Goal: Use online tool/utility: Utilize a website feature to perform a specific function

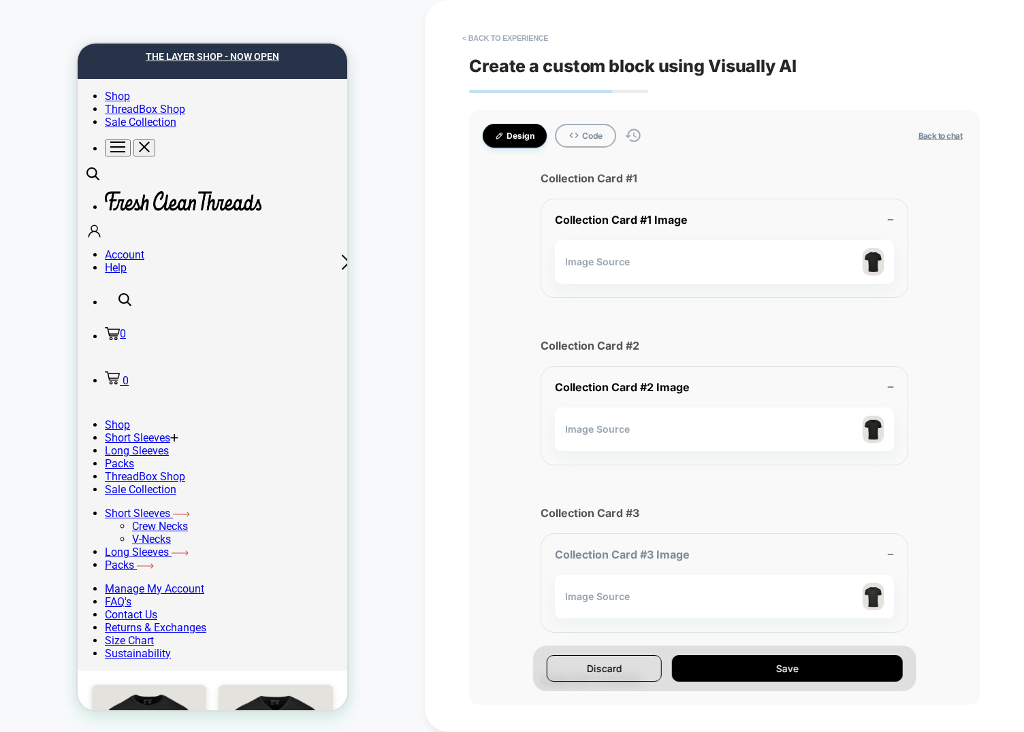
click at [488, 41] on button "< Back to experience" at bounding box center [504, 38] width 99 height 22
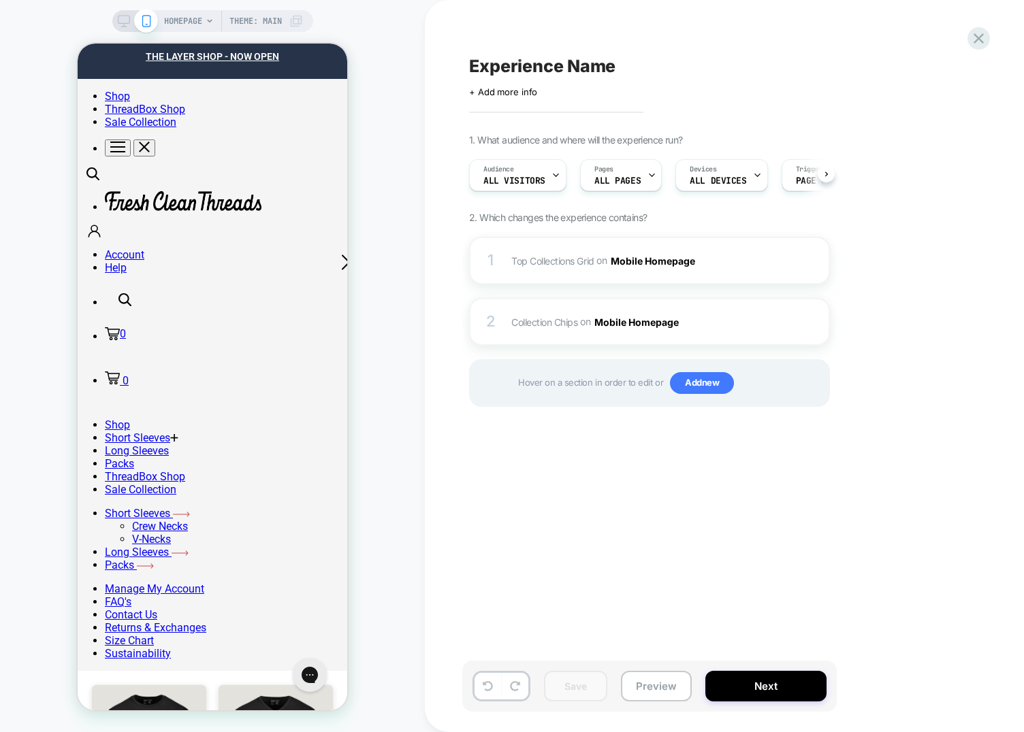
scroll to position [0, 1]
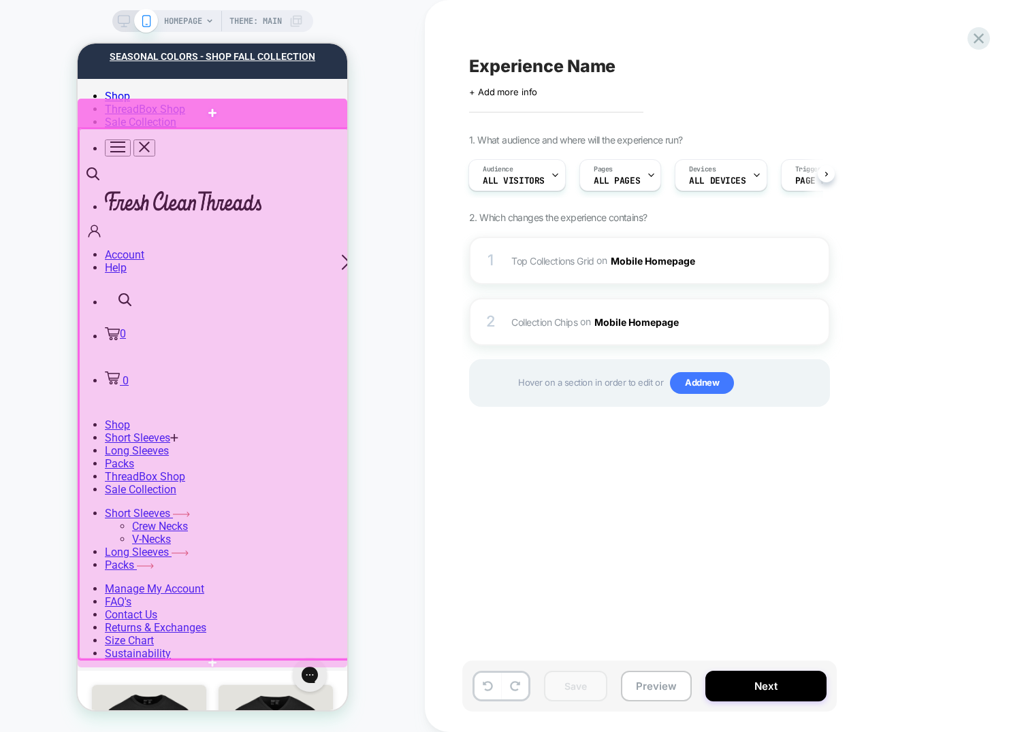
click at [257, 112] on div at bounding box center [213, 113] width 270 height 29
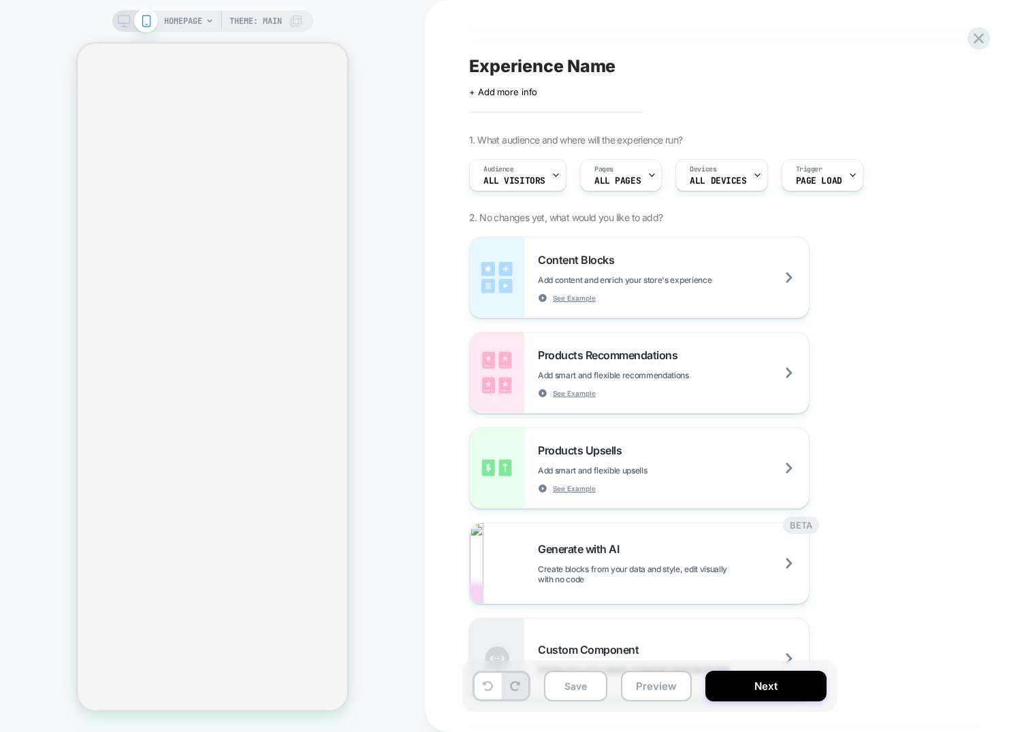
click at [391, 370] on div "HOMEPAGE Theme: MAIN" at bounding box center [212, 366] width 425 height 705
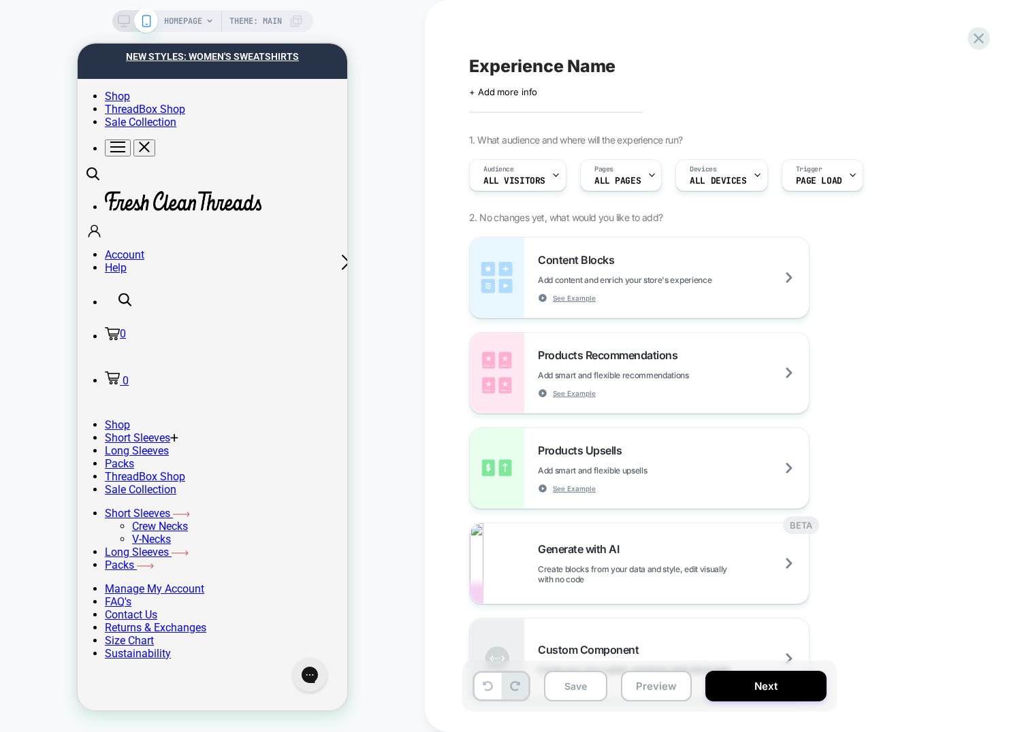
click at [406, 440] on div "HOMEPAGE Theme: MAIN" at bounding box center [212, 366] width 425 height 705
click at [365, 366] on div "HOMEPAGE Theme: MAIN" at bounding box center [212, 366] width 425 height 705
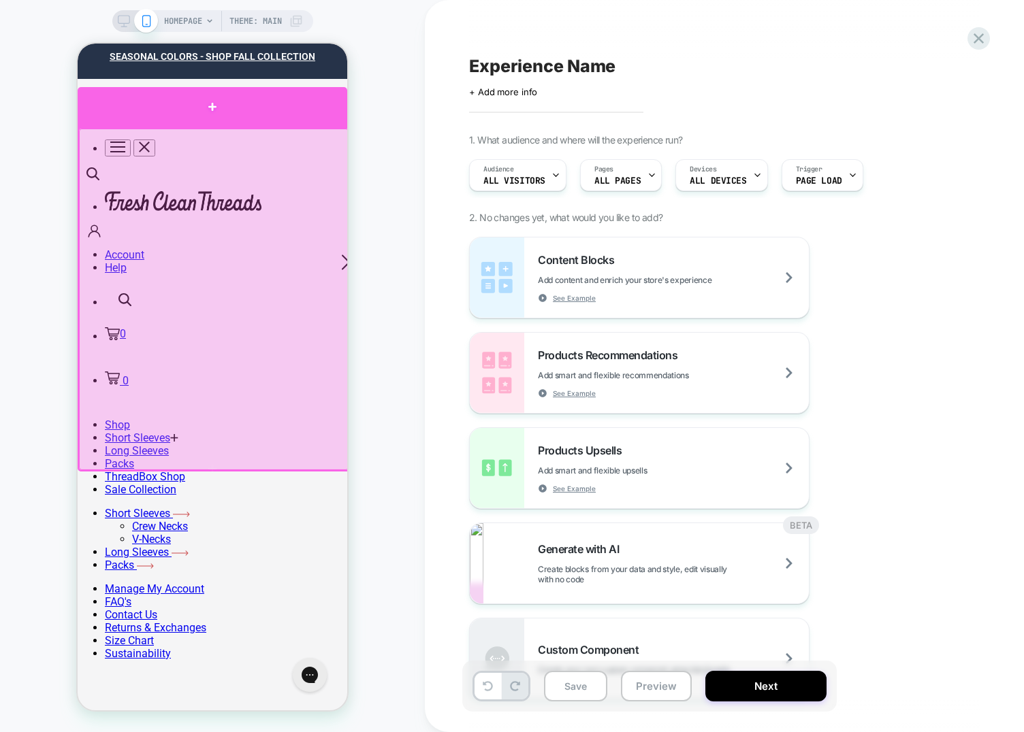
click at [202, 114] on div at bounding box center [213, 107] width 270 height 40
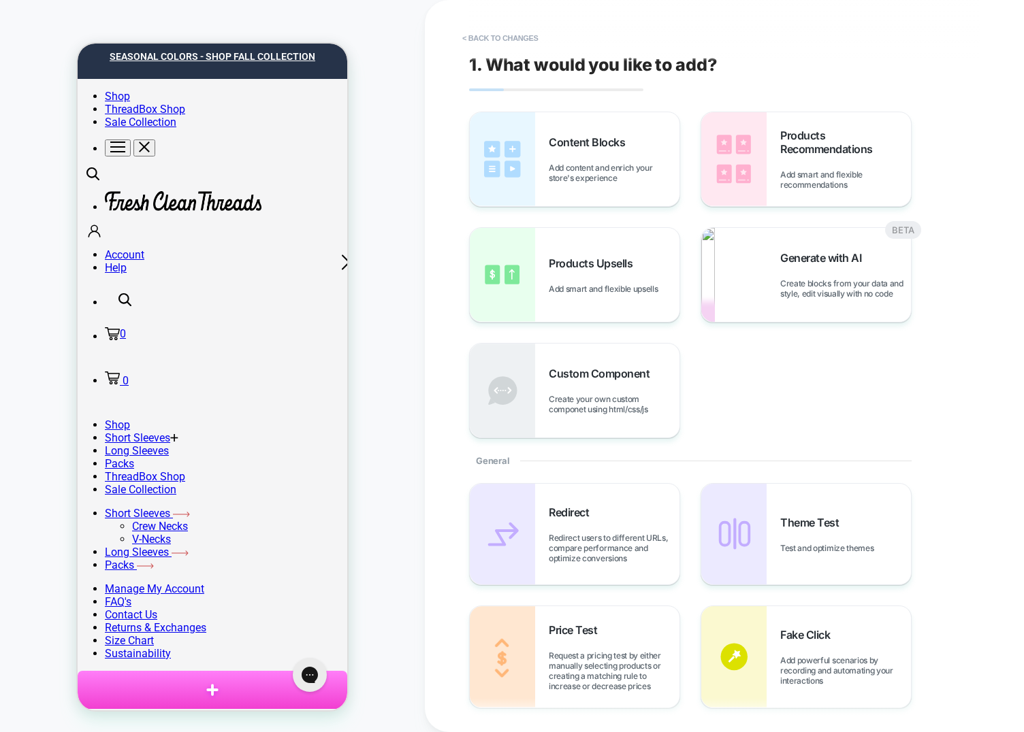
drag, startPoint x: 755, startPoint y: 385, endPoint x: 745, endPoint y: 387, distance: 9.6
click at [754, 386] on div "Content Blocks Add content and enrich your store's experience Products Recommen…" at bounding box center [717, 275] width 497 height 327
click at [796, 264] on span "Generate with AI" at bounding box center [824, 258] width 88 height 14
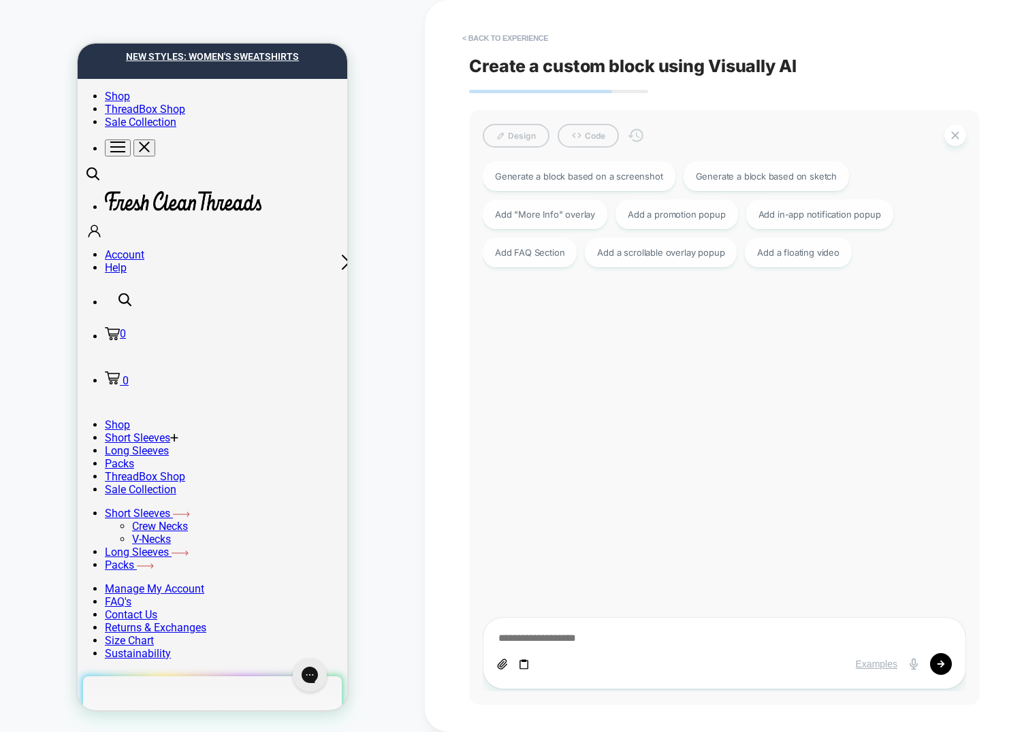
click at [620, 628] on div "Examples" at bounding box center [724, 653] width 483 height 72
click at [615, 630] on div "Examples" at bounding box center [724, 653] width 483 height 72
click at [600, 637] on textarea at bounding box center [724, 639] width 455 height 15
click at [718, 183] on div "Generate a block based on sketch" at bounding box center [766, 175] width 166 height 30
type textarea "*"
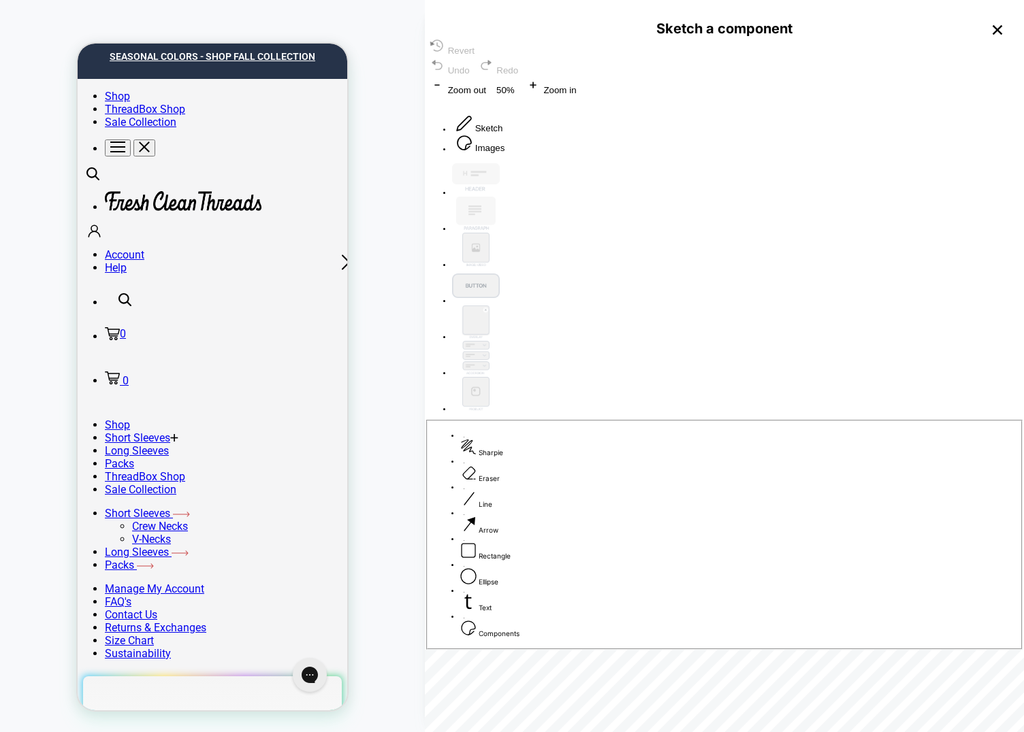
drag, startPoint x: 581, startPoint y: 556, endPoint x: 696, endPoint y: 211, distance: 363.8
click at [696, 211] on div "Sharpie Eraser Line Arrow Rectangle Ellipse Text Components" at bounding box center [724, 405] width 599 height 489
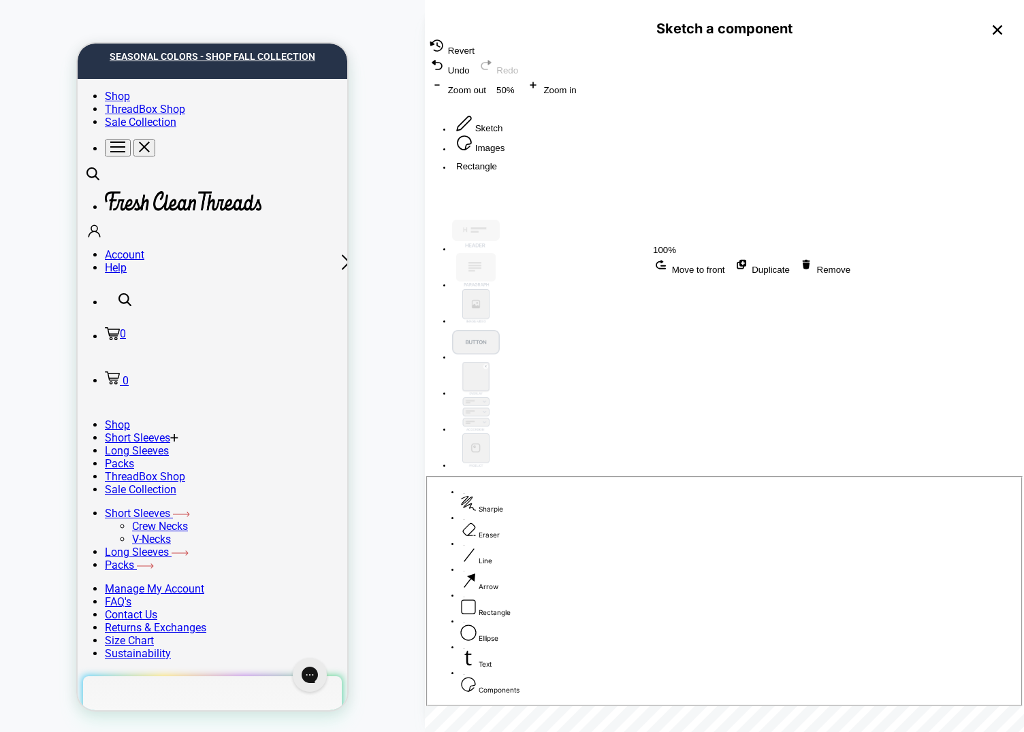
click at [553, 210] on div "Rectangle 100% Move to front Duplicate Remove" at bounding box center [724, 186] width 599 height 50
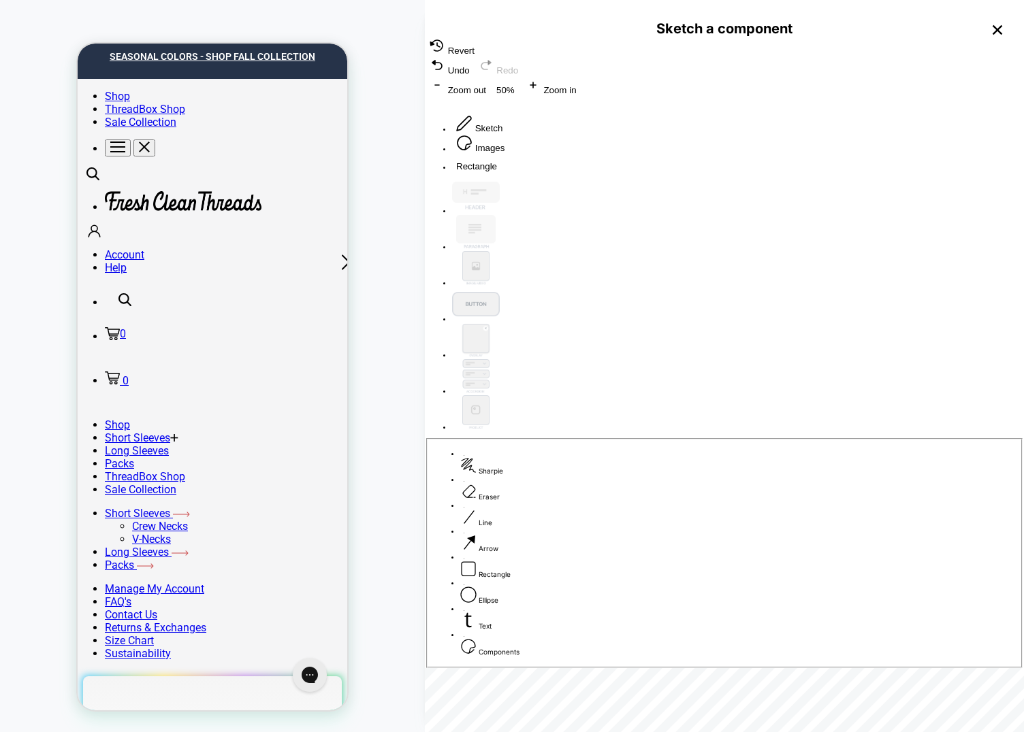
drag, startPoint x: 613, startPoint y: 581, endPoint x: 697, endPoint y: 308, distance: 285.5
click at [697, 308] on div "Rectangle Sharpie Eraser Line Arrow Rectangle Ellipse Text Components" at bounding box center [724, 415] width 599 height 508
drag, startPoint x: 662, startPoint y: 586, endPoint x: 698, endPoint y: 430, distance: 160.2
click at [698, 430] on div "Rectangle Rectangle Sharpie Eraser Line Arrow Rectangle Ellipse Text Components" at bounding box center [724, 420] width 599 height 519
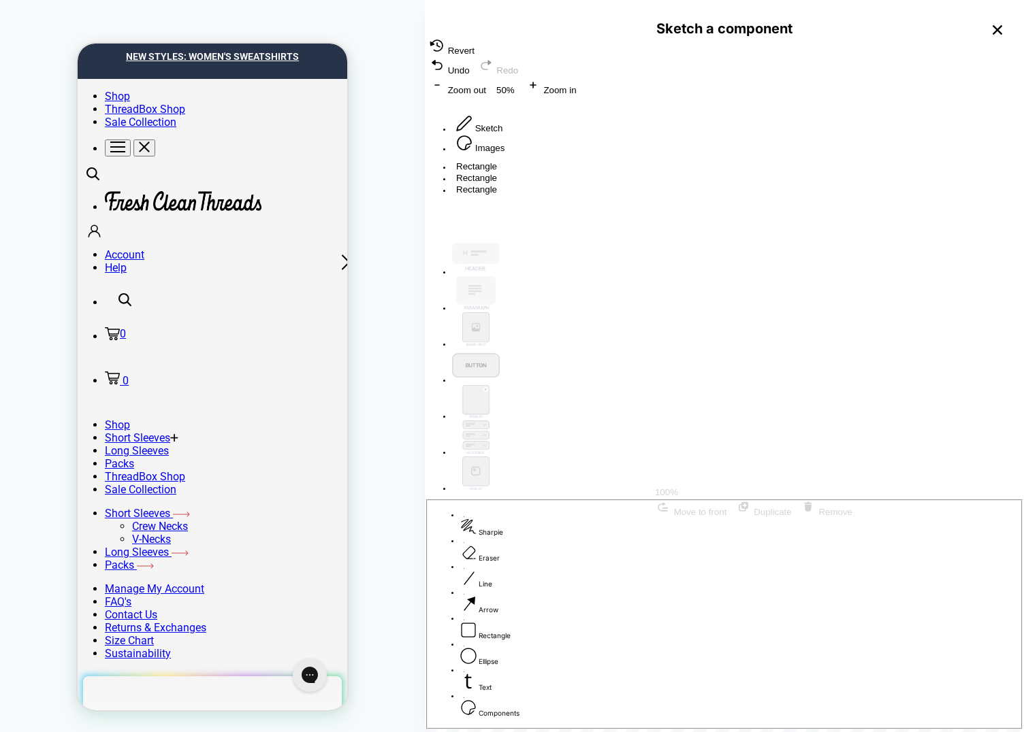
drag, startPoint x: 630, startPoint y: 208, endPoint x: 737, endPoint y: 371, distance: 195.2
click at [757, 233] on div "Rectangle Rectangle Rectangle 100% Move to front Duplicate Remove" at bounding box center [724, 197] width 599 height 73
drag, startPoint x: 727, startPoint y: 398, endPoint x: 748, endPoint y: 365, distance: 39.5
click at [727, 233] on div "Rectangle Rectangle Rectangle 100% Move to front Duplicate Remove" at bounding box center [724, 197] width 599 height 73
click at [800, 507] on span "Remove" at bounding box center [826, 512] width 52 height 10
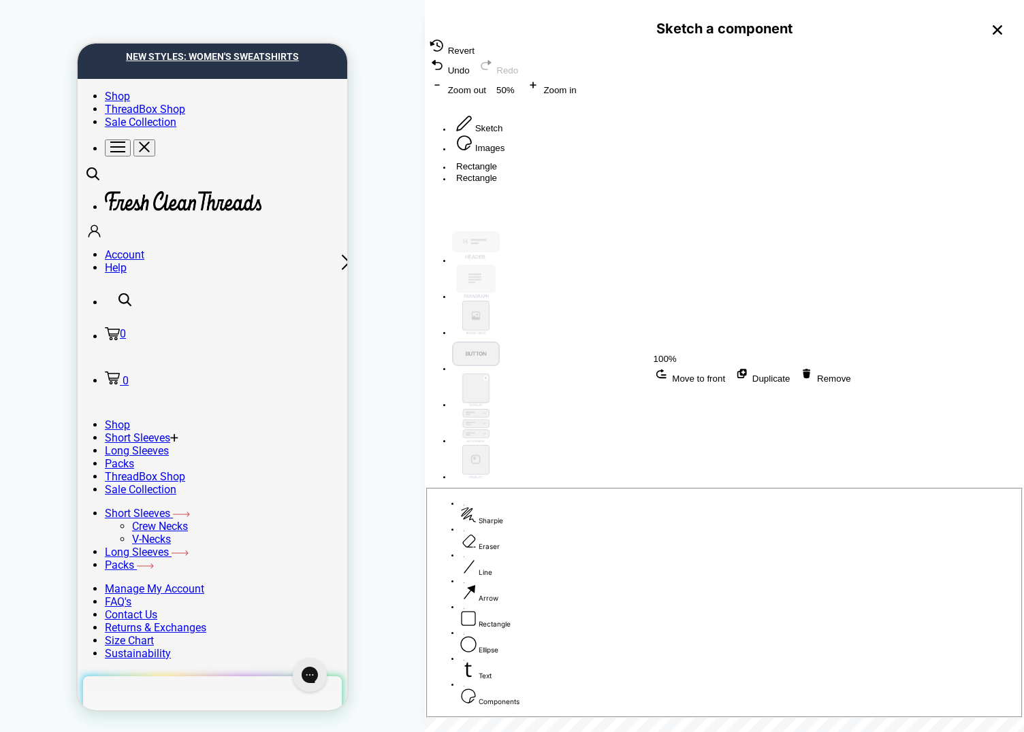
click at [798, 374] on span "Remove" at bounding box center [824, 379] width 52 height 10
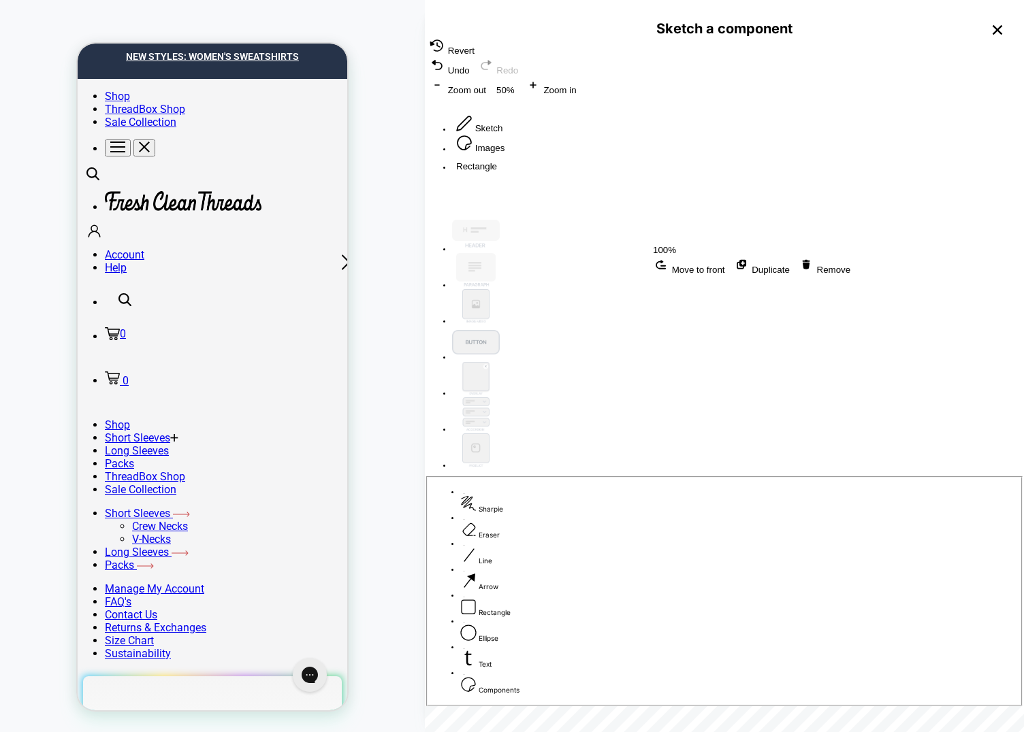
drag, startPoint x: 740, startPoint y: 139, endPoint x: 741, endPoint y: 157, distance: 17.7
click at [798, 265] on span "Remove" at bounding box center [824, 270] width 52 height 10
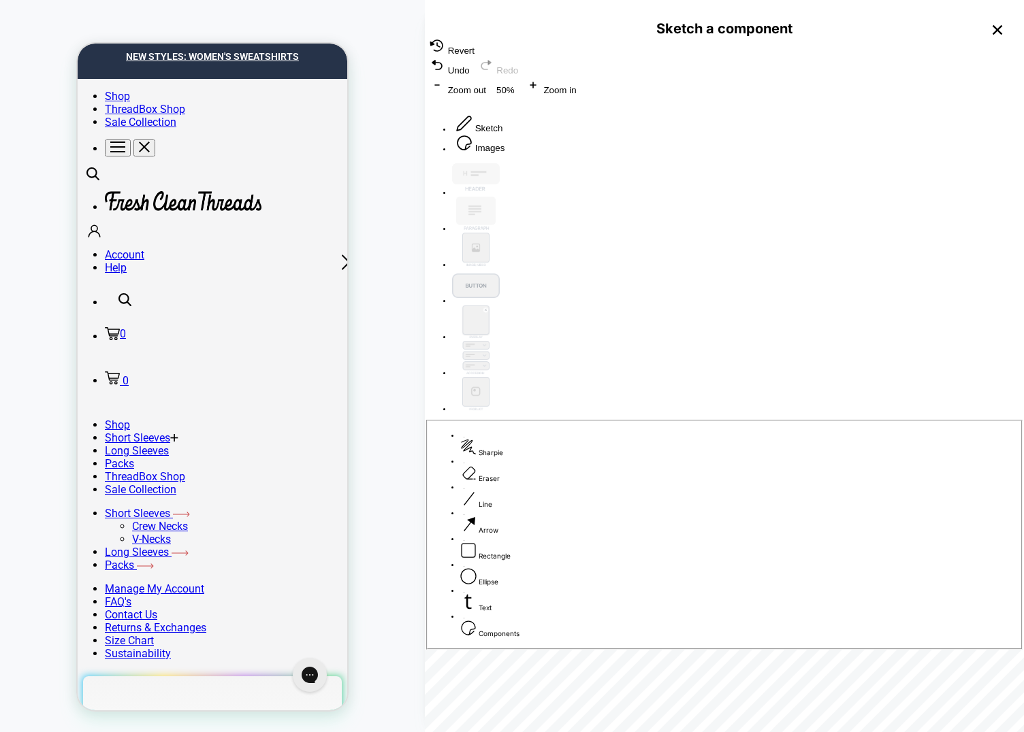
drag, startPoint x: 700, startPoint y: 552, endPoint x: 607, endPoint y: 368, distance: 207.0
click at [607, 368] on div "Sharpie Eraser Line Arrow Rectangle Ellipse Text Components" at bounding box center [724, 405] width 599 height 489
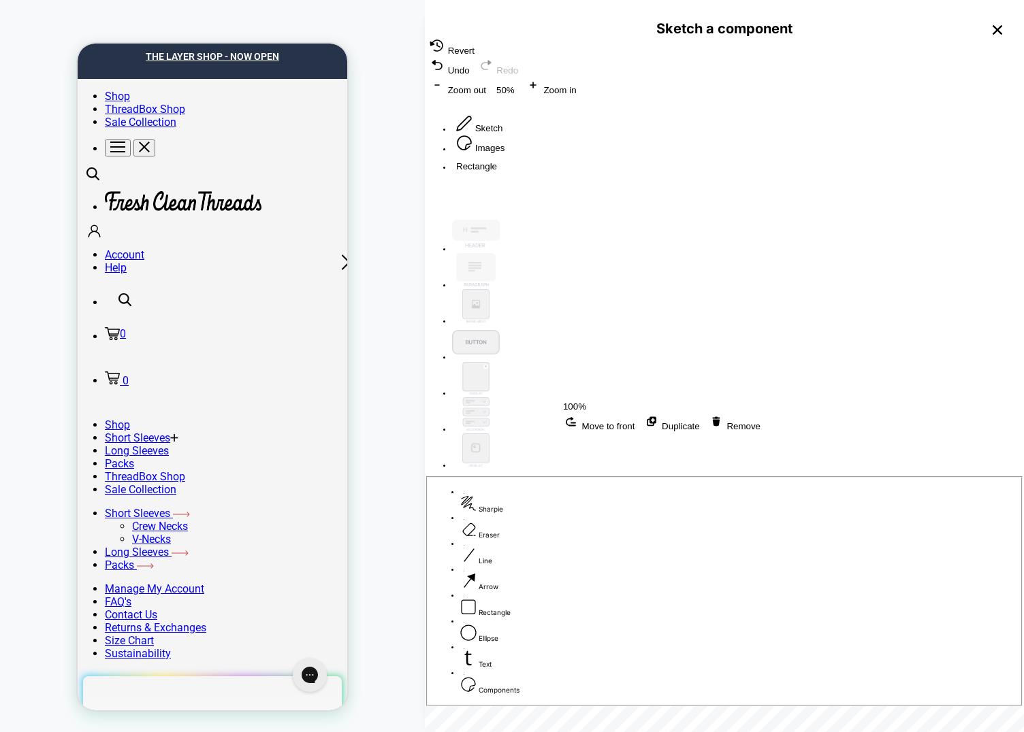
click at [747, 210] on div "Rectangle 100% Move to front Duplicate Remove" at bounding box center [724, 186] width 599 height 50
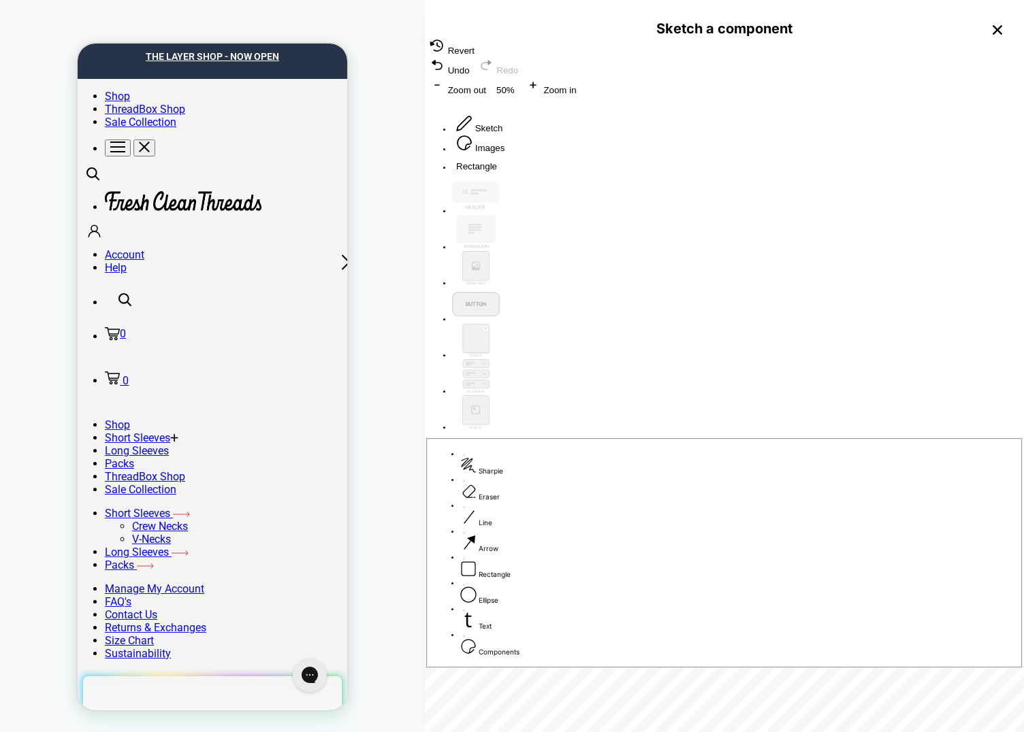
drag, startPoint x: 876, startPoint y: 590, endPoint x: 799, endPoint y: 226, distance: 372.4
click at [799, 226] on div "Rectangle Sharpie Eraser Line Arrow Rectangle Ellipse Text Components" at bounding box center [724, 415] width 599 height 508
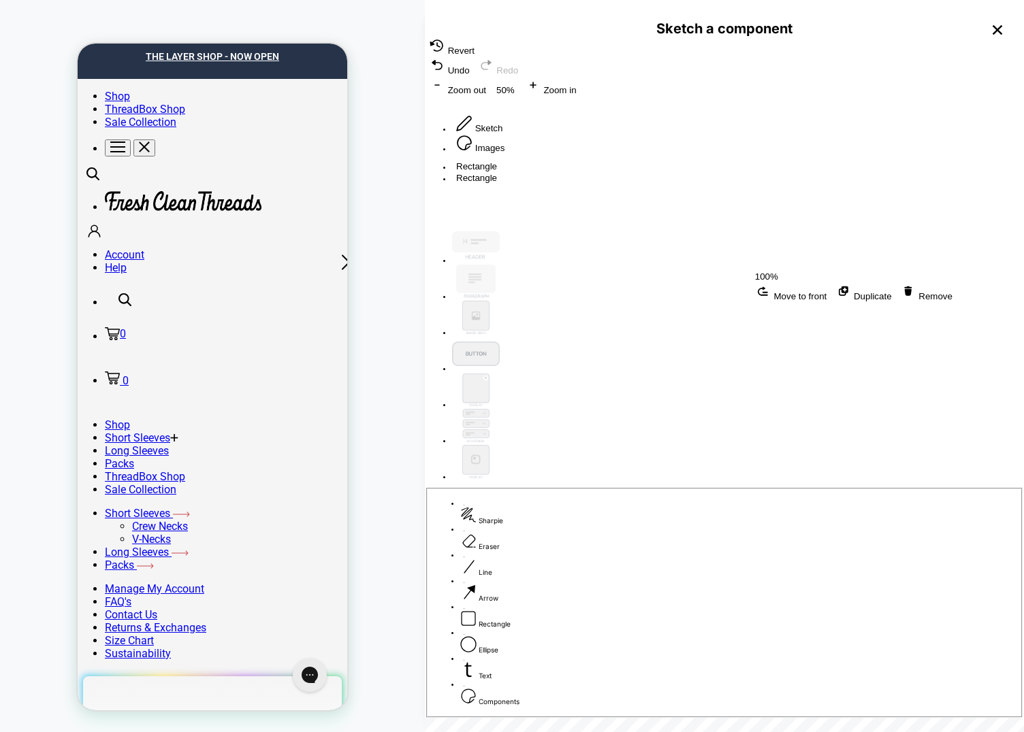
click at [900, 291] on span "Remove" at bounding box center [926, 296] width 52 height 10
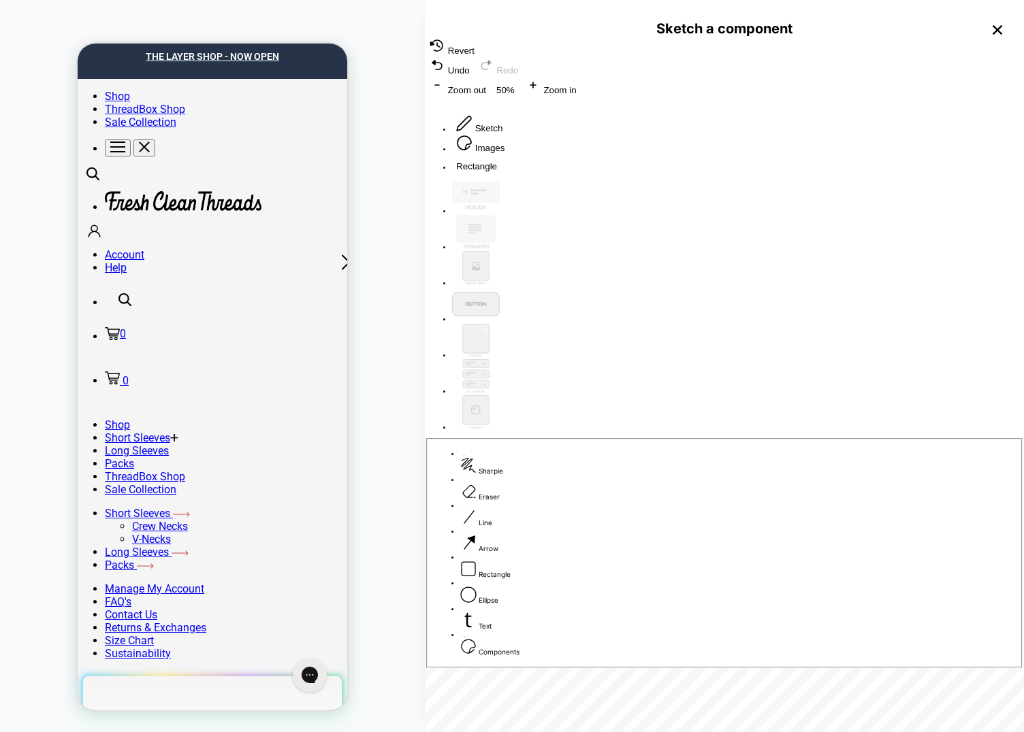
drag, startPoint x: 773, startPoint y: 574, endPoint x: 782, endPoint y: 160, distance: 414.0
click at [782, 161] on div "Rectangle Sharpie Eraser Line Arrow Rectangle Ellipse Text Components" at bounding box center [724, 415] width 599 height 508
drag, startPoint x: 834, startPoint y: 212, endPoint x: 867, endPoint y: 294, distance: 88.9
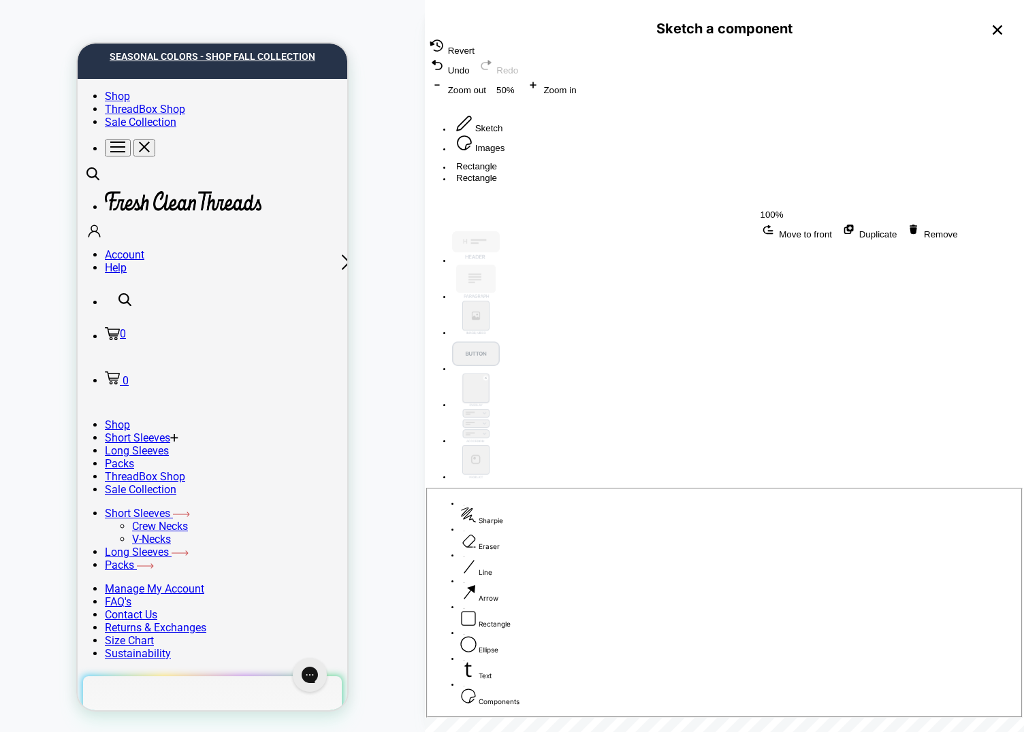
drag, startPoint x: 856, startPoint y: 271, endPoint x: 831, endPoint y: 276, distance: 25.6
click at [831, 222] on div "Rectangle Rectangle 100% Move to front Duplicate Remove" at bounding box center [724, 191] width 599 height 61
drag, startPoint x: 777, startPoint y: 496, endPoint x: 707, endPoint y: 539, distance: 81.6
click at [776, 222] on div "Rectangle Rectangle 100% Move to front Duplicate Remove" at bounding box center [724, 191] width 599 height 61
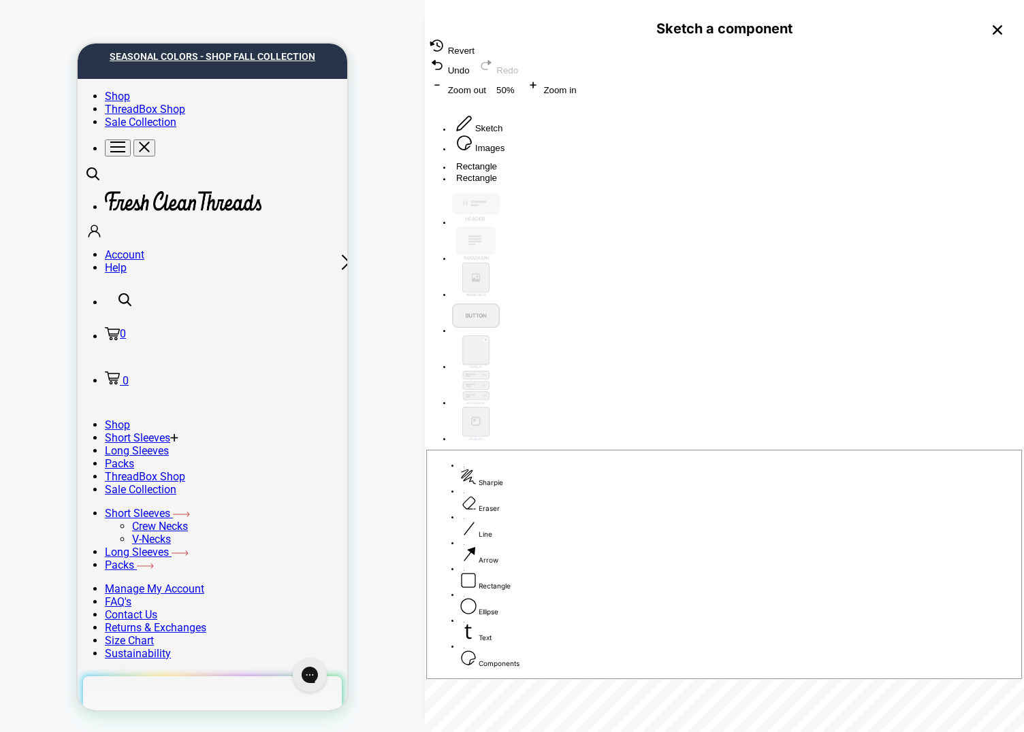
drag, startPoint x: 573, startPoint y: 565, endPoint x: 786, endPoint y: 193, distance: 429.0
click at [786, 193] on div "Rectangle Rectangle Sharpie Eraser Line Arrow Rectangle Ellipse Text Components" at bounding box center [724, 420] width 599 height 519
drag, startPoint x: 649, startPoint y: 584, endPoint x: 804, endPoint y: 289, distance: 332.8
click at [781, 280] on div "Rectangle Rectangle Rectangle Sharpie Eraser Line Arrow Rectangle Ellipse Text …" at bounding box center [724, 426] width 599 height 531
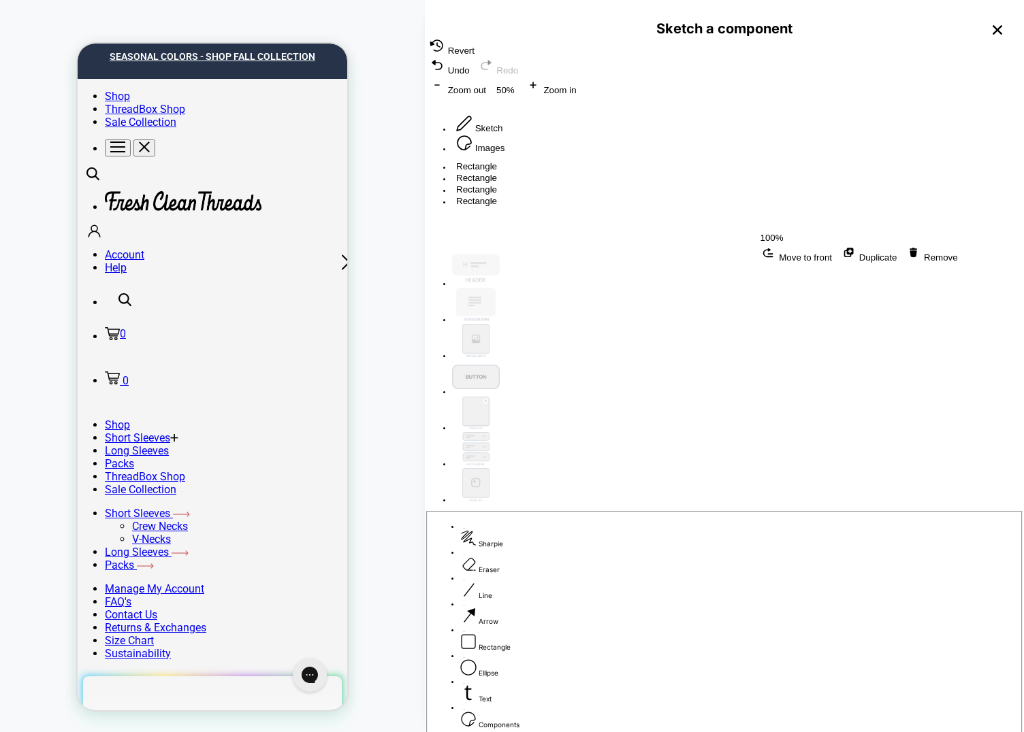
click at [869, 245] on div "Rectangle Rectangle Rectangle Rectangle 100% Move to front Duplicate Remove" at bounding box center [724, 203] width 599 height 84
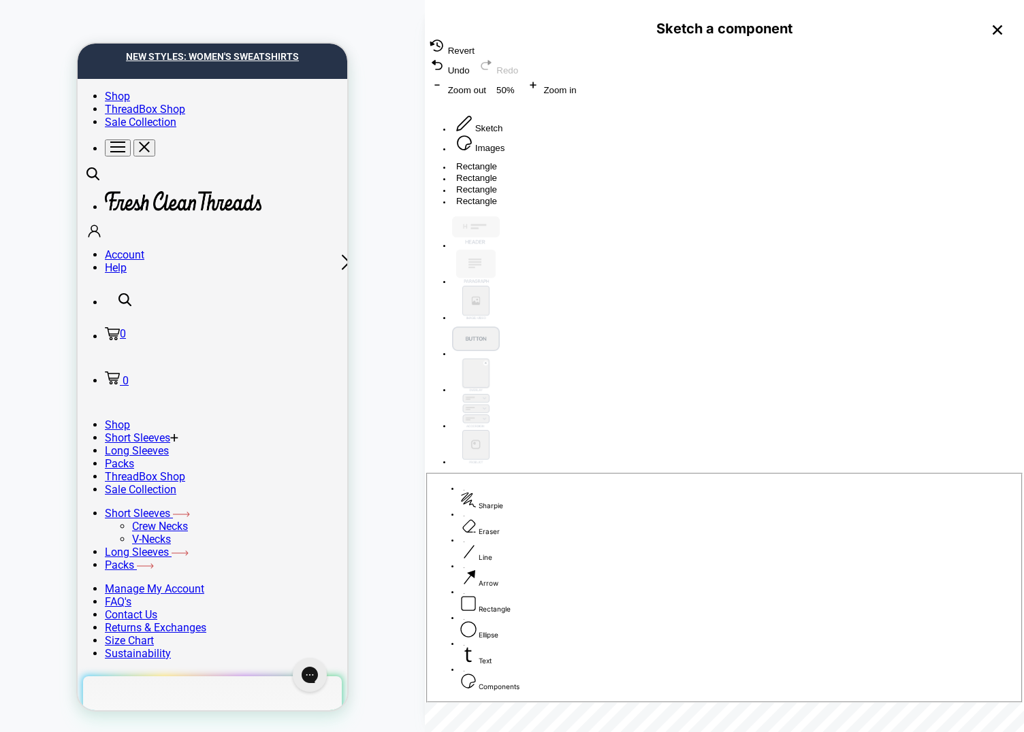
drag, startPoint x: 706, startPoint y: 388, endPoint x: 651, endPoint y: 531, distance: 153.0
click at [664, 663] on div "Drag point point-3" at bounding box center [963, 663] width 599 height 0
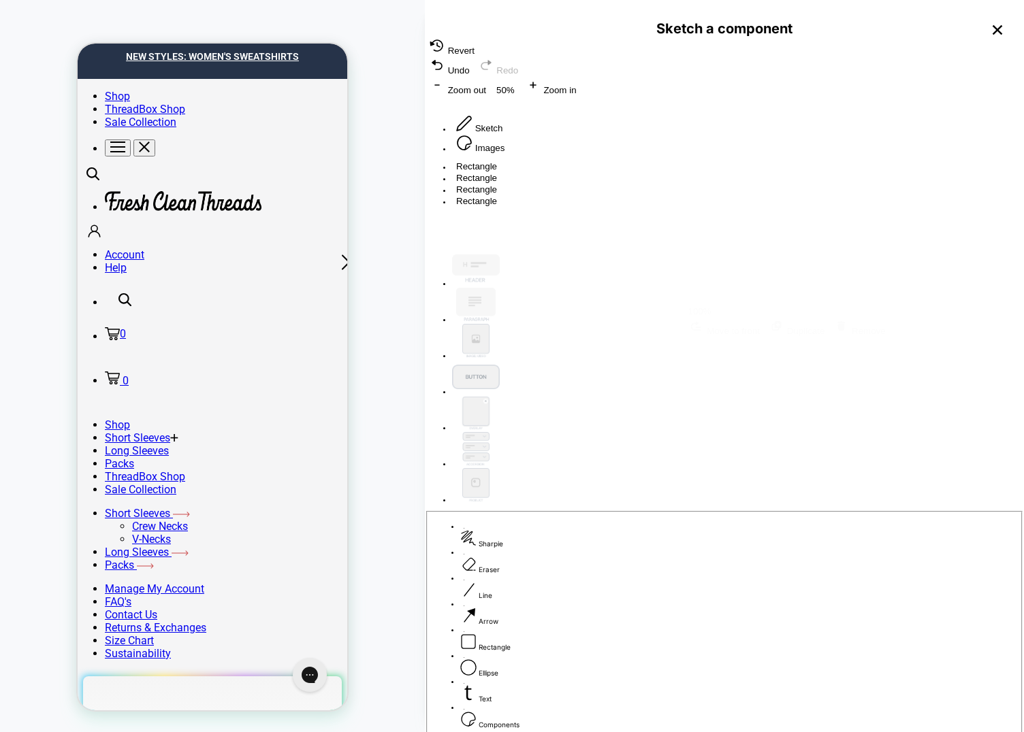
drag, startPoint x: 789, startPoint y: 190, endPoint x: 741, endPoint y: 229, distance: 62.4
click at [741, 229] on div "Rectangle Rectangle Rectangle Rectangle 100% Move to front Duplicate Remove" at bounding box center [724, 203] width 599 height 84
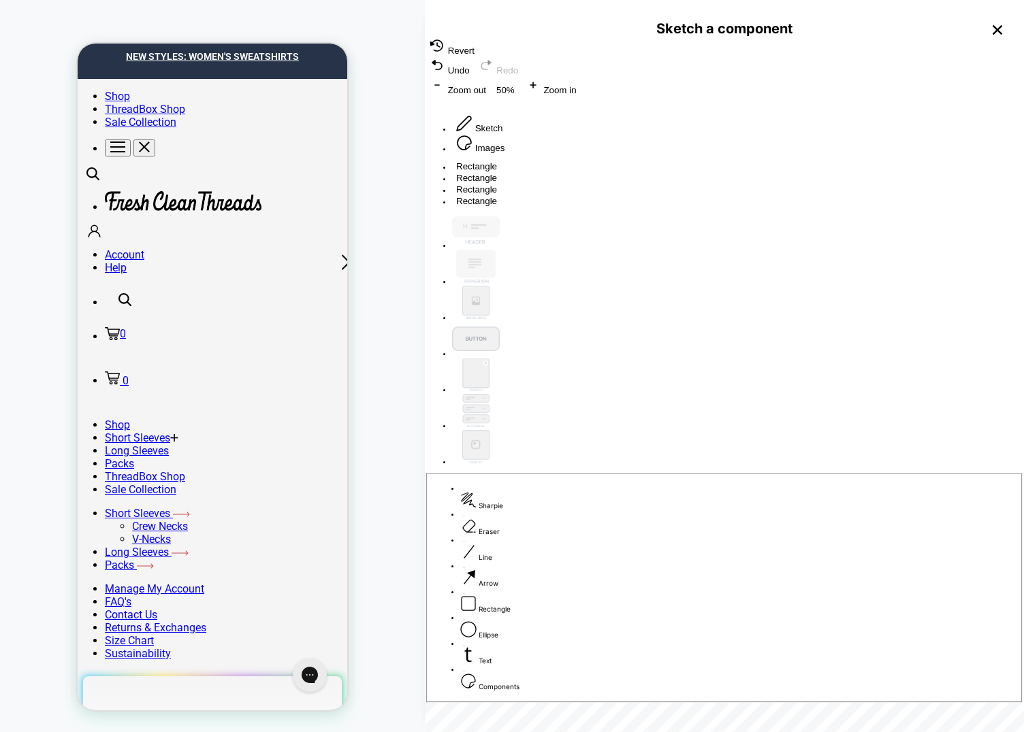
drag, startPoint x: 811, startPoint y: 306, endPoint x: 764, endPoint y: 357, distance: 70.3
click at [764, 207] on div "Rectangle Rectangle Rectangle Rectangle" at bounding box center [724, 184] width 599 height 46
drag, startPoint x: 710, startPoint y: 581, endPoint x: 742, endPoint y: 410, distance: 173.2
click at [735, 417] on div "Rectangle Rectangle Rectangle Rectangle Sharpie Eraser Line Arrow Rectangle Ell…" at bounding box center [724, 432] width 599 height 543
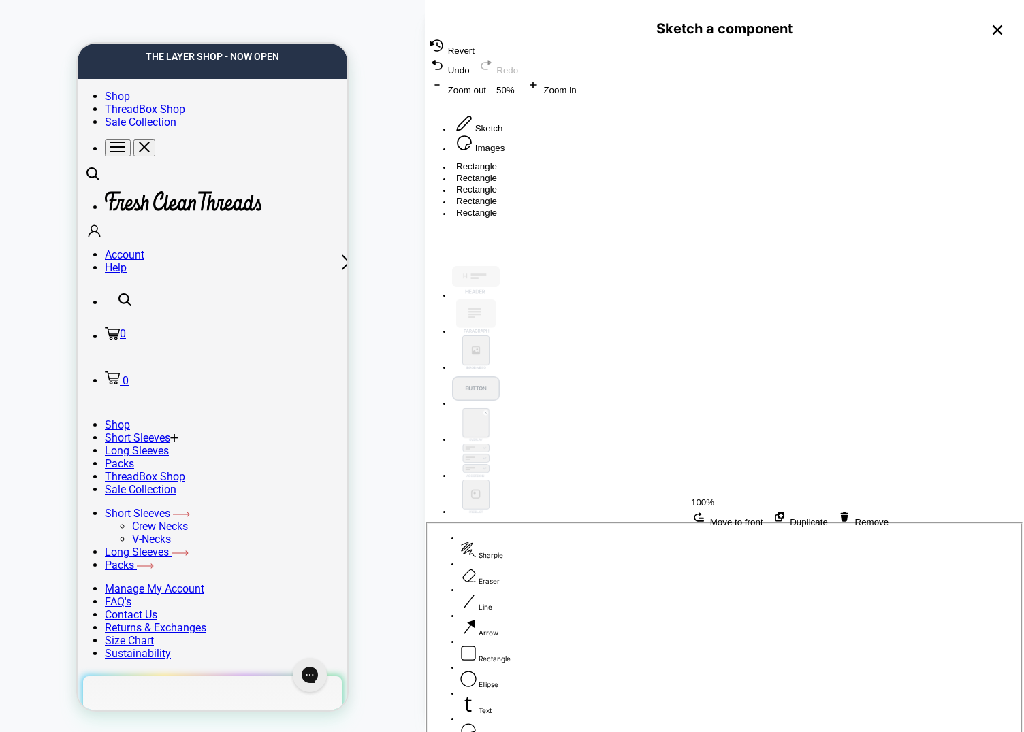
click at [534, 257] on div "Rectangle Rectangle Rectangle Rectangle Rectangle 100% Move to front Duplicate …" at bounding box center [724, 209] width 599 height 96
drag, startPoint x: 610, startPoint y: 368, endPoint x: 658, endPoint y: 289, distance: 92.6
click at [581, 257] on div "Rectangle Rectangle Rectangle Rectangle Rectangle 100% Move to front Duplicate …" at bounding box center [724, 209] width 599 height 96
click at [798, 257] on div "Rectangle Rectangle Rectangle Rectangle Rectangle 100% Move to front Duplicate …" at bounding box center [724, 209] width 599 height 96
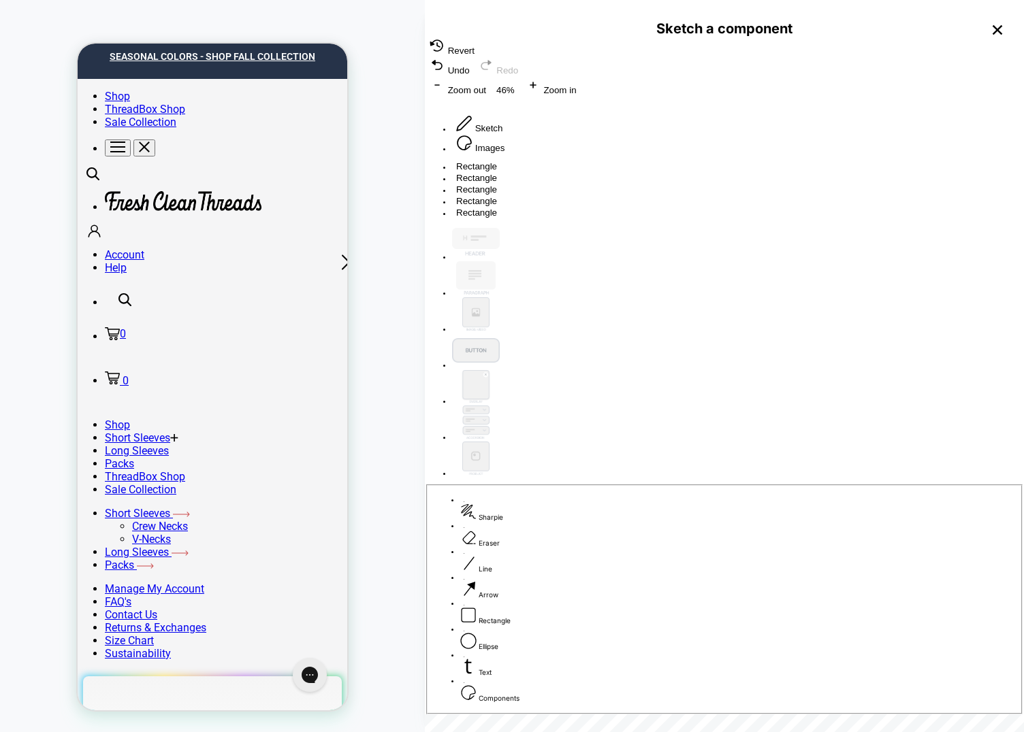
drag, startPoint x: 593, startPoint y: 392, endPoint x: 596, endPoint y: 412, distance: 19.9
click at [596, 219] on div "Rectangle Rectangle Rectangle Rectangle Rectangle" at bounding box center [724, 190] width 599 height 58
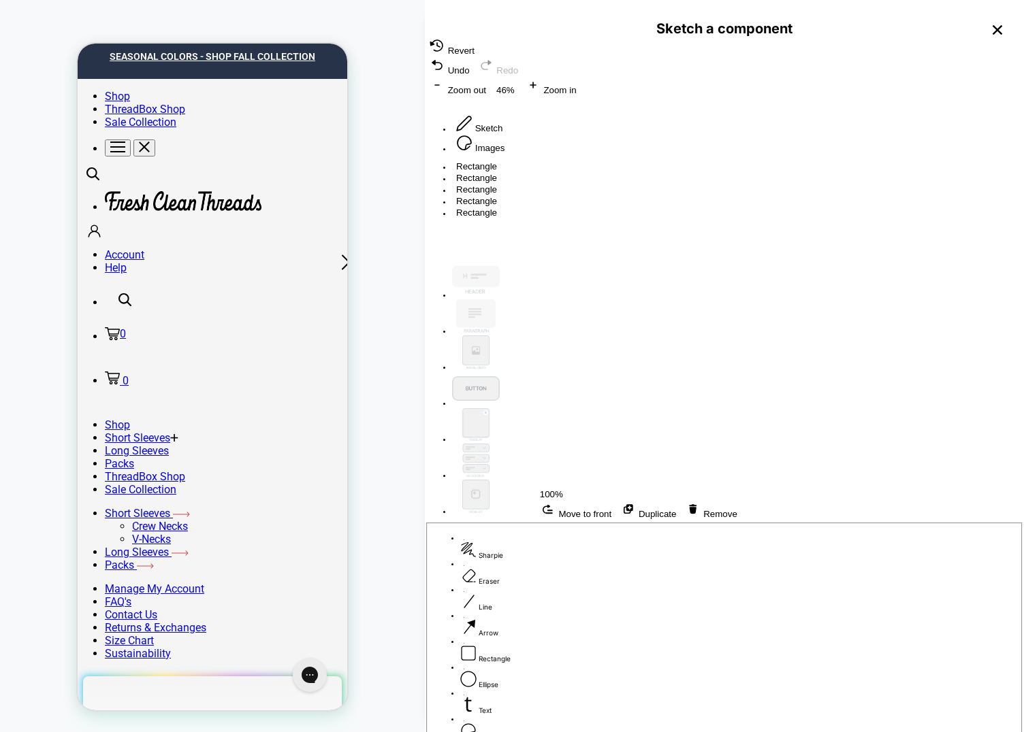
click at [802, 257] on div "Rectangle Rectangle Rectangle Rectangle Rectangle 100% Move to front Duplicate …" at bounding box center [724, 209] width 599 height 96
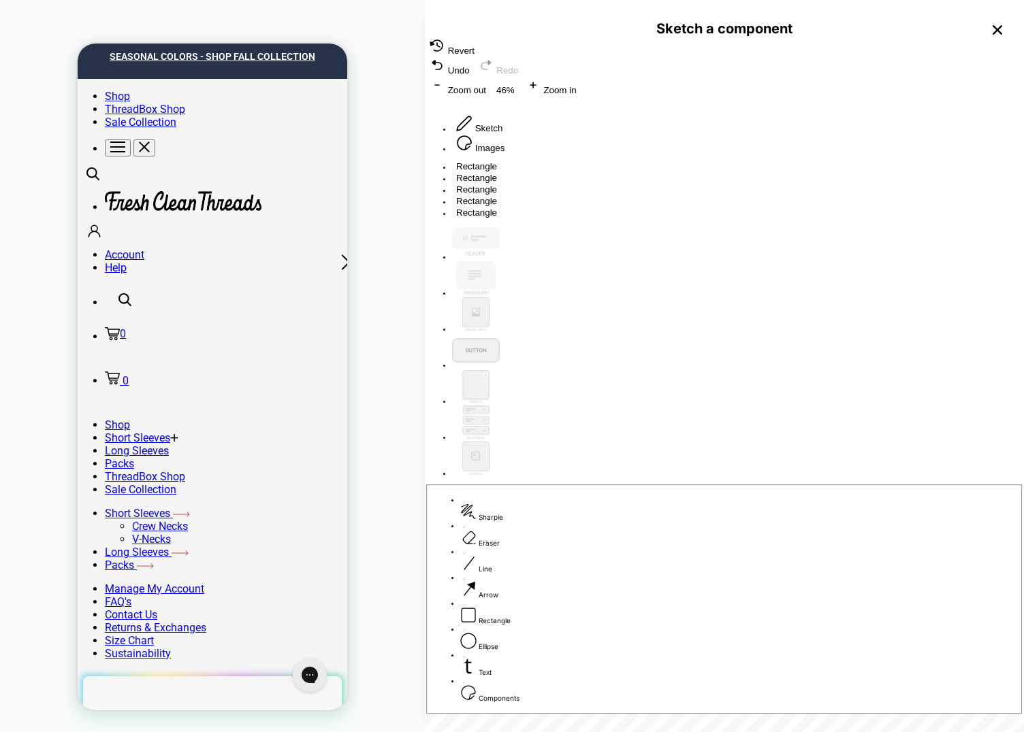
drag, startPoint x: 880, startPoint y: 504, endPoint x: 881, endPoint y: 547, distance: 43.6
drag, startPoint x: 811, startPoint y: 351, endPoint x: 809, endPoint y: 334, distance: 17.1
click at [809, 219] on div "Rectangle Rectangle Rectangle Rectangle Rectangle" at bounding box center [724, 190] width 599 height 58
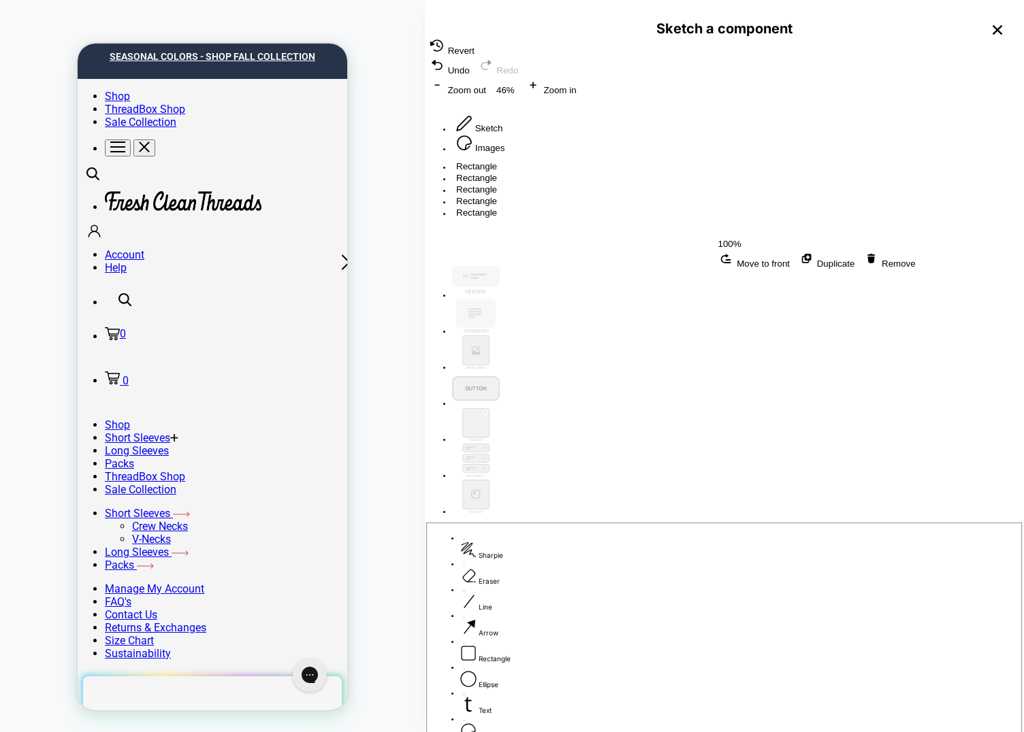
click at [590, 257] on div "Rectangle Rectangle Rectangle Rectangle Rectangle 100% Move to front Duplicate …" at bounding box center [724, 209] width 599 height 96
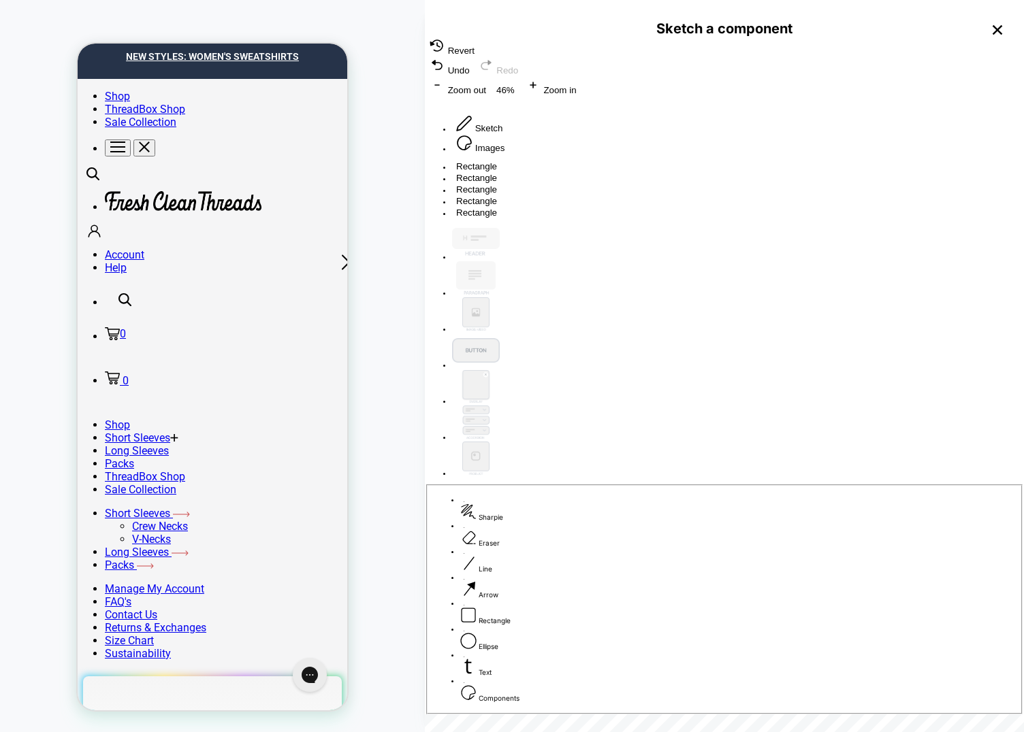
click at [520, 521] on label "Sharpie" at bounding box center [738, 513] width 556 height 18
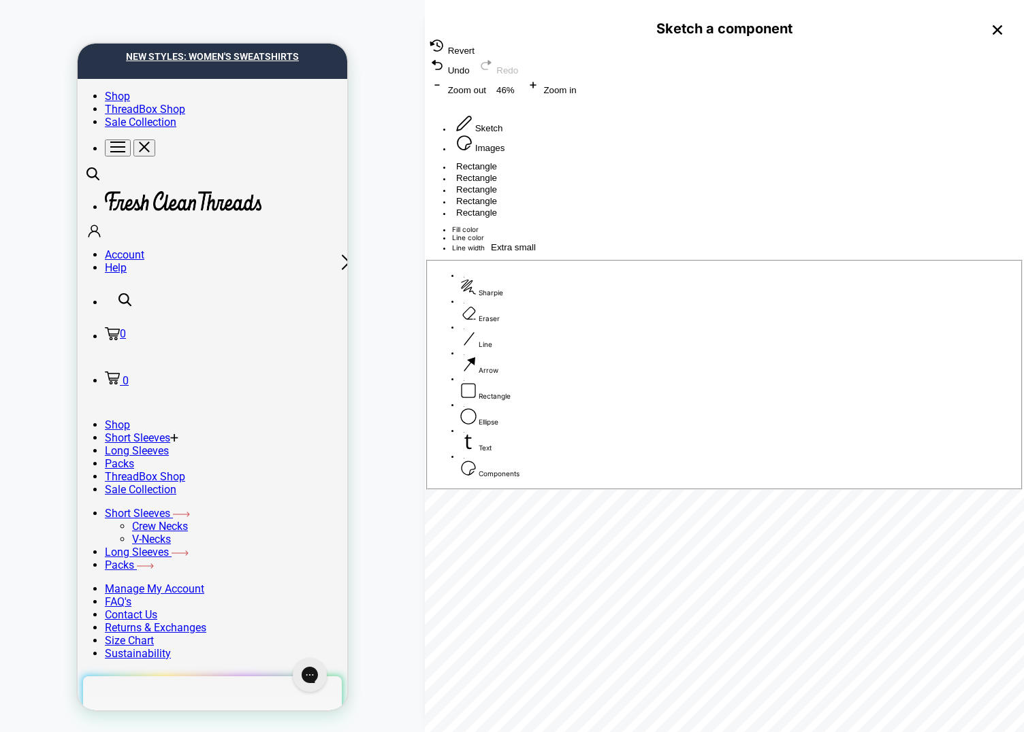
drag, startPoint x: 585, startPoint y: 355, endPoint x: 644, endPoint y: 271, distance: 102.6
click at [643, 219] on div "Rectangle Rectangle Rectangle Rectangle Rectangle" at bounding box center [724, 190] width 599 height 58
click at [492, 464] on span "Text" at bounding box center [485, 459] width 13 height 8
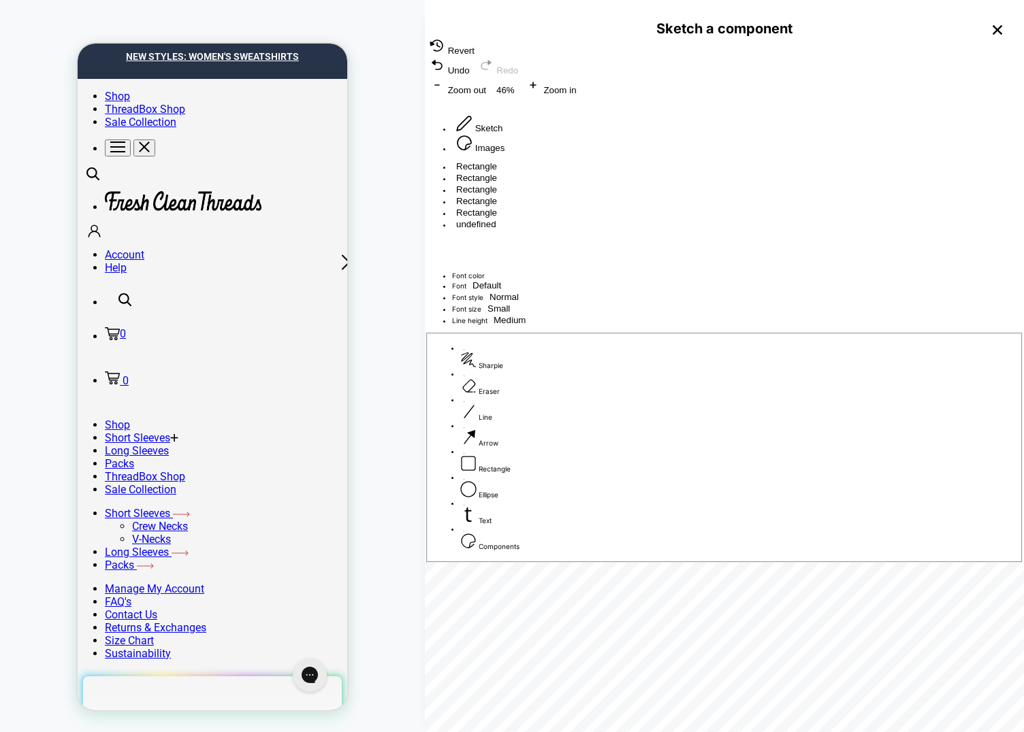
click at [574, 230] on div "Rectangle Rectangle Rectangle Rectangle Rectangle undefined" at bounding box center [724, 195] width 599 height 69
drag, startPoint x: 547, startPoint y: 218, endPoint x: 637, endPoint y: 264, distance: 101.1
click at [637, 230] on div "Rectangle Rectangle Rectangle Rectangle Rectangle undefined" at bounding box center [724, 195] width 599 height 69
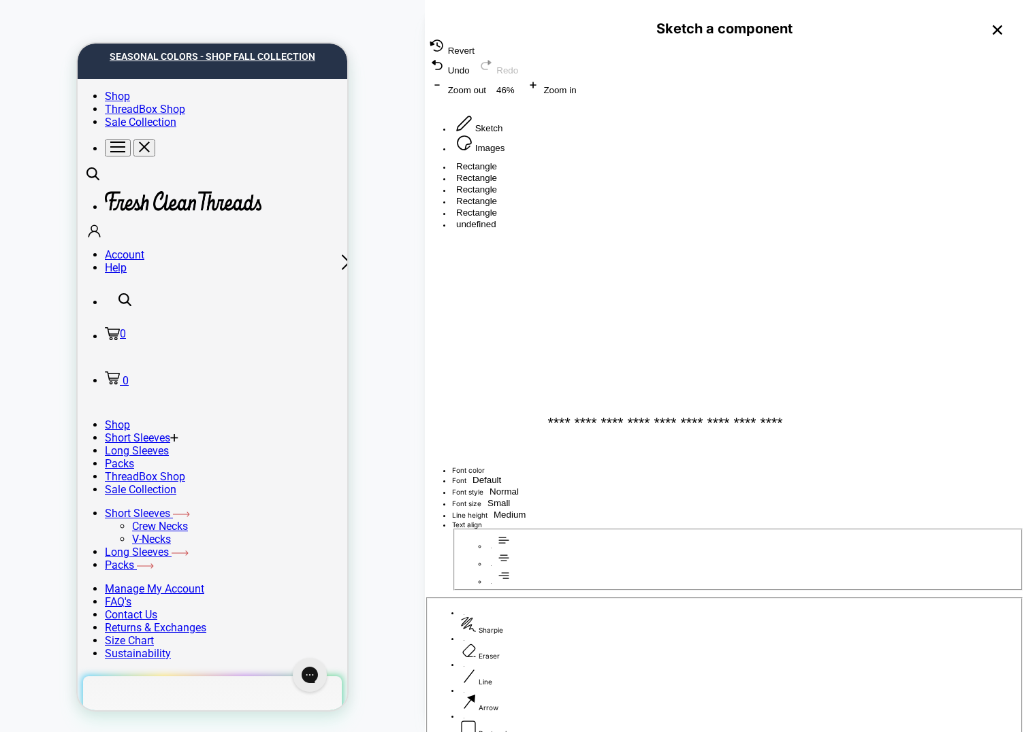
click at [590, 178] on div "**********" at bounding box center [724, 262] width 599 height 203
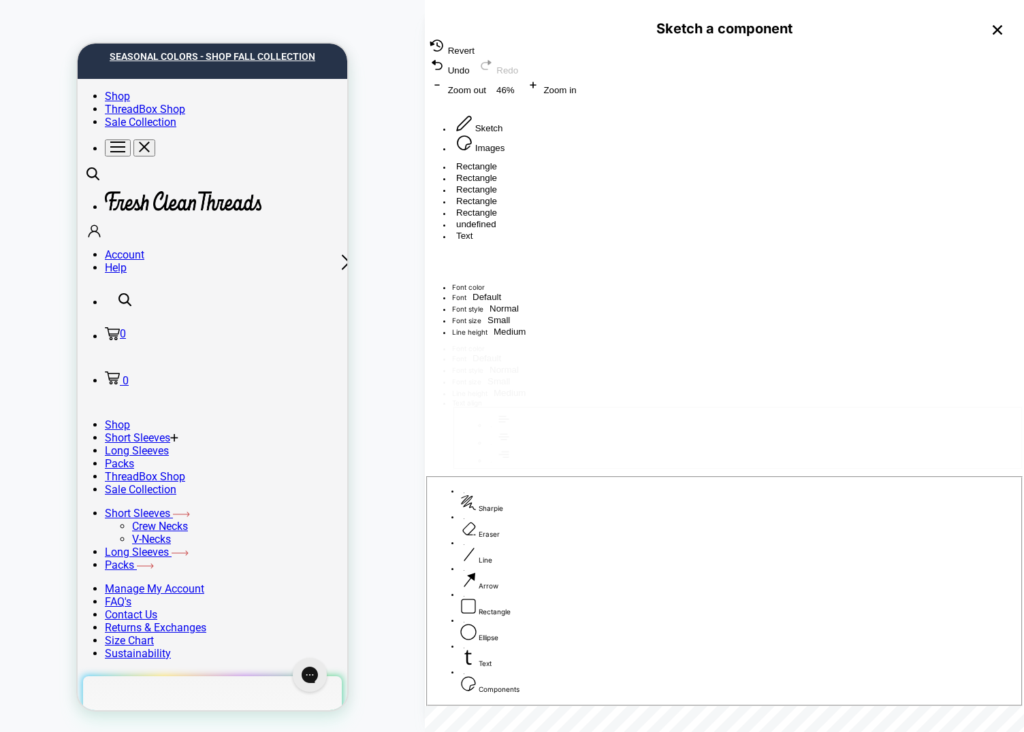
click at [574, 236] on div "Rectangle Rectangle Rectangle Rectangle Rectangle undefined Text" at bounding box center [724, 201] width 599 height 81
drag, startPoint x: 634, startPoint y: 261, endPoint x: 645, endPoint y: 250, distance: 15.9
click at [652, 484] on div "Drag point point-2" at bounding box center [951, 484] width 599 height 0
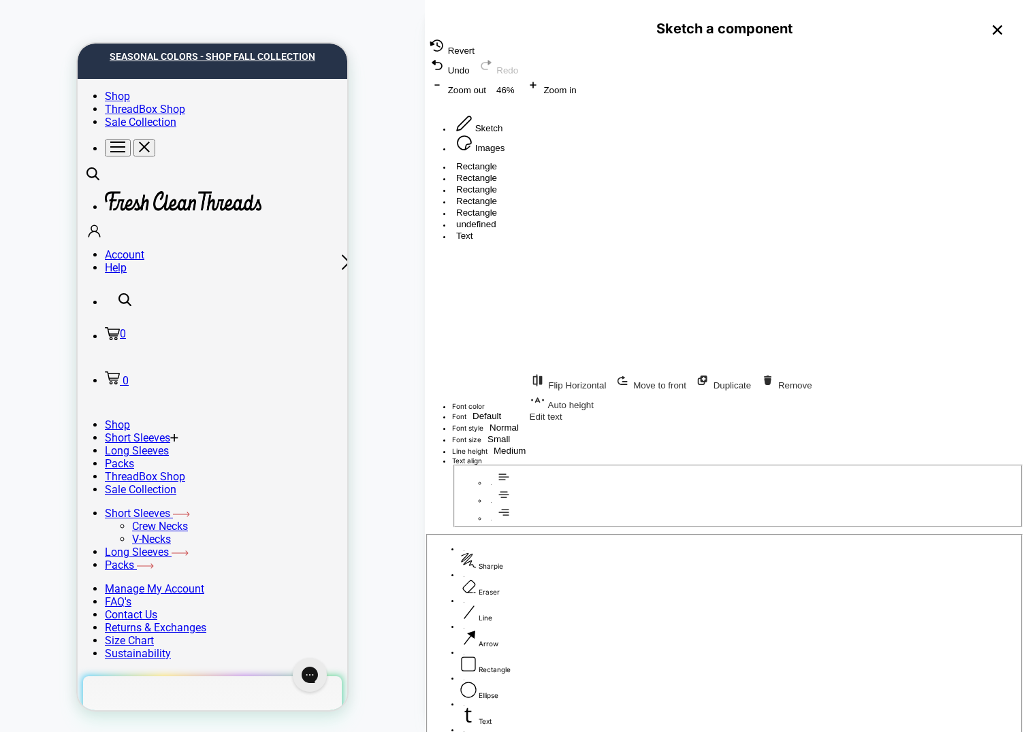
click at [639, 161] on div "Rectangle Rectangle Rectangle Rectangle Rectangle undefined Text Flip Horizonta…" at bounding box center [724, 230] width 599 height 139
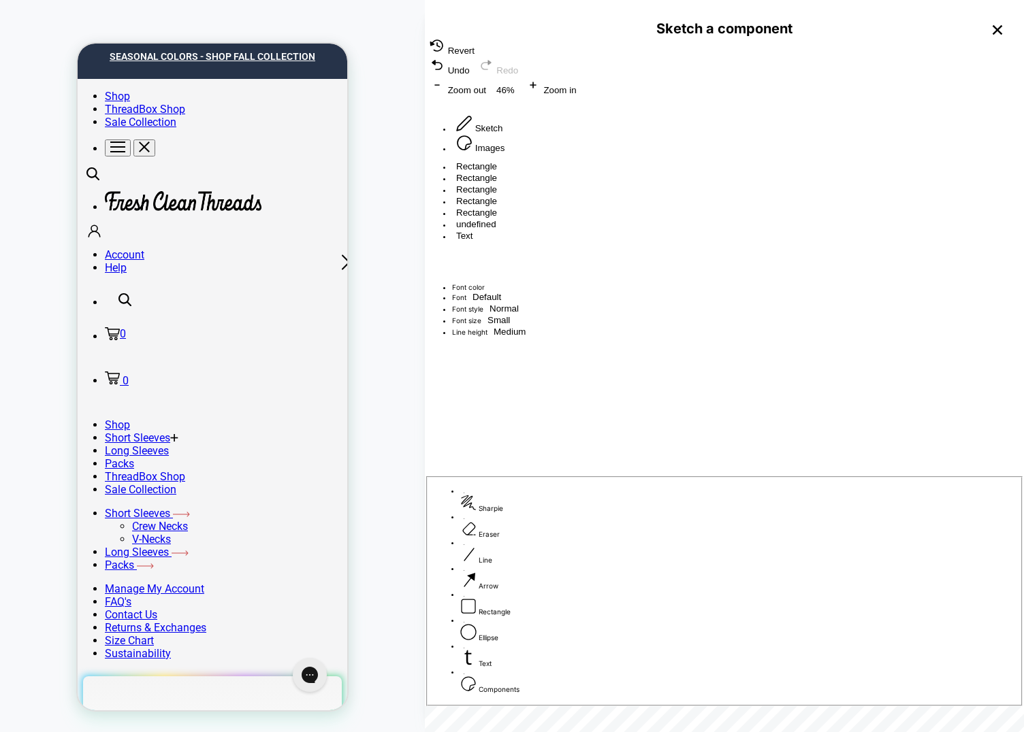
drag, startPoint x: 564, startPoint y: 242, endPoint x: 566, endPoint y: 228, distance: 13.8
click at [566, 228] on div "Rectangle Rectangle Rectangle Rectangle Rectangle undefined Text" at bounding box center [724, 201] width 599 height 81
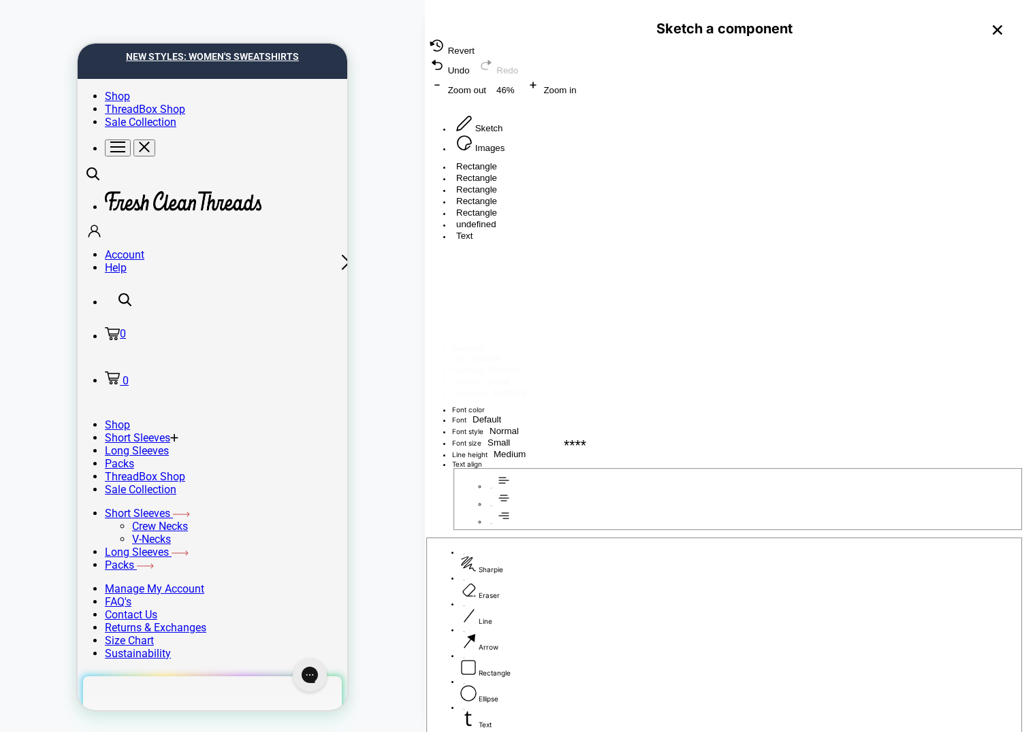
click at [593, 161] on div "Rectangle Rectangle Rectangle Rectangle Rectangle undefined Text ****" at bounding box center [724, 232] width 599 height 142
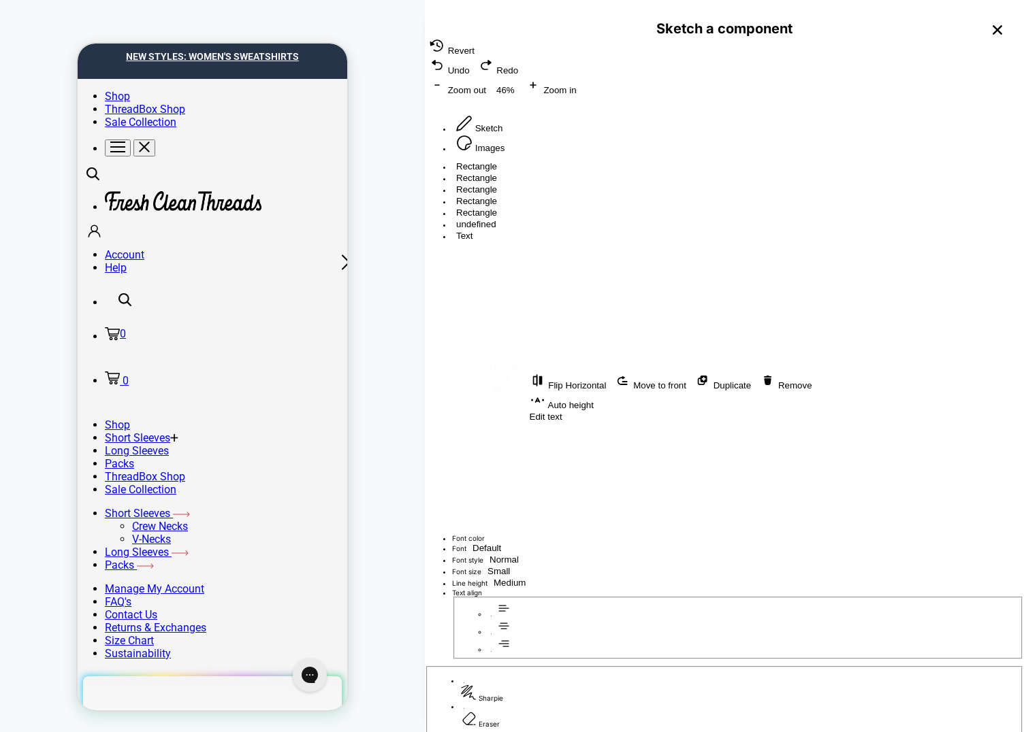
click at [608, 161] on div "Rectangle Rectangle Rectangle Rectangle Rectangle undefined Text Flip Horizonta…" at bounding box center [724, 230] width 599 height 139
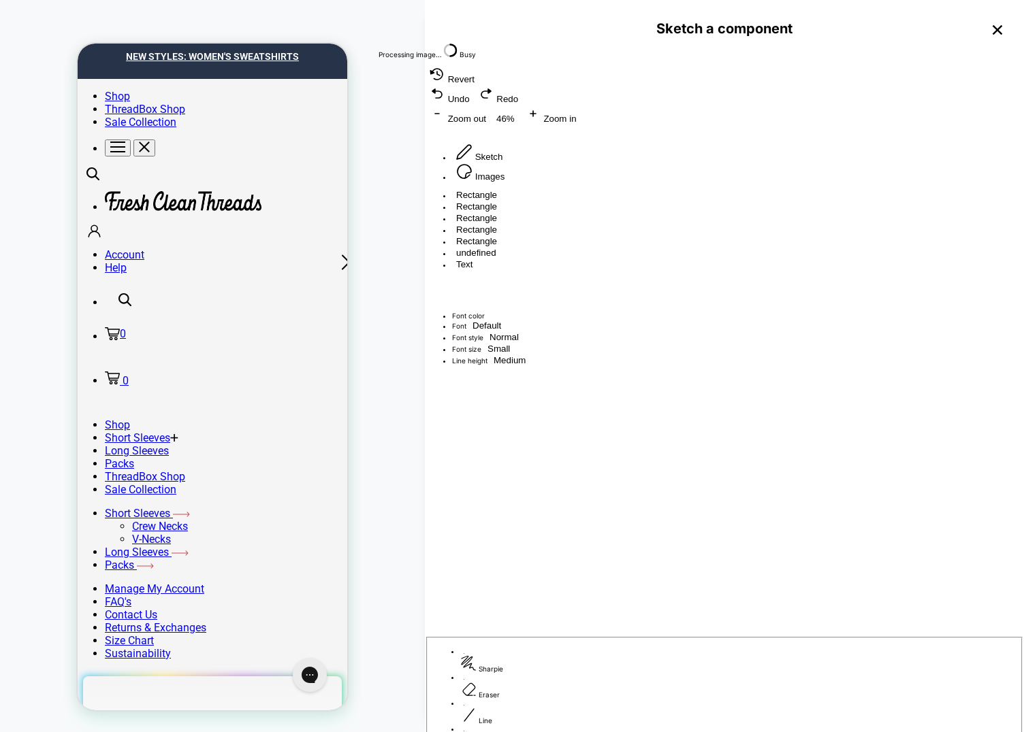
type textarea "*"
type textarea "**********"
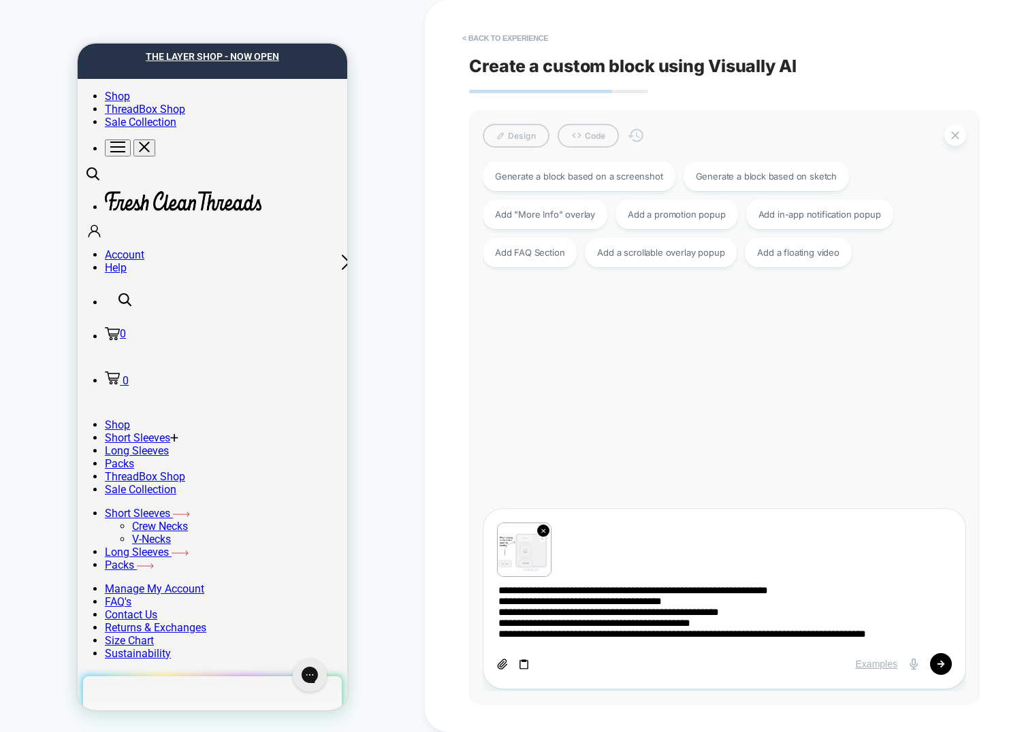
click at [519, 558] on img at bounding box center [524, 550] width 53 height 53
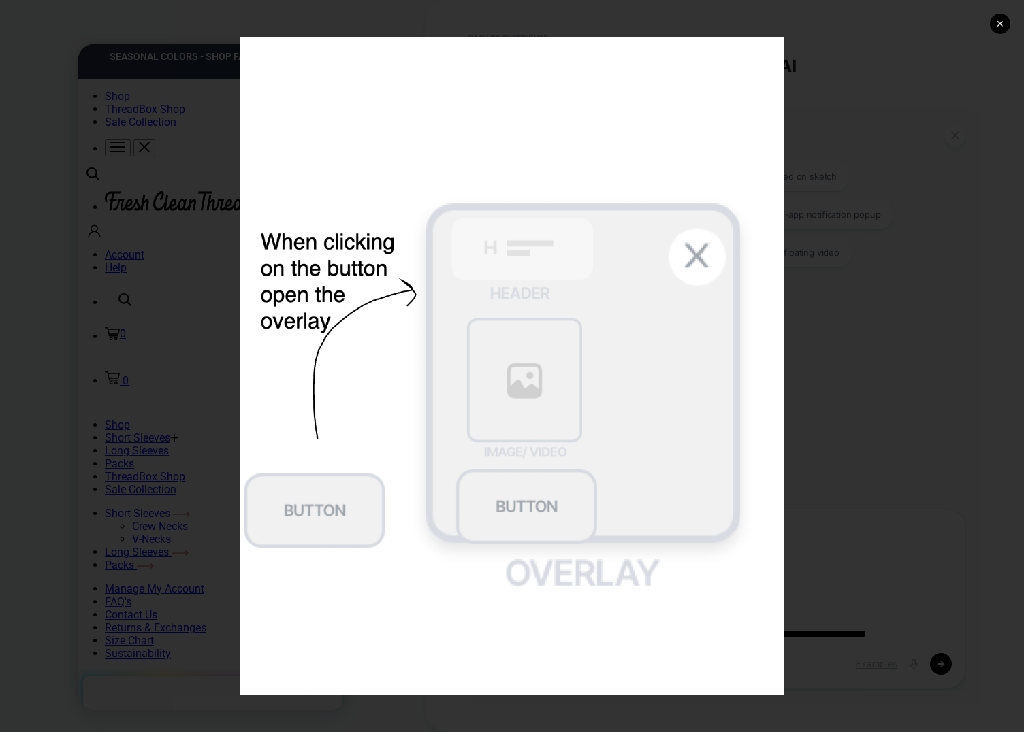
click at [908, 364] on div "✕" at bounding box center [512, 366] width 1024 height 732
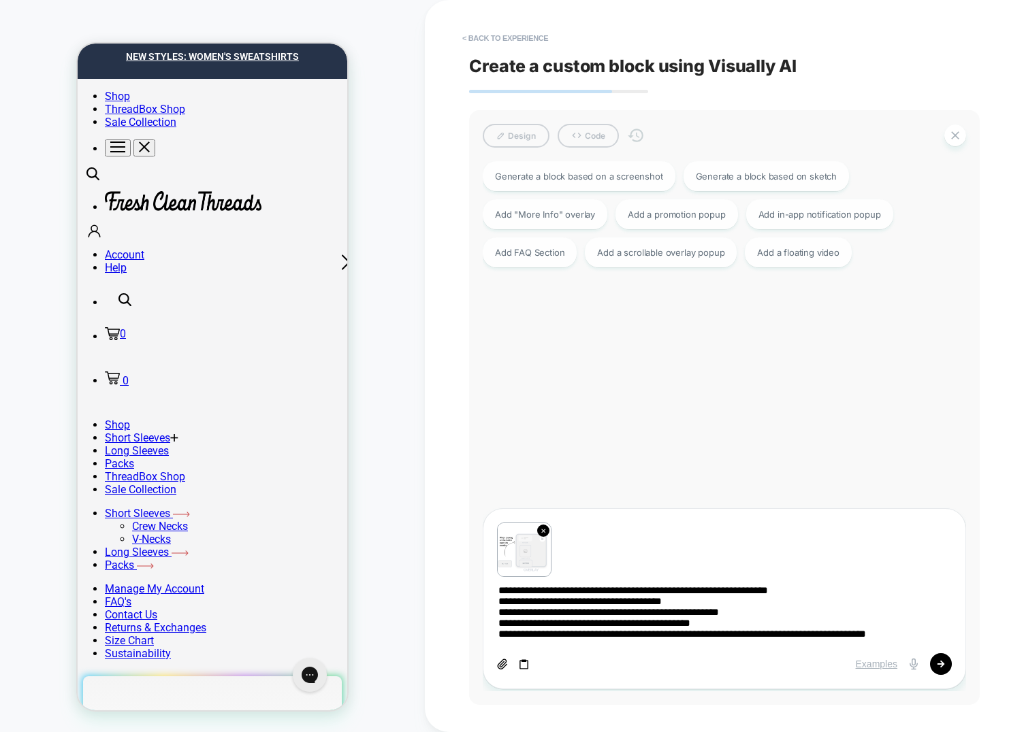
click at [782, 615] on textarea "**********" at bounding box center [724, 615] width 455 height 63
click at [943, 667] on icon at bounding box center [941, 664] width 8 height 8
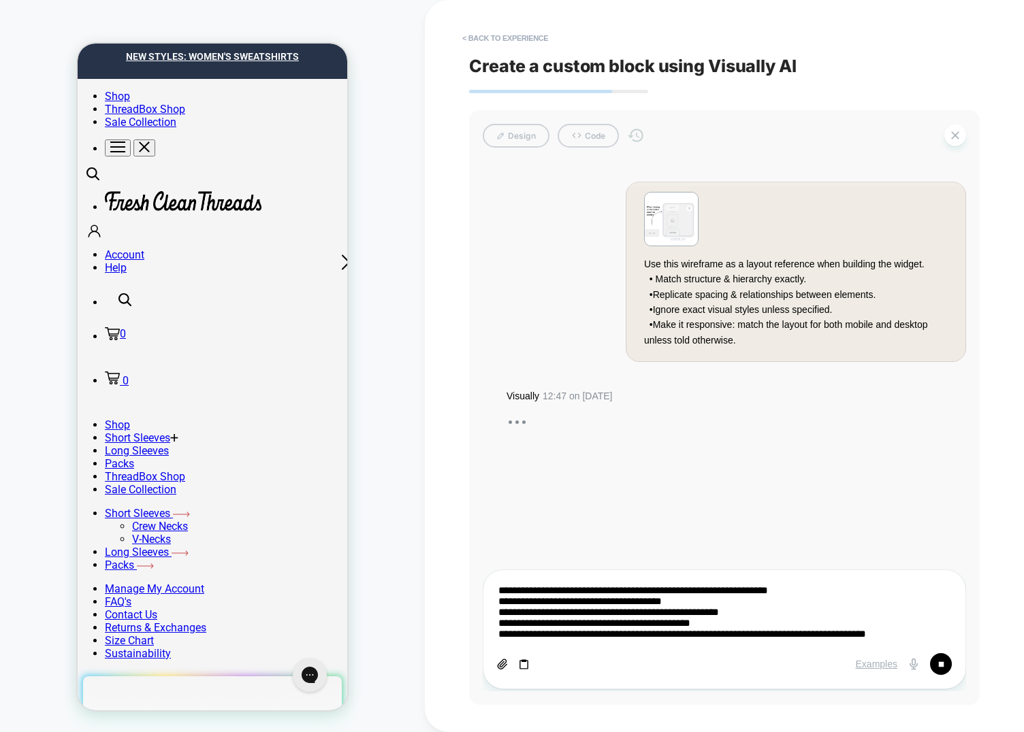
type textarea "*"
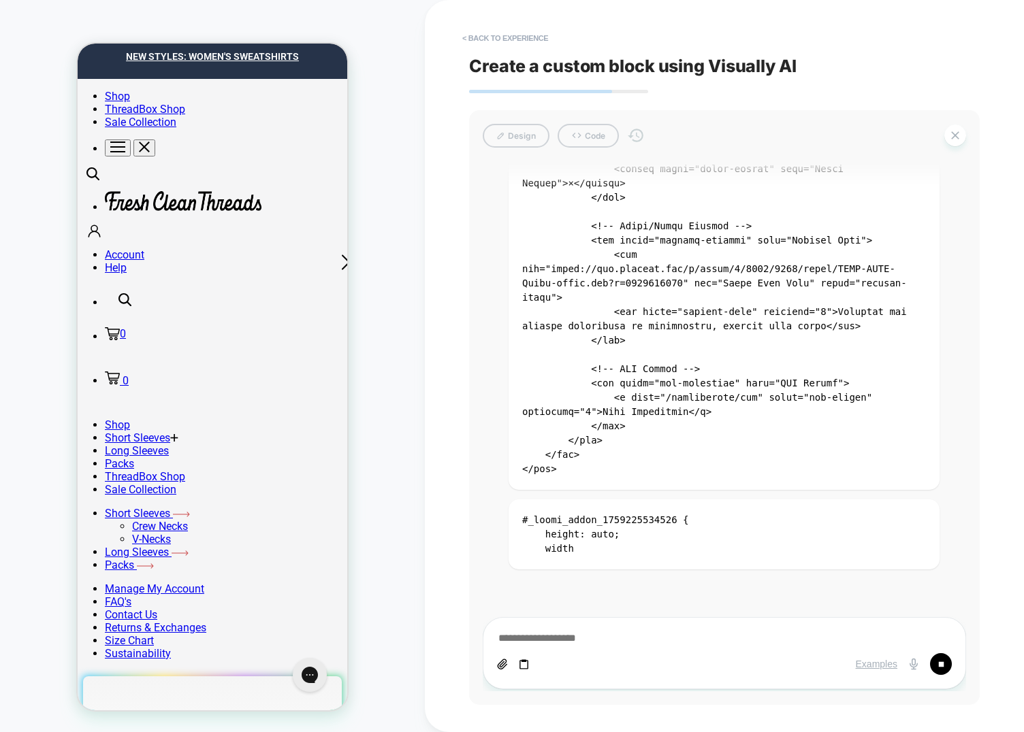
click at [364, 185] on div "HOMEPAGE Theme: MAIN" at bounding box center [212, 366] width 425 height 705
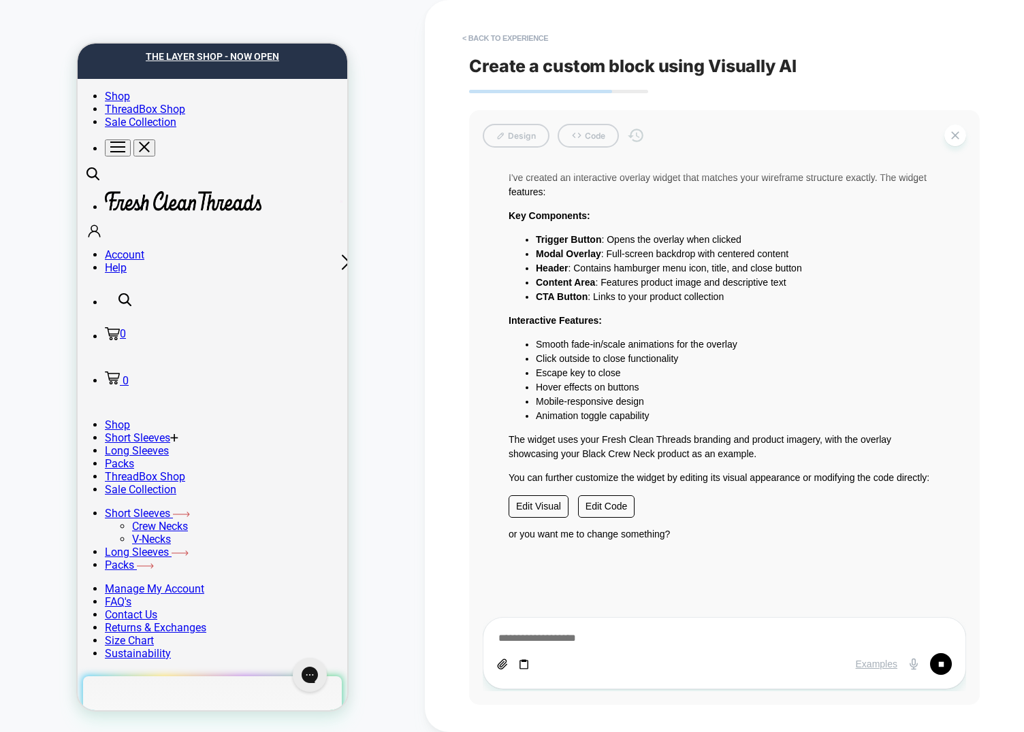
scroll to position [5494, 0]
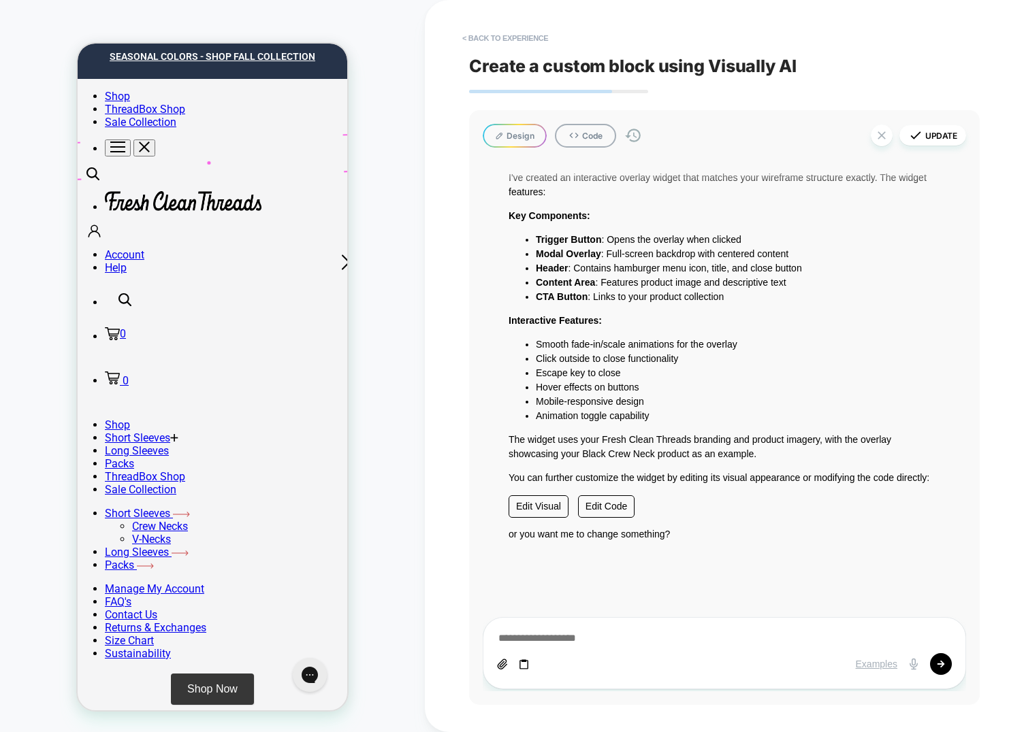
drag, startPoint x: 208, startPoint y: 162, endPoint x: 176, endPoint y: 148, distance: 34.8
click at [208, 674] on button "Shop Now" at bounding box center [212, 689] width 83 height 31
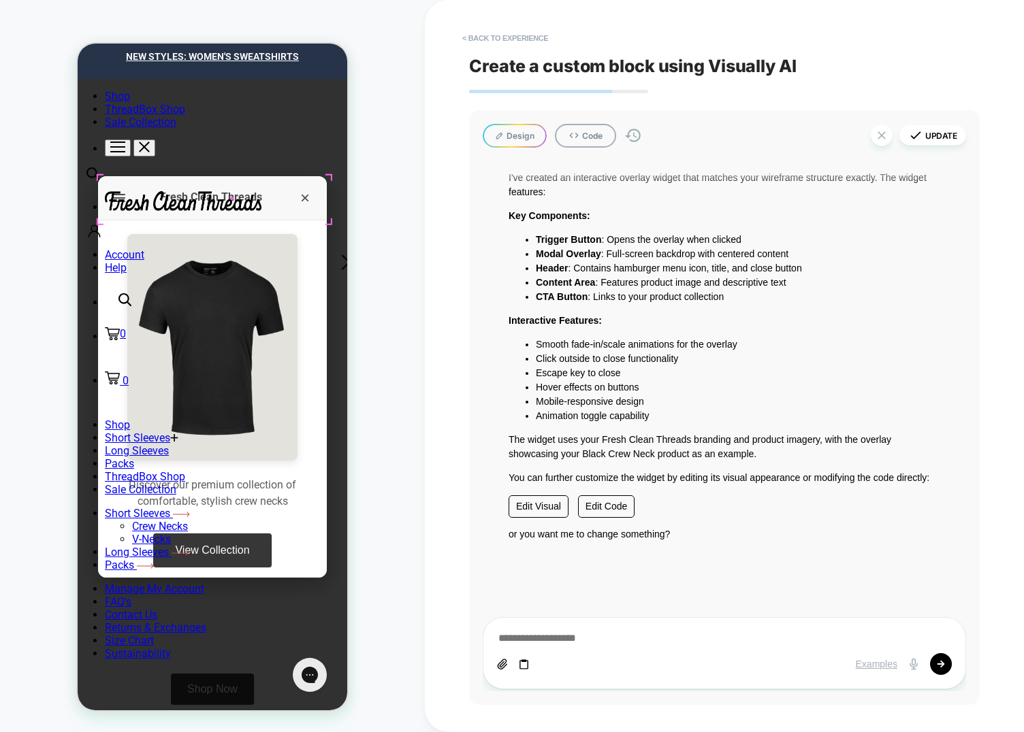
click at [231, 199] on div "Fresh Clean Threads" at bounding box center [211, 197] width 165 height 15
drag, startPoint x: 497, startPoint y: 134, endPoint x: 169, endPoint y: 116, distance: 328.6
click at [497, 134] on icon at bounding box center [499, 135] width 9 height 9
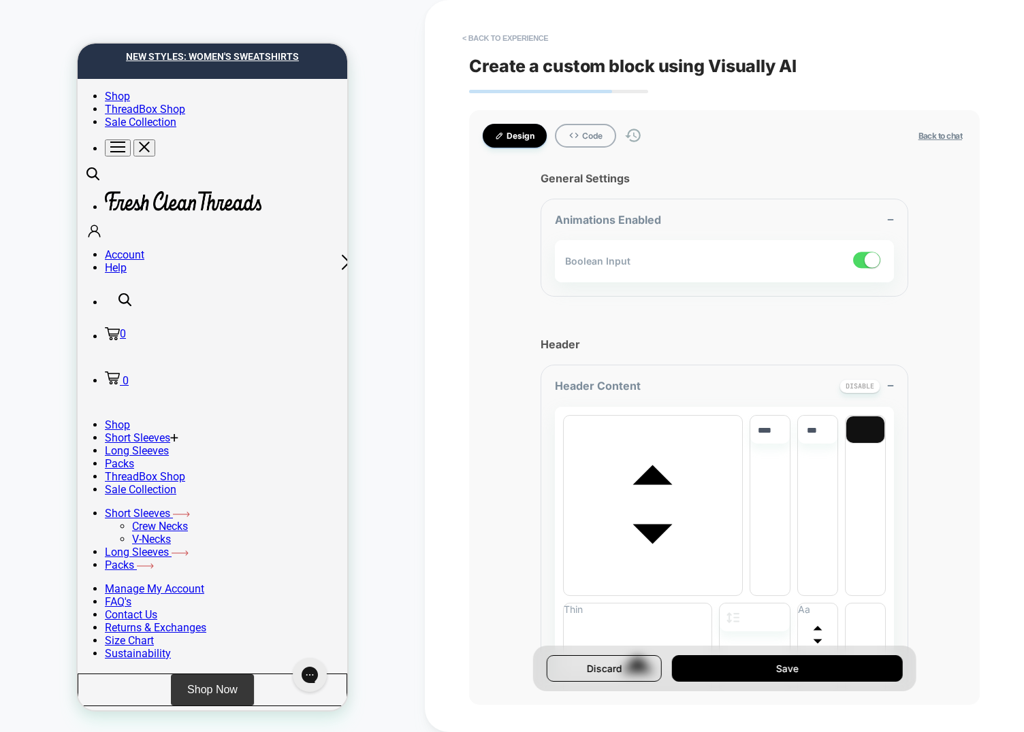
type textarea "*"
click at [206, 674] on button "Shop Now" at bounding box center [212, 689] width 83 height 31
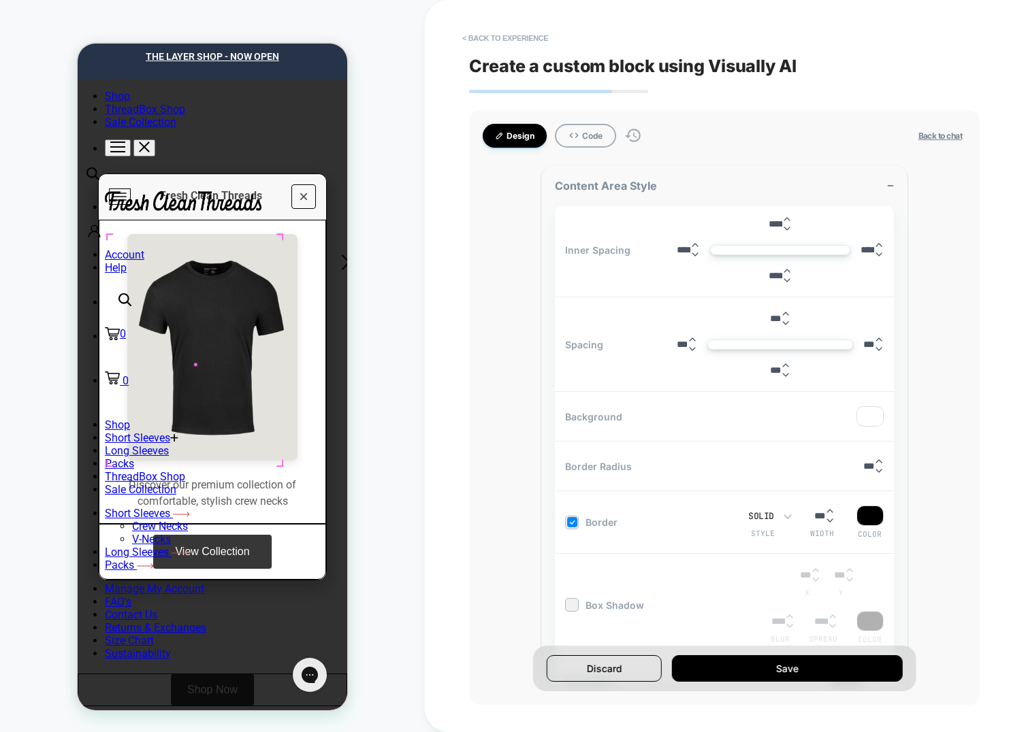
scroll to position [2281, 0]
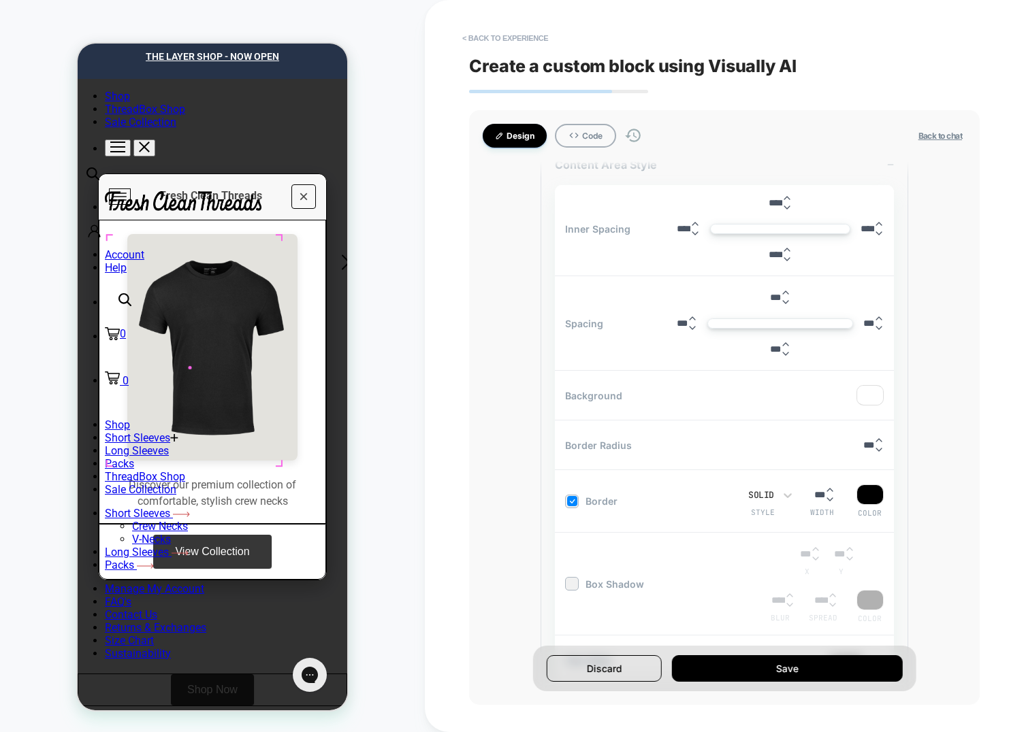
click at [189, 368] on img at bounding box center [212, 347] width 170 height 227
click at [204, 197] on p "Fresh Clean Threads" at bounding box center [211, 196] width 161 height 15
drag, startPoint x: 160, startPoint y: 546, endPoint x: 182, endPoint y: 496, distance: 54.9
click at [161, 546] on link "View Collection" at bounding box center [212, 552] width 118 height 34
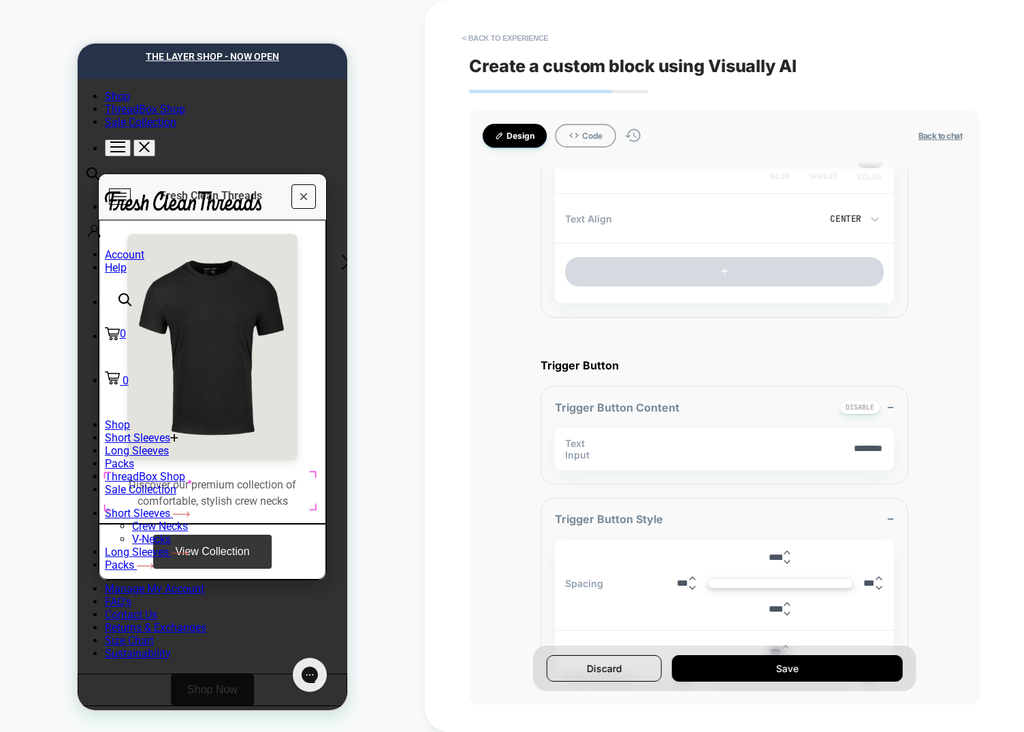
click at [189, 482] on p "Discover our premium collection of comfortable, stylish crew necks" at bounding box center [213, 493] width 206 height 33
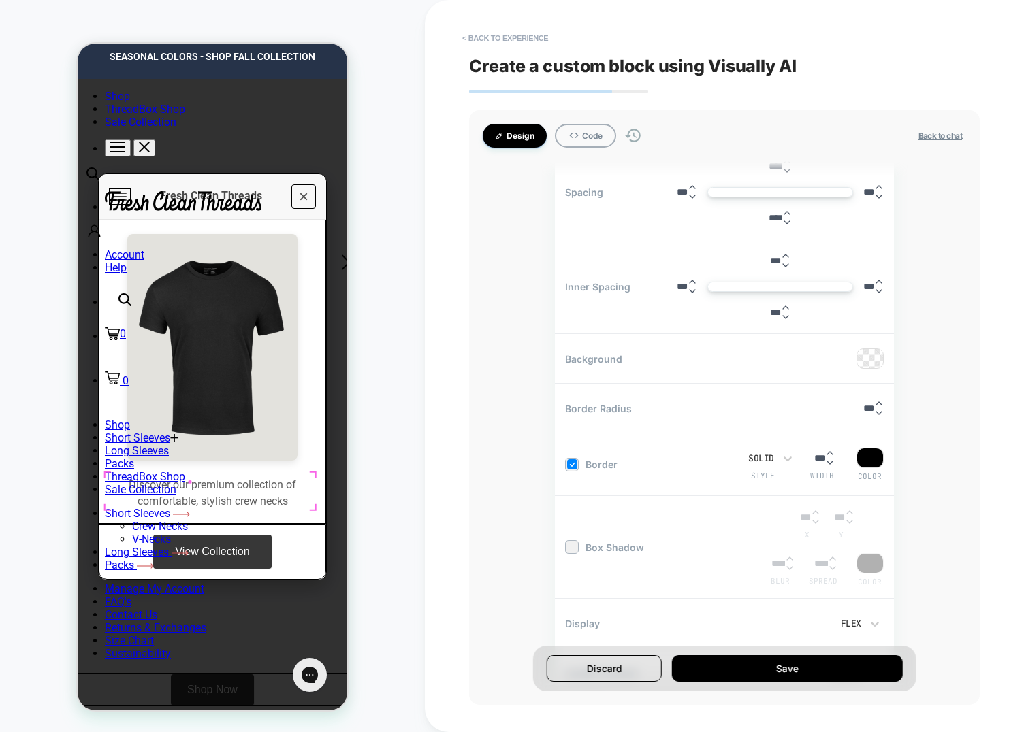
scroll to position [3127, 0]
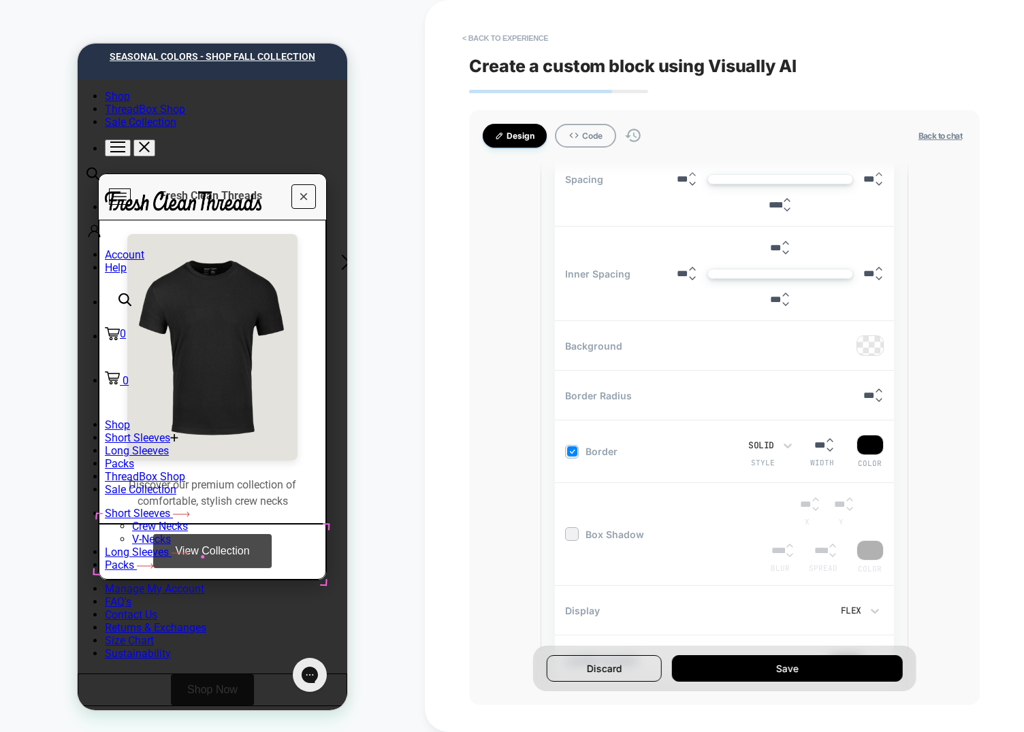
click at [202, 557] on link "View Collection" at bounding box center [212, 551] width 118 height 34
click at [219, 502] on p "Discover our premium collection of comfortable, stylish crew necks" at bounding box center [213, 493] width 206 height 33
click at [201, 431] on img at bounding box center [212, 347] width 170 height 227
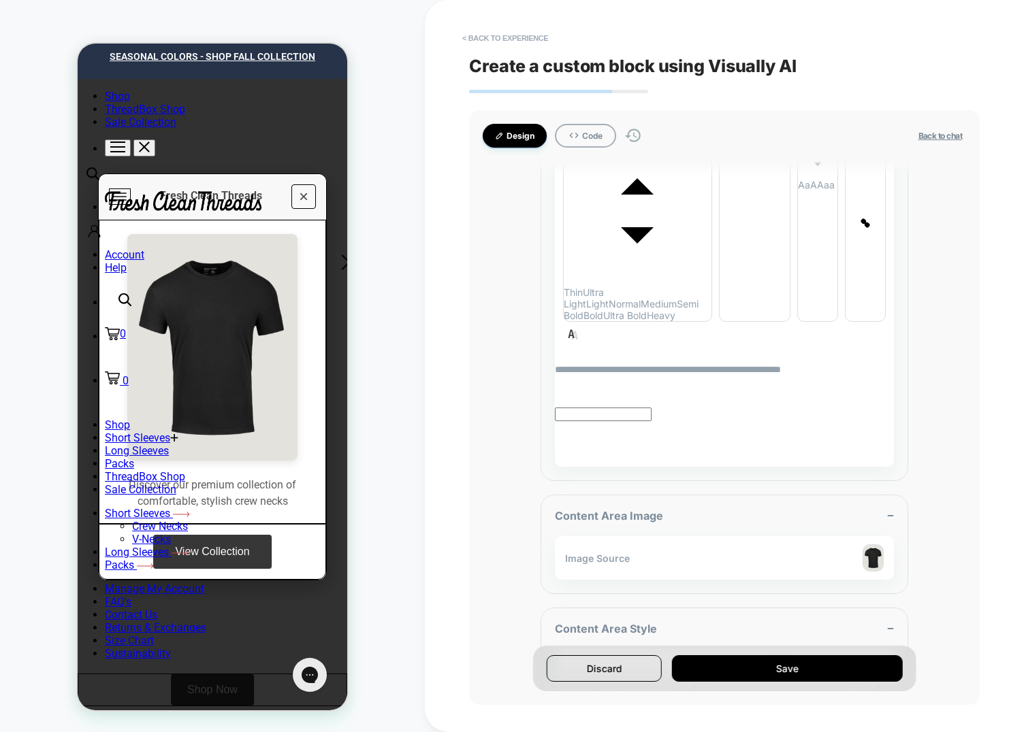
scroll to position [1837, 0]
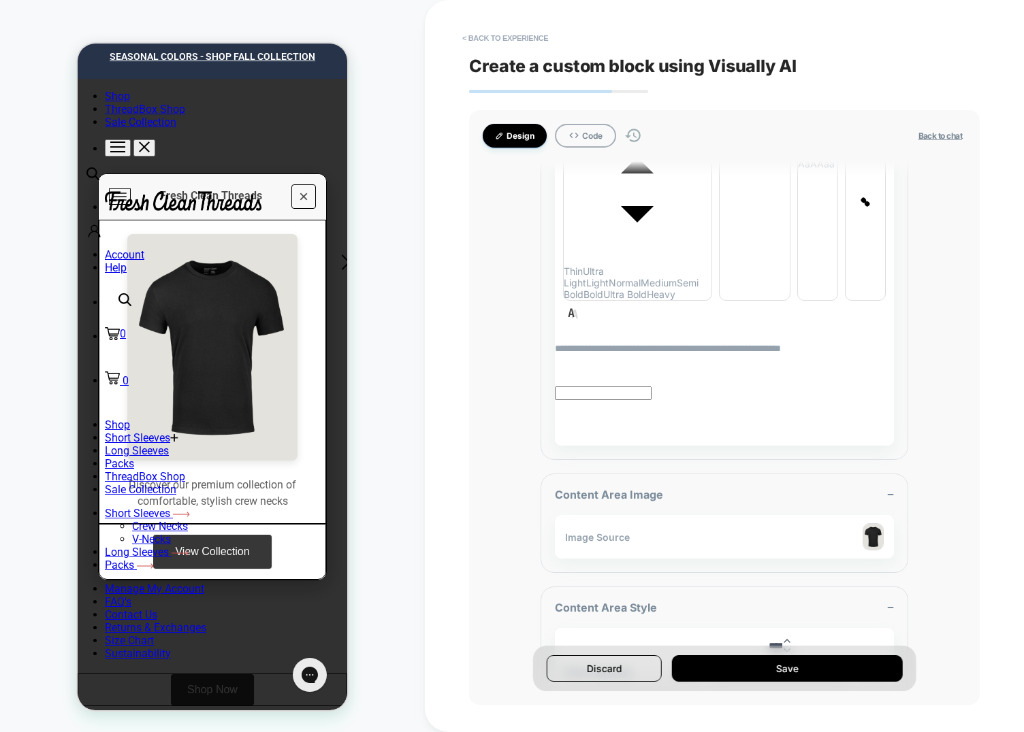
click at [665, 533] on div "**********" at bounding box center [725, 426] width 368 height 530
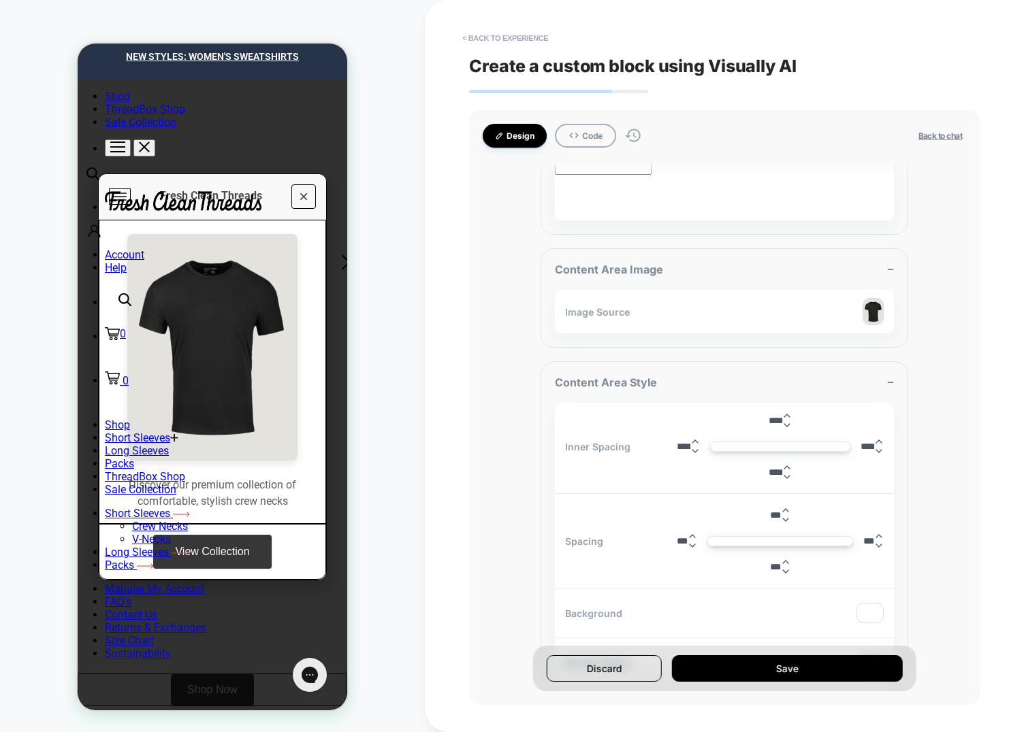
scroll to position [0, 0]
type input "*****"
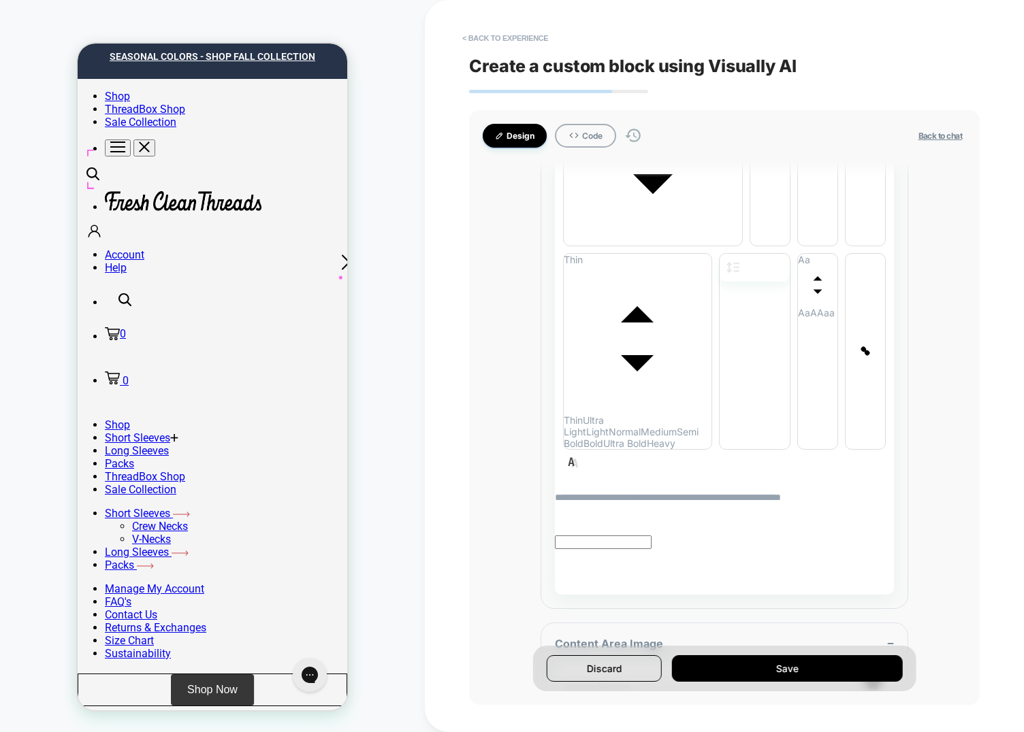
scroll to position [1797, 0]
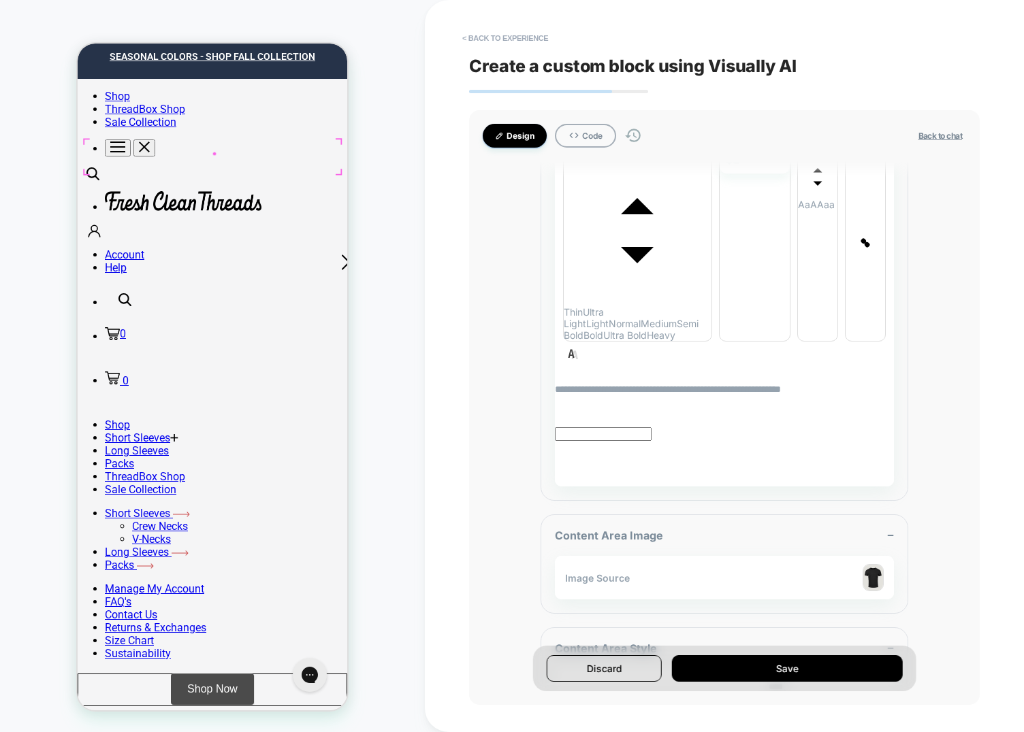
click at [214, 674] on button "Shop Now" at bounding box center [212, 689] width 83 height 31
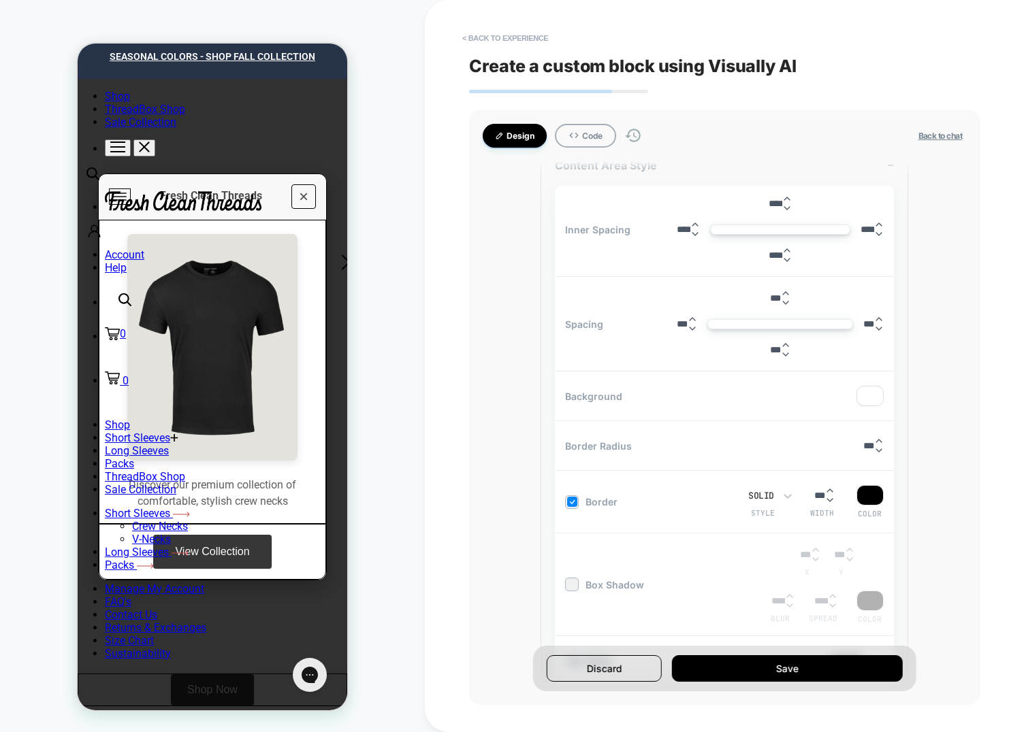
scroll to position [2281, 0]
click at [114, 197] on span at bounding box center [120, 196] width 14 height 1
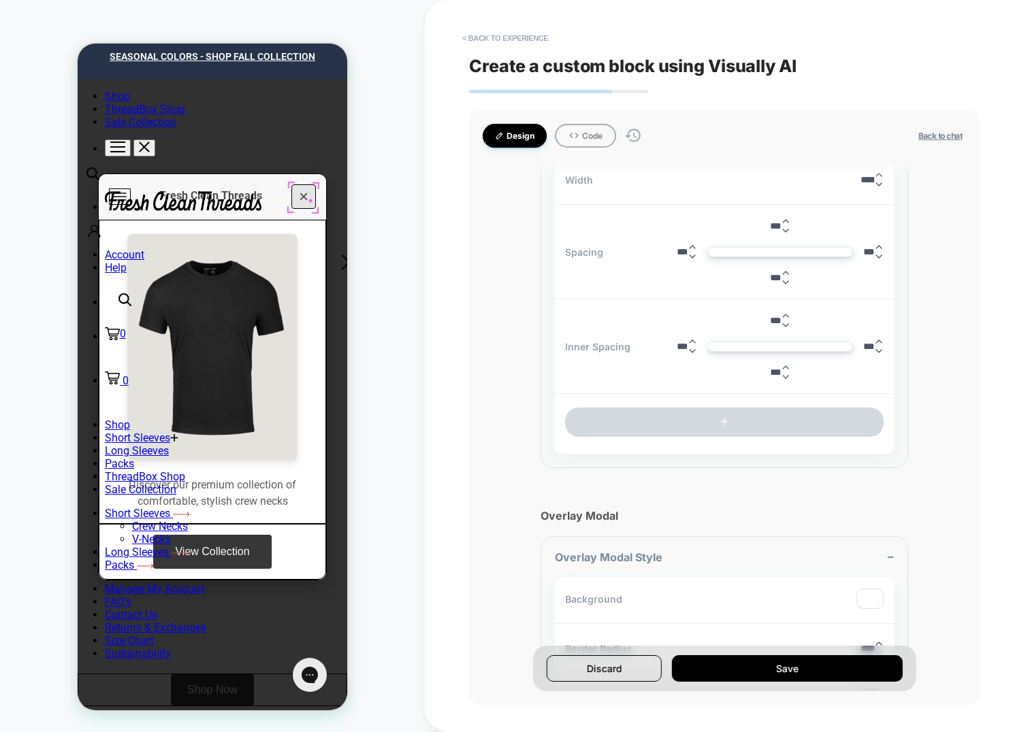
click at [310, 201] on button "×" at bounding box center [303, 196] width 25 height 25
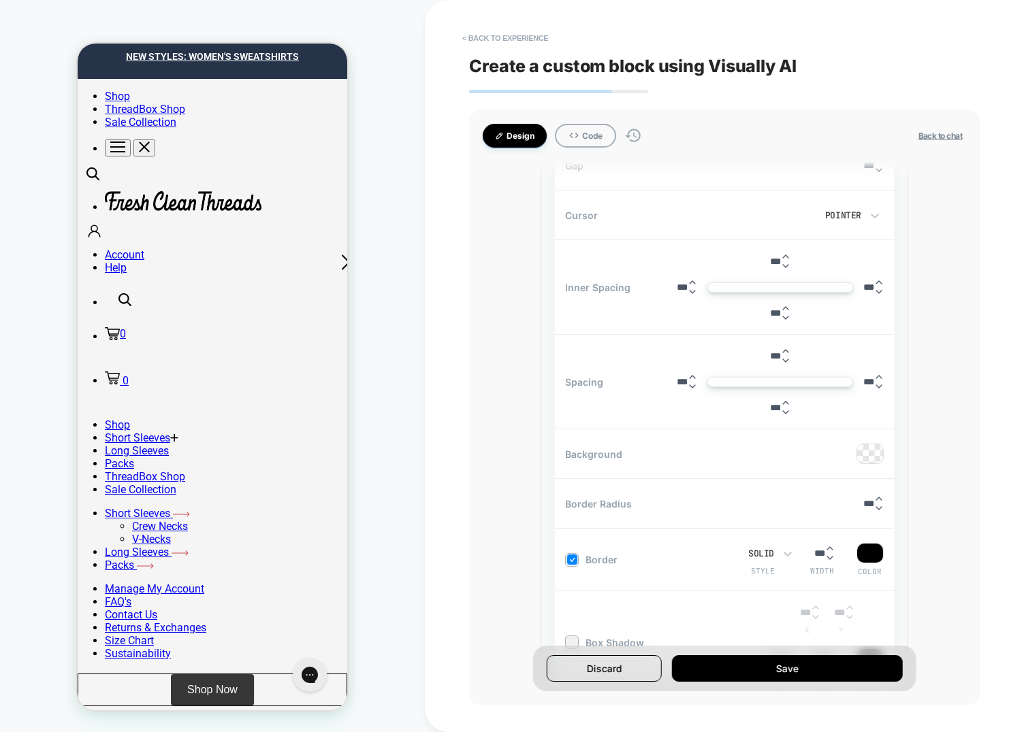
scroll to position [6177, 0]
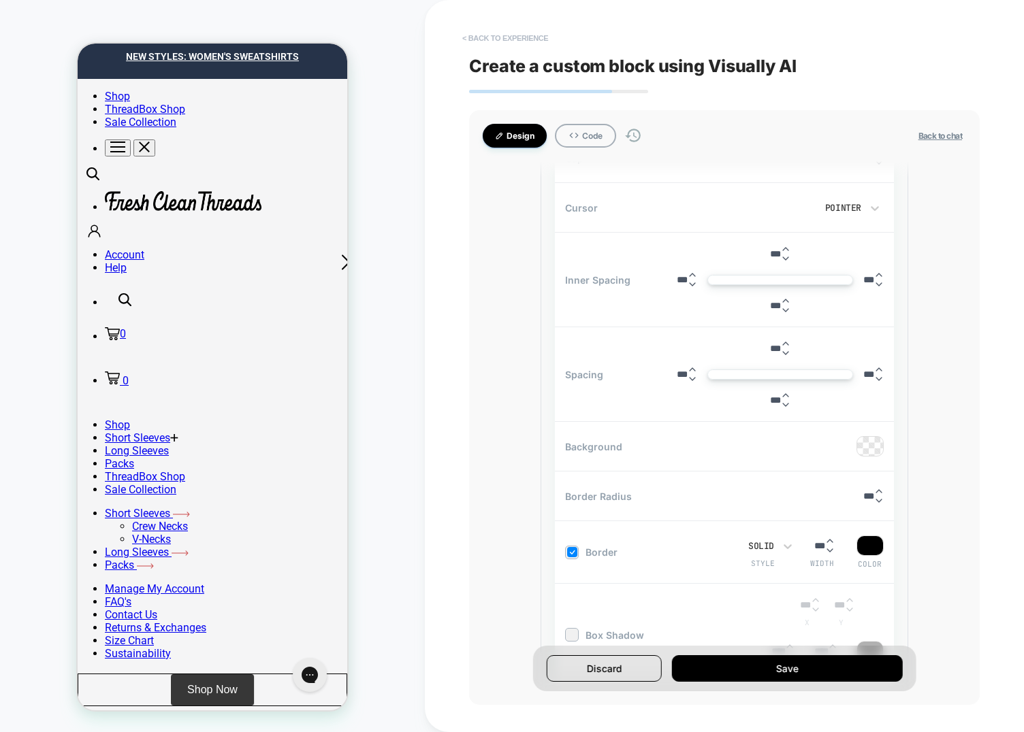
click at [485, 37] on button "< Back to experience" at bounding box center [504, 38] width 99 height 22
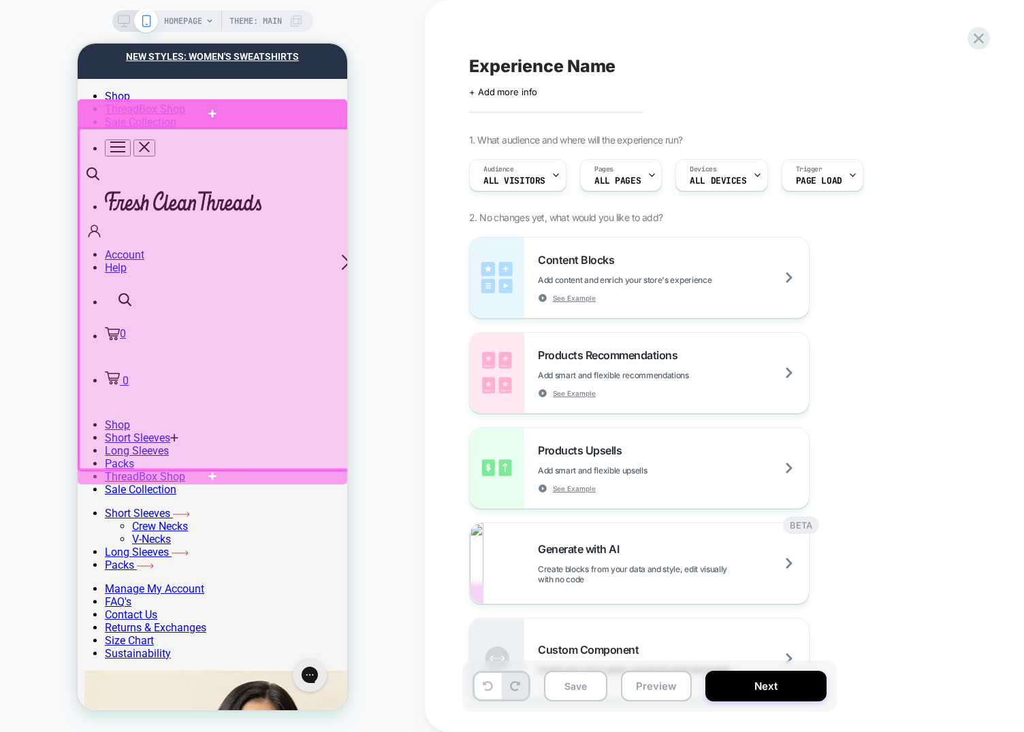
click at [265, 114] on div at bounding box center [213, 113] width 270 height 29
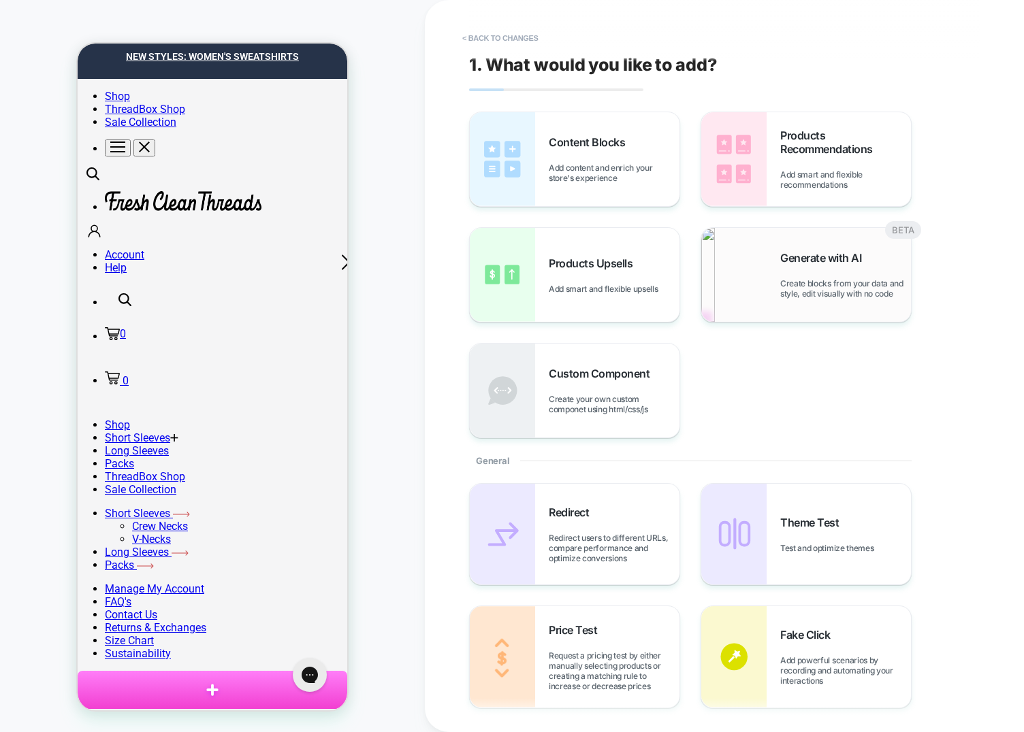
click at [778, 265] on div "Generate with AI Create blocks from your data and style, edit visually with no …" at bounding box center [806, 275] width 210 height 94
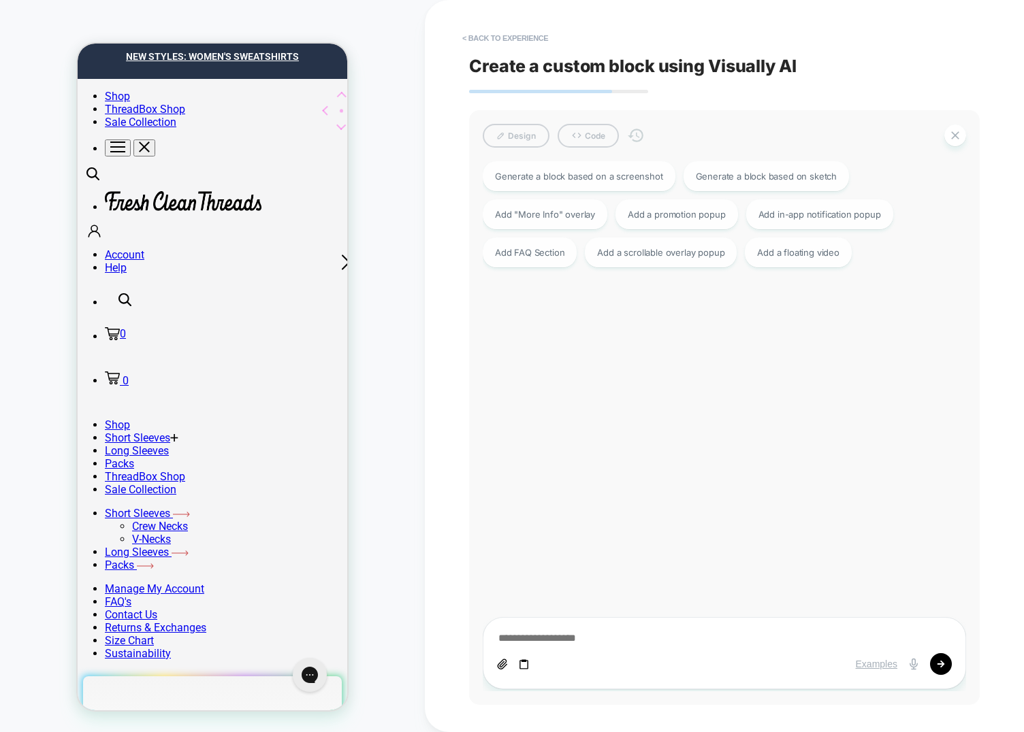
click at [582, 641] on textarea at bounding box center [724, 639] width 455 height 15
type textarea "*"
type textarea "**"
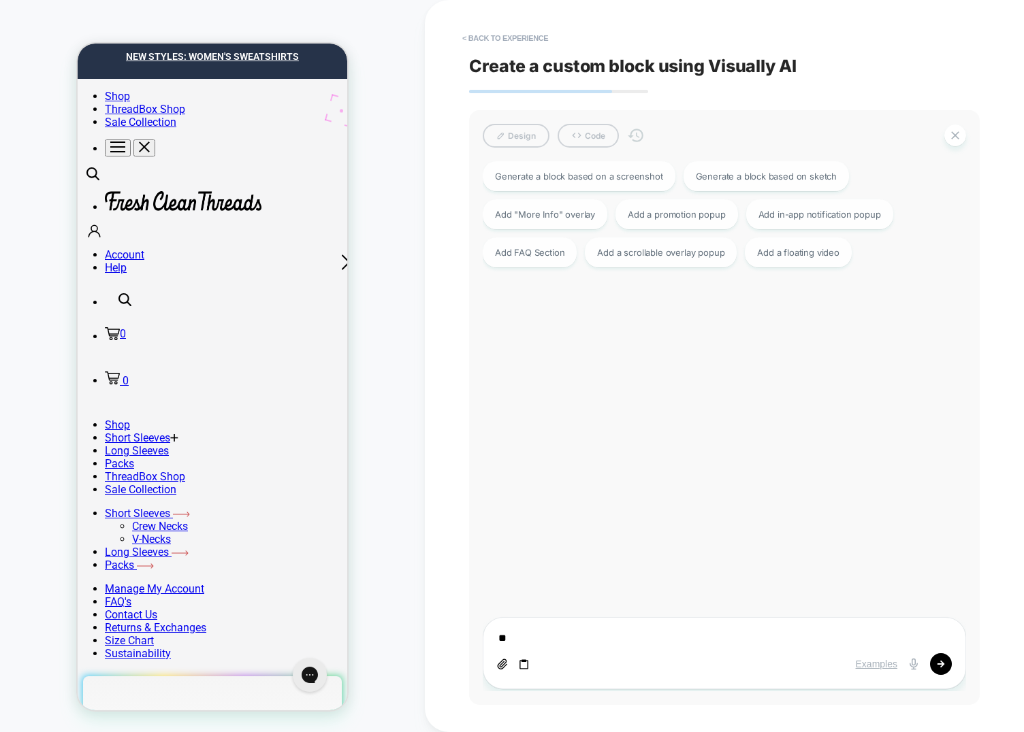
type textarea "*"
type textarea "***"
type textarea "*"
type textarea "****"
type textarea "*"
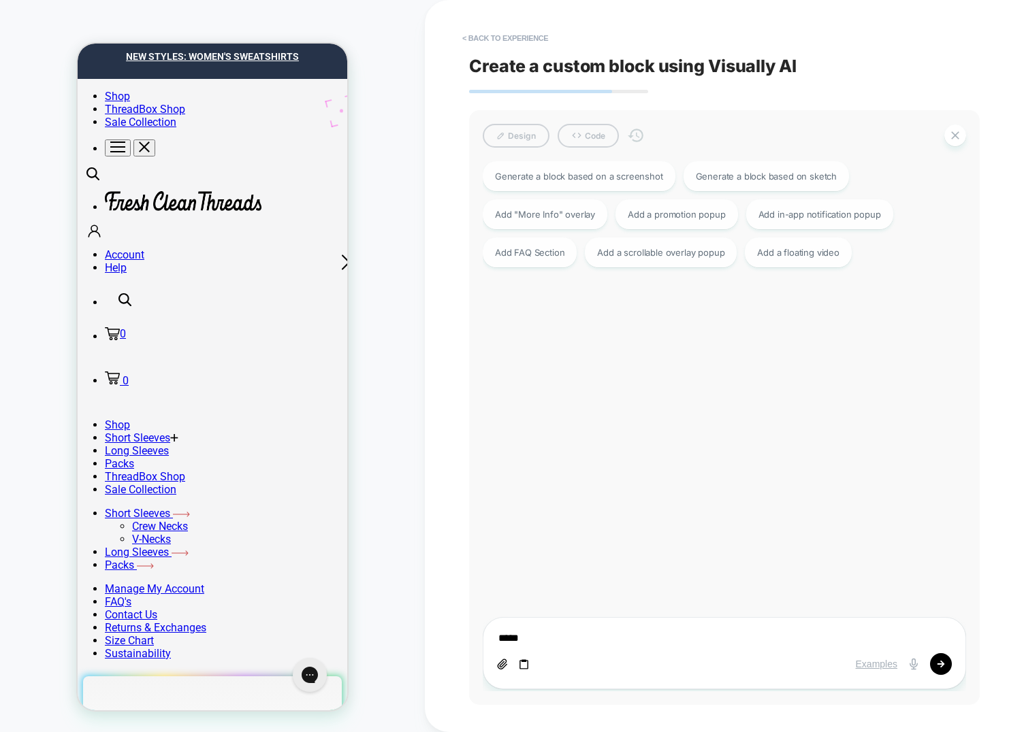
type textarea "******"
type textarea "*"
type textarea "*******"
type textarea "*"
type textarea "********"
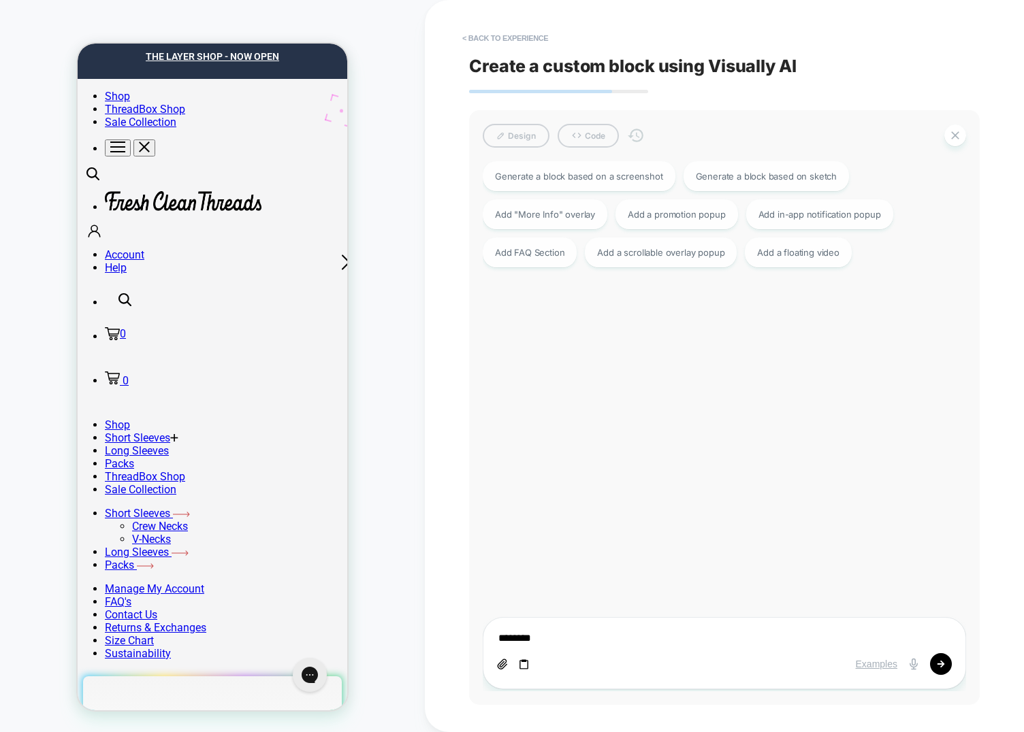
type textarea "*"
type textarea "********"
type textarea "*"
type textarea "**********"
type textarea "*"
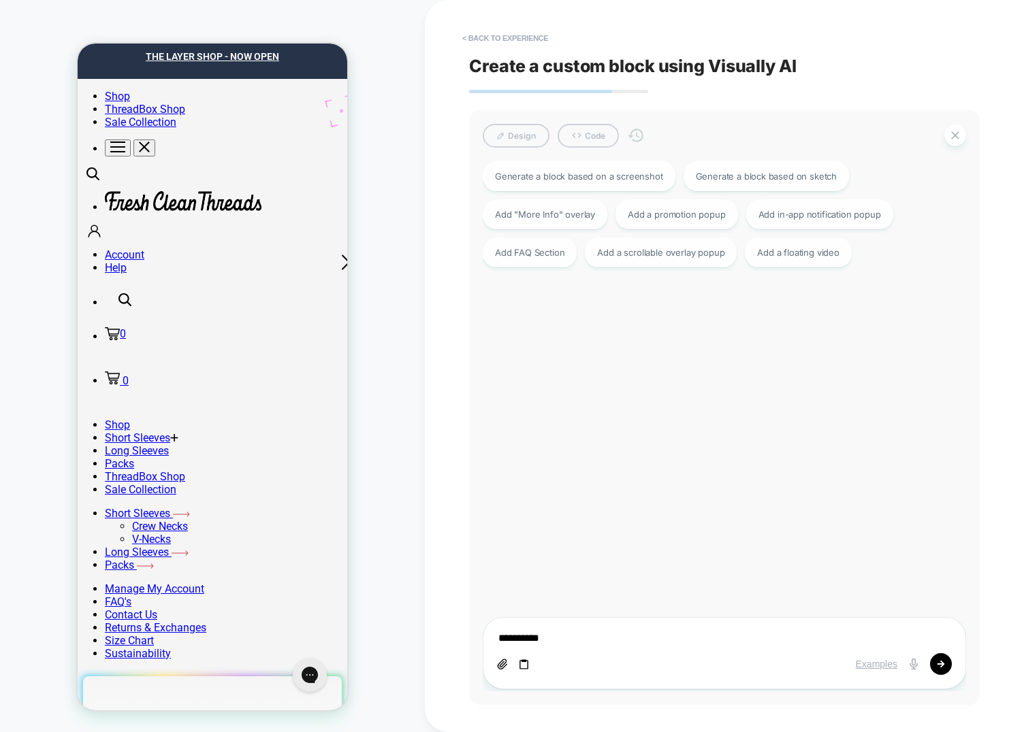
type textarea "**********"
type textarea "*"
type textarea "**********"
type textarea "*"
type textarea "**********"
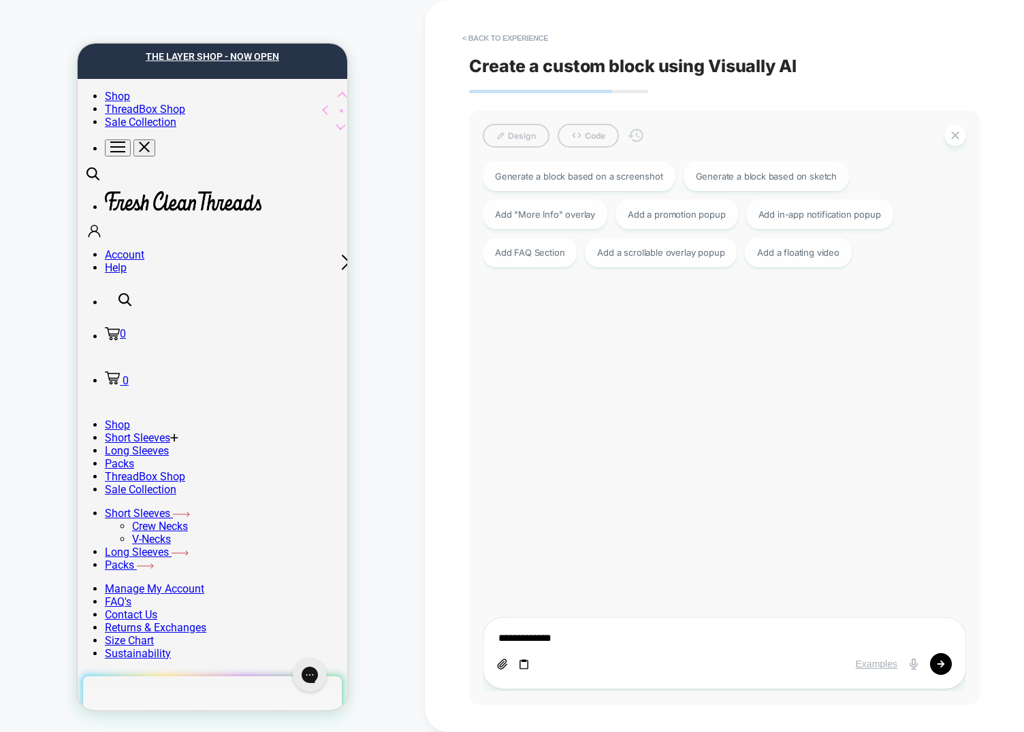
type textarea "*"
type textarea "**********"
type textarea "*"
type textarea "**********"
type textarea "*"
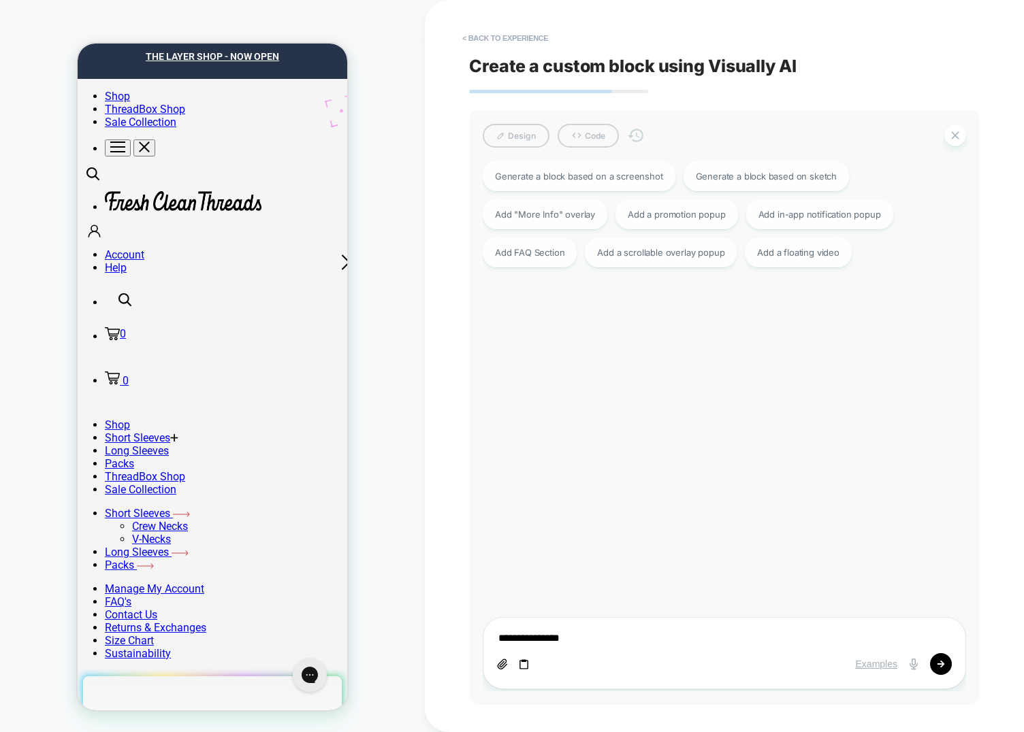
type textarea "**********"
type textarea "*"
type textarea "**********"
type textarea "*"
type textarea "**********"
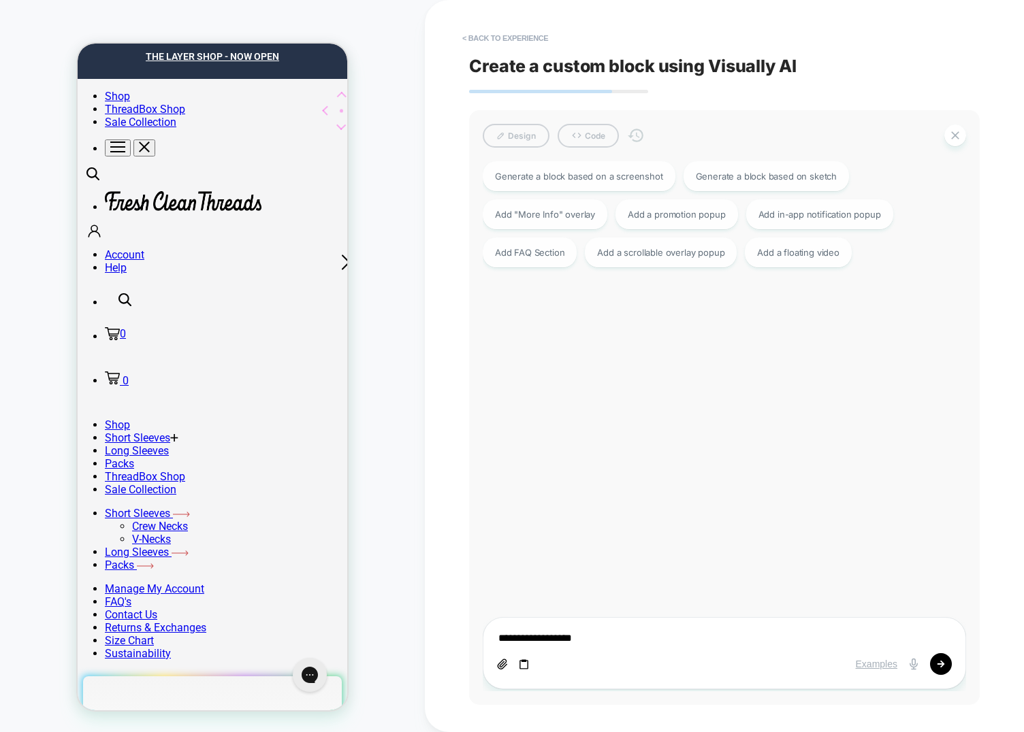
type textarea "*"
type textarea "**********"
type textarea "*"
type textarea "**********"
type textarea "*"
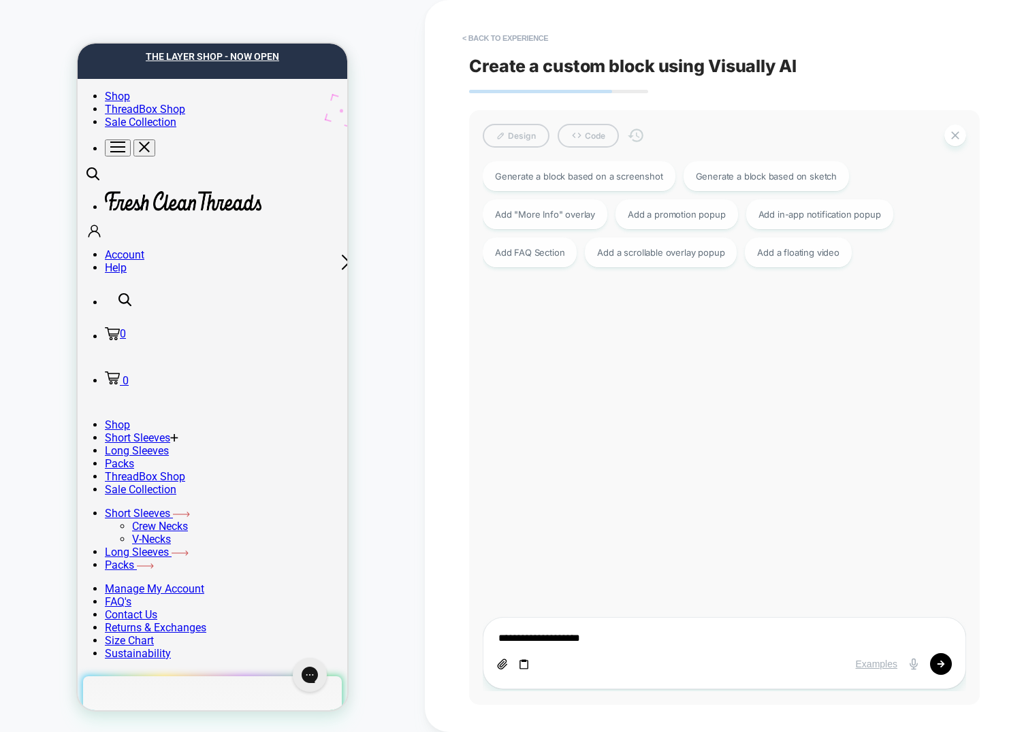
type textarea "**********"
type textarea "*"
type textarea "**********"
type textarea "*"
type textarea "**********"
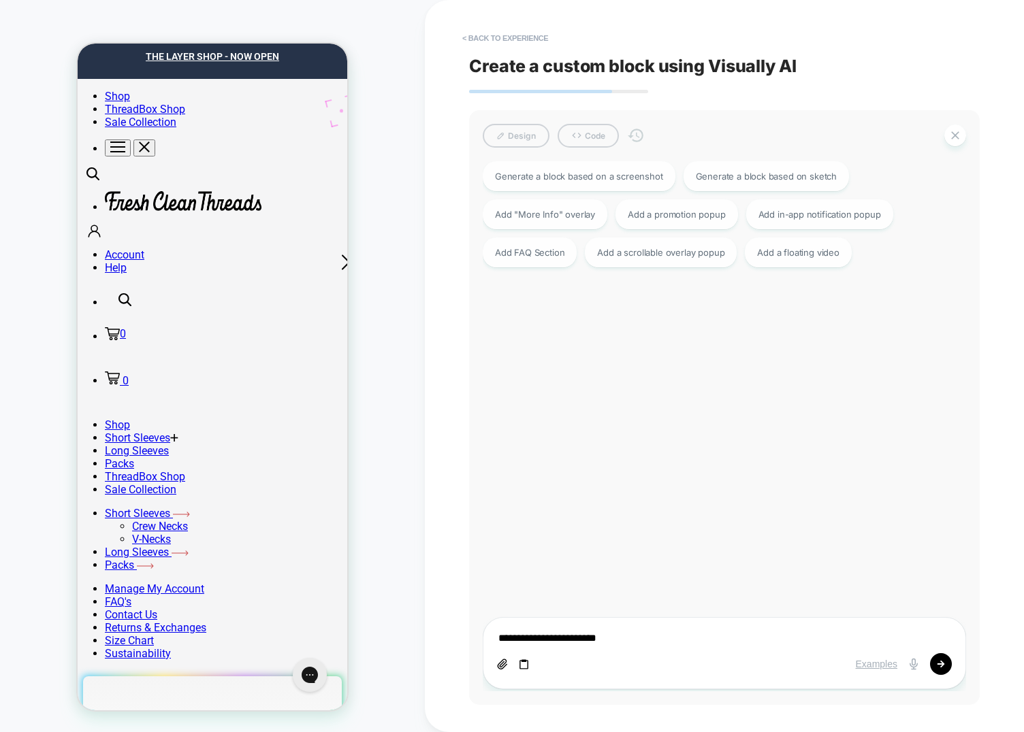
type textarea "*"
type textarea "**********"
type textarea "*"
type textarea "**********"
type textarea "*"
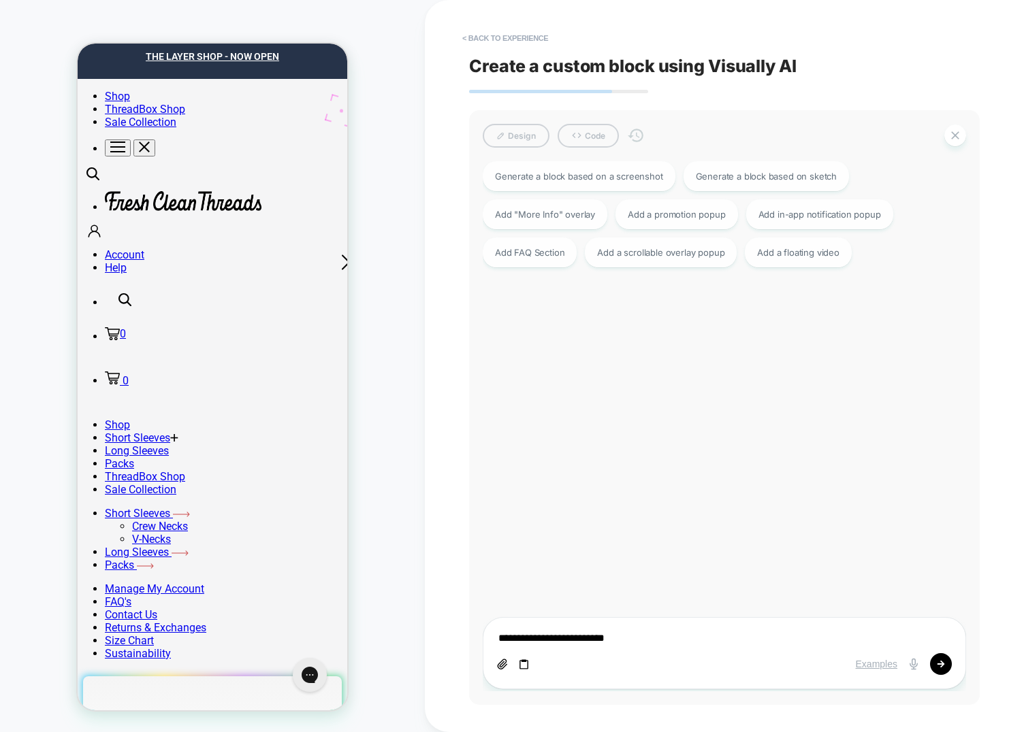
type textarea "**********"
type textarea "*"
type textarea "**********"
type textarea "*"
type textarea "**********"
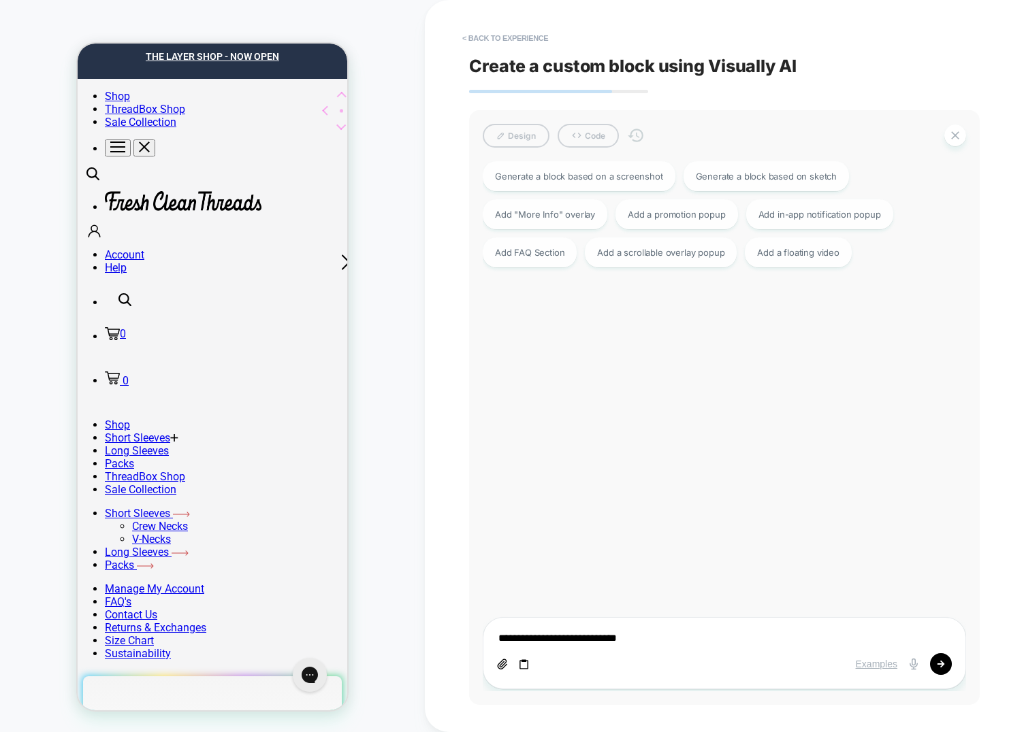
type textarea "*"
type textarea "**********"
type textarea "*"
type textarea "**********"
type textarea "*"
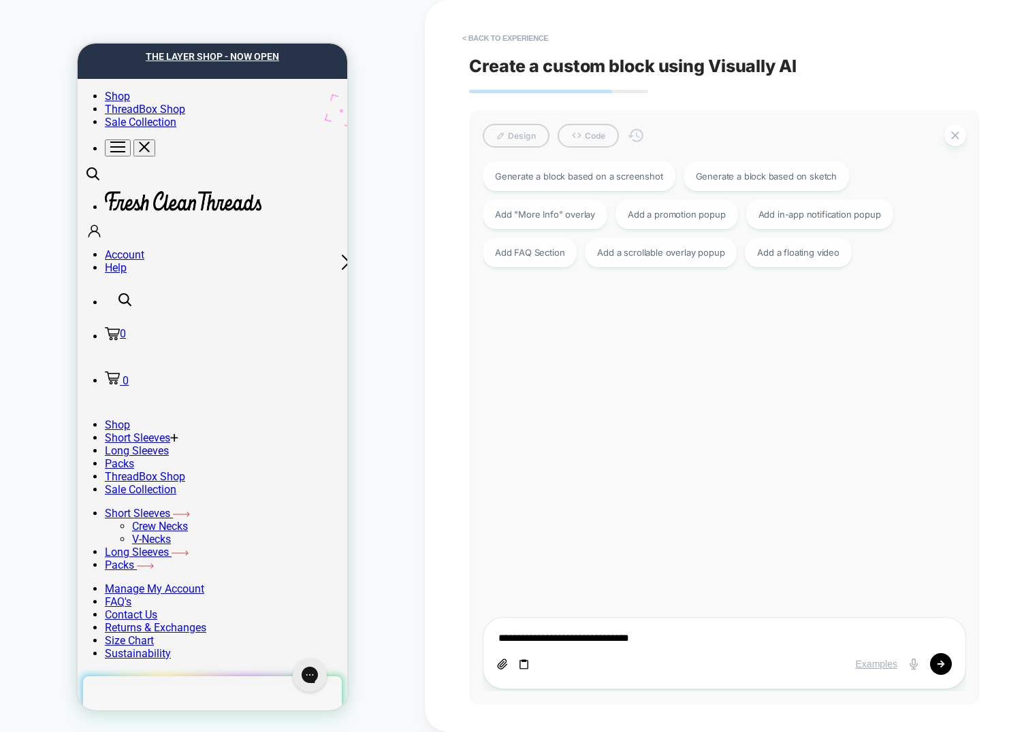
type textarea "**********"
type textarea "*"
type textarea "**********"
type textarea "*"
type textarea "**********"
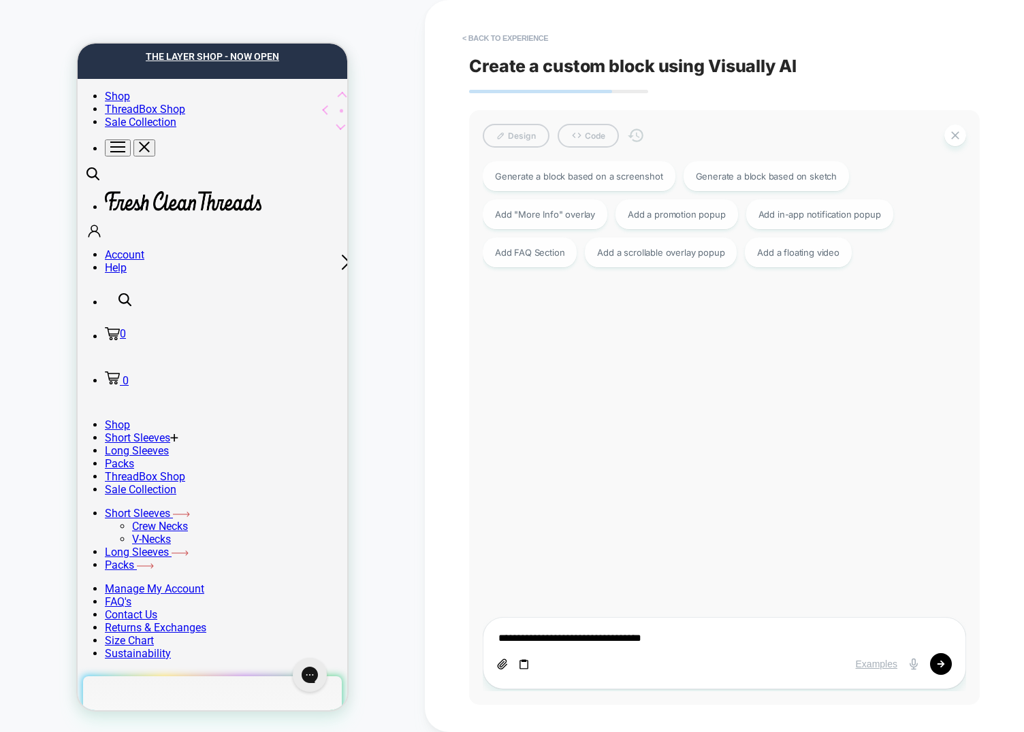
type textarea "*"
type textarea "**********"
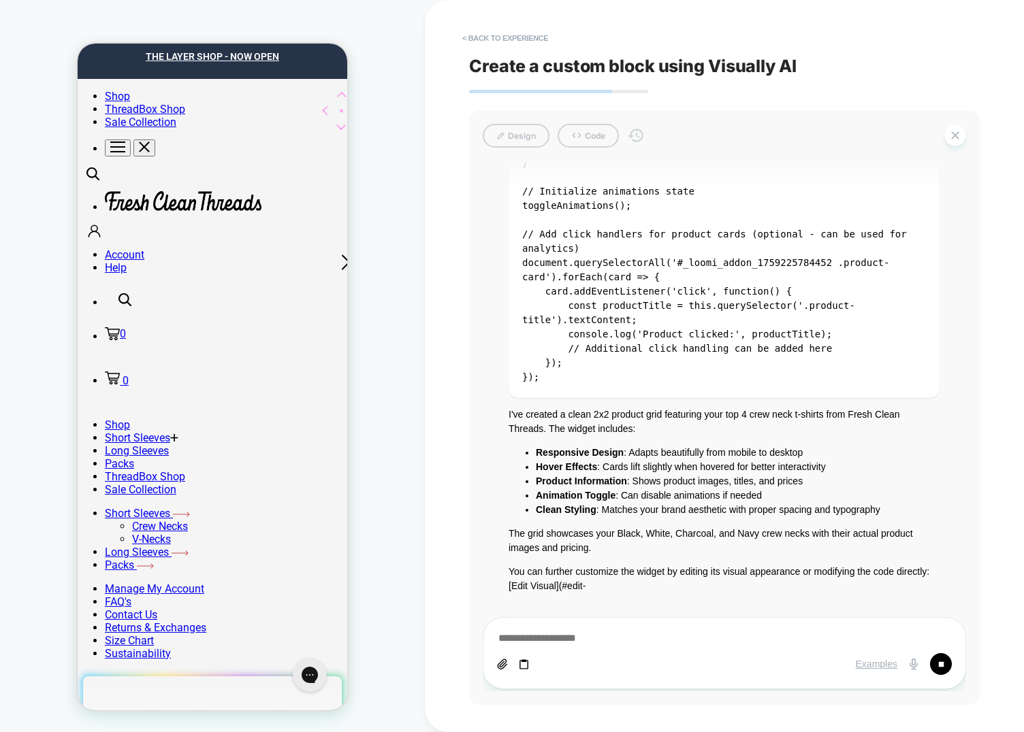
scroll to position [3910, 0]
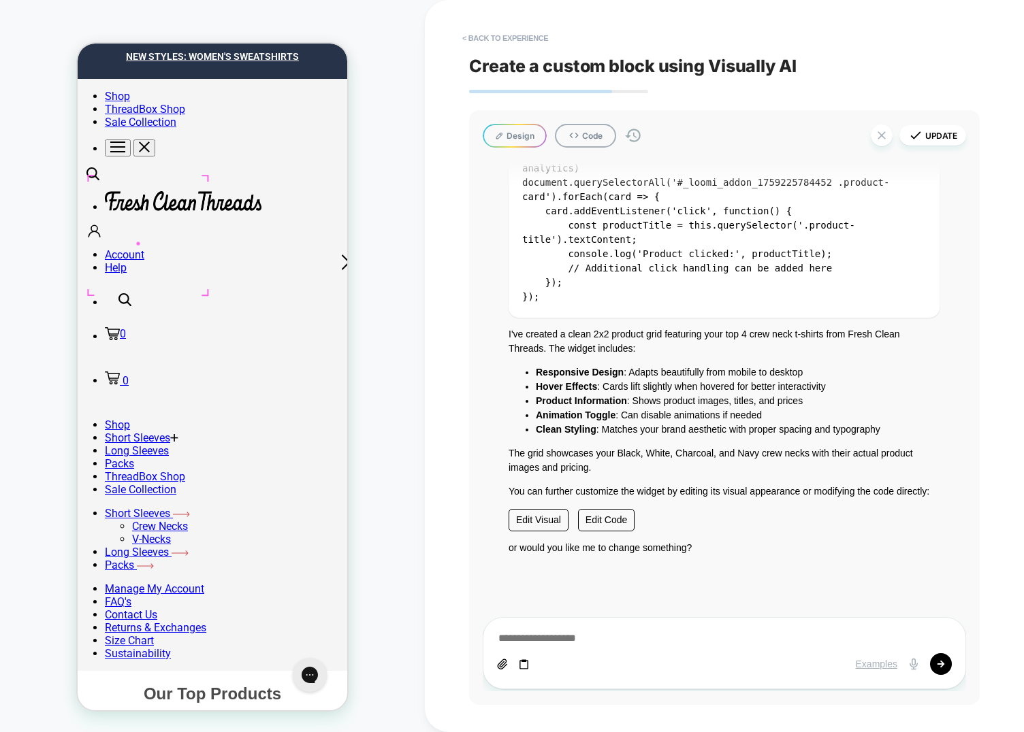
click at [493, 135] on button "Design" at bounding box center [515, 136] width 64 height 24
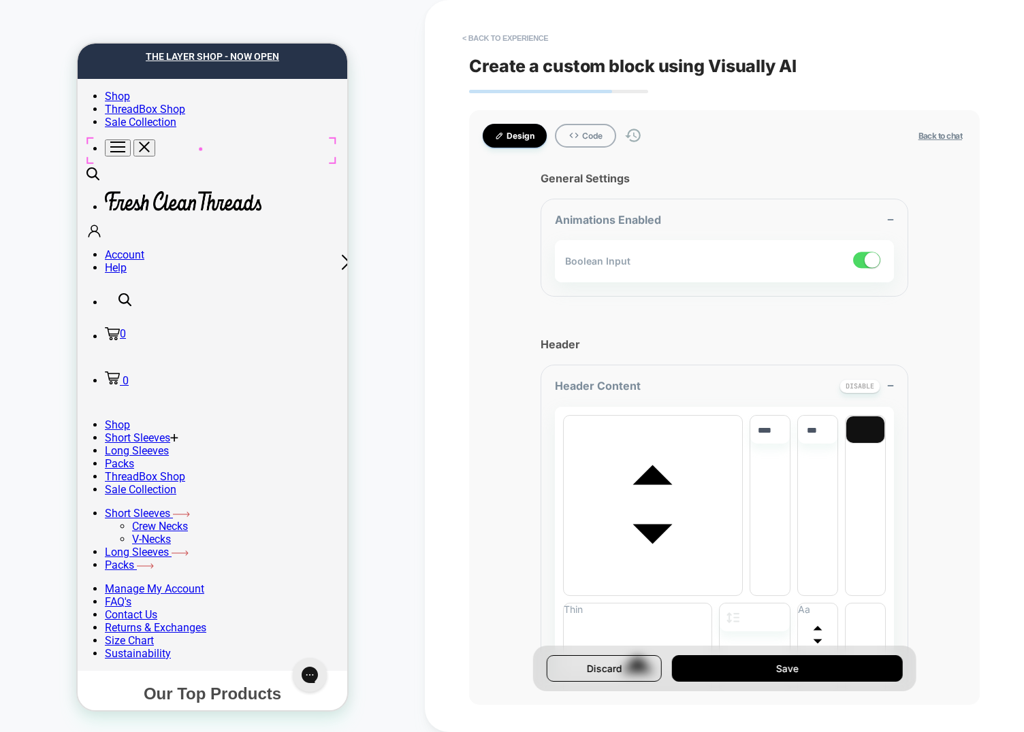
click at [200, 685] on div "Our Top Products" at bounding box center [212, 695] width 242 height 20
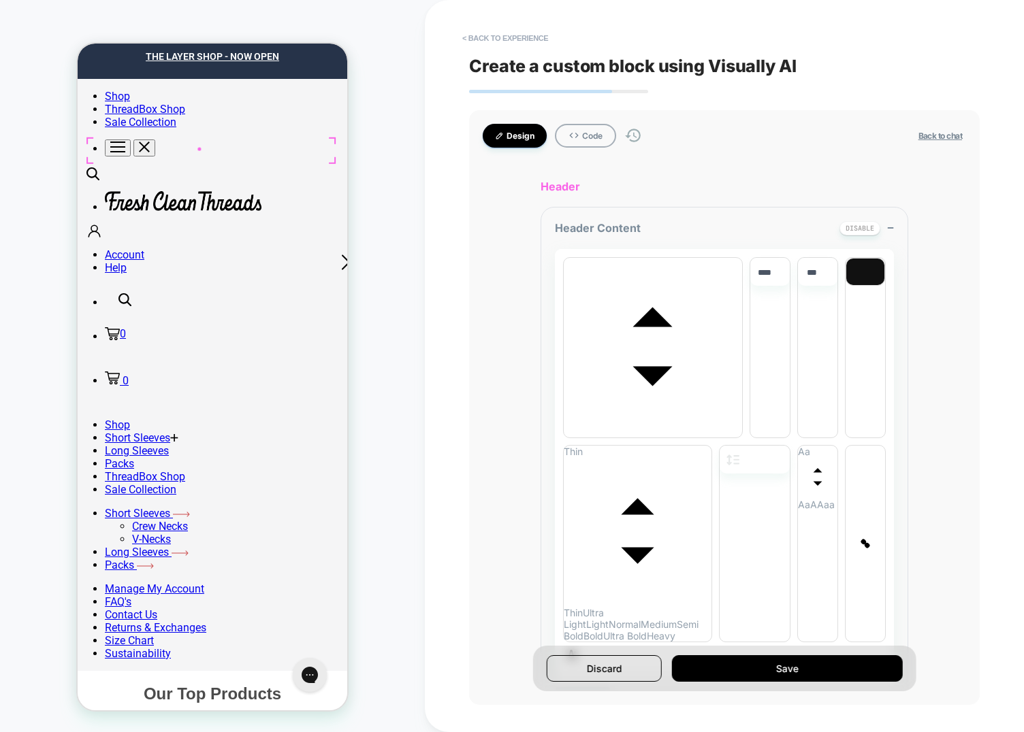
scroll to position [169, 0]
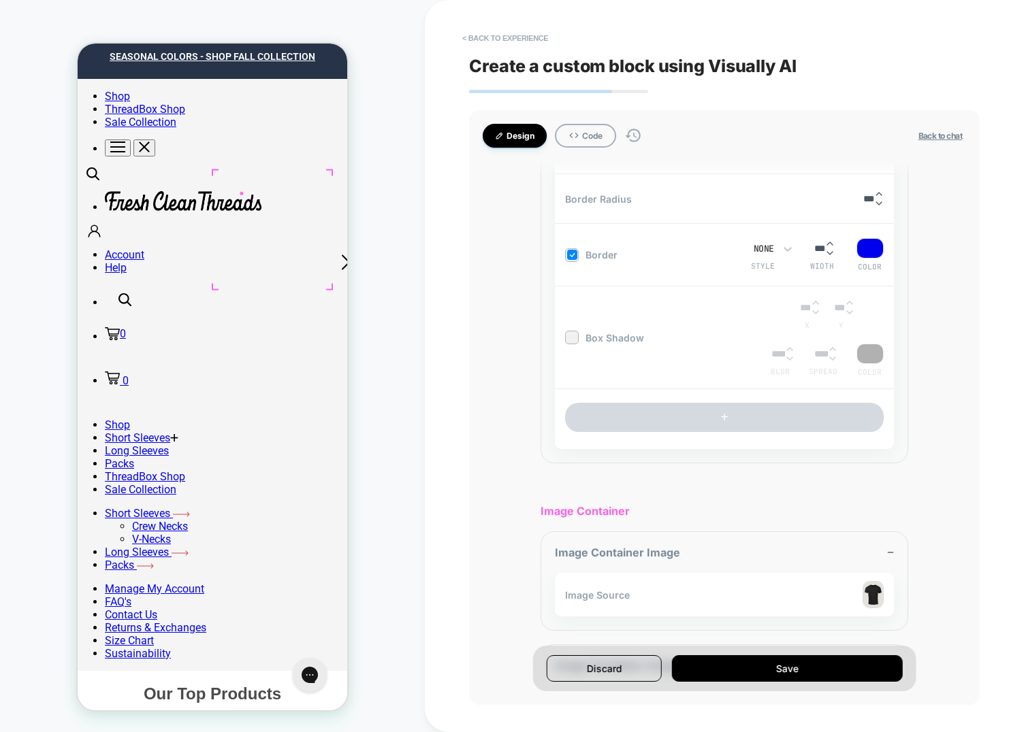
scroll to position [2413, 0]
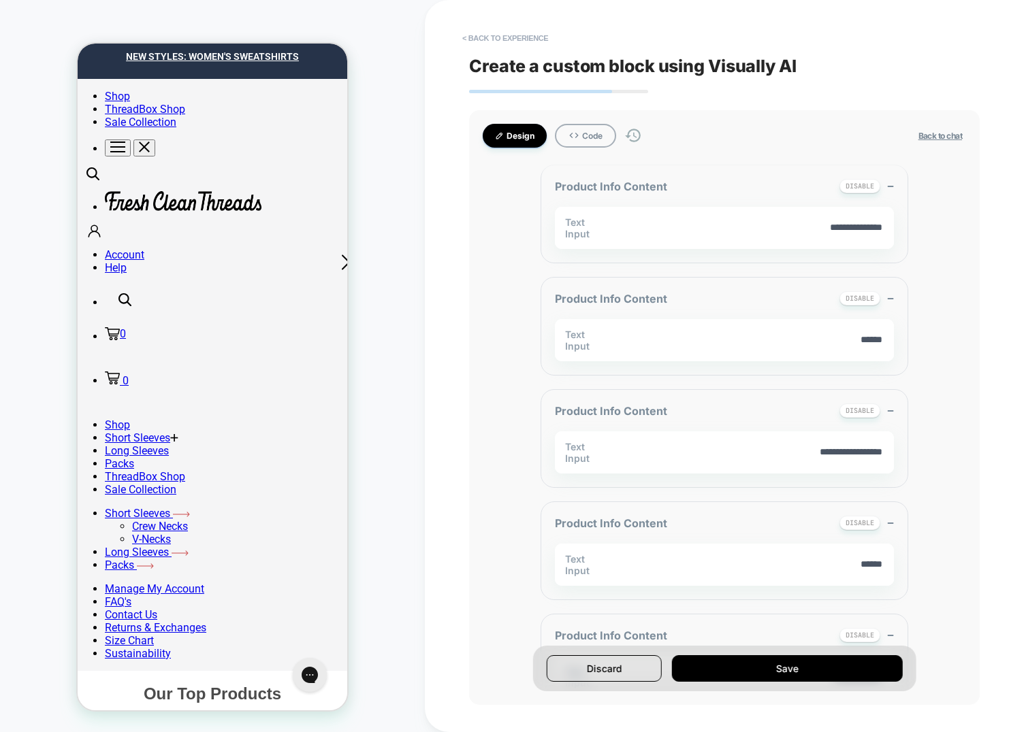
scroll to position [0, 0]
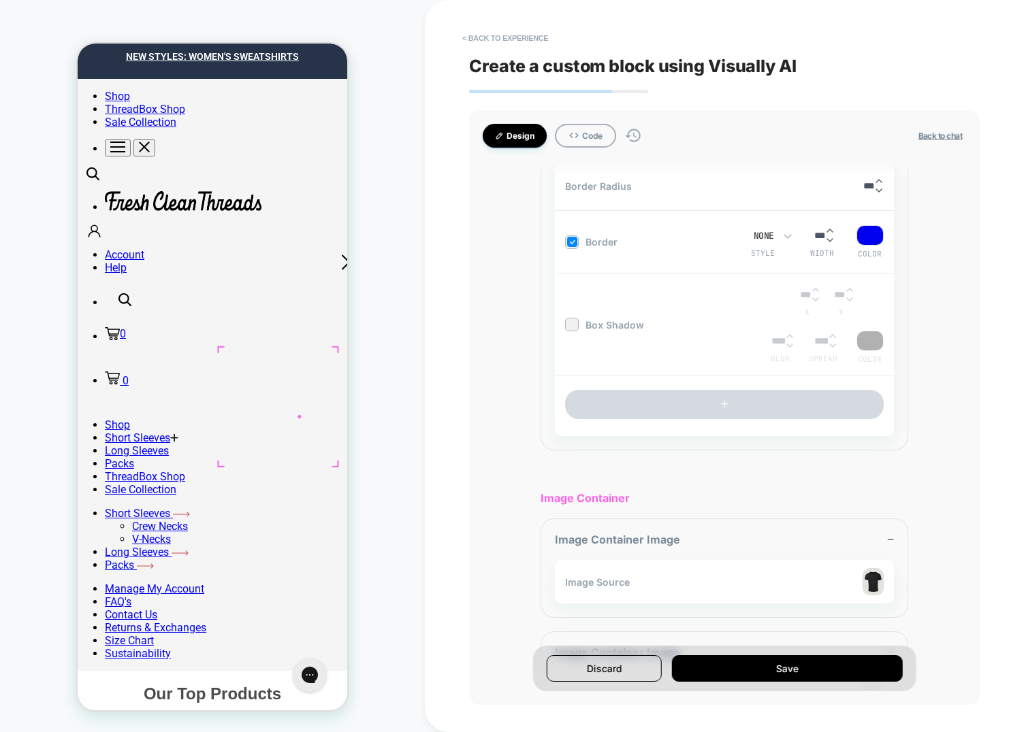
scroll to position [2413, 0]
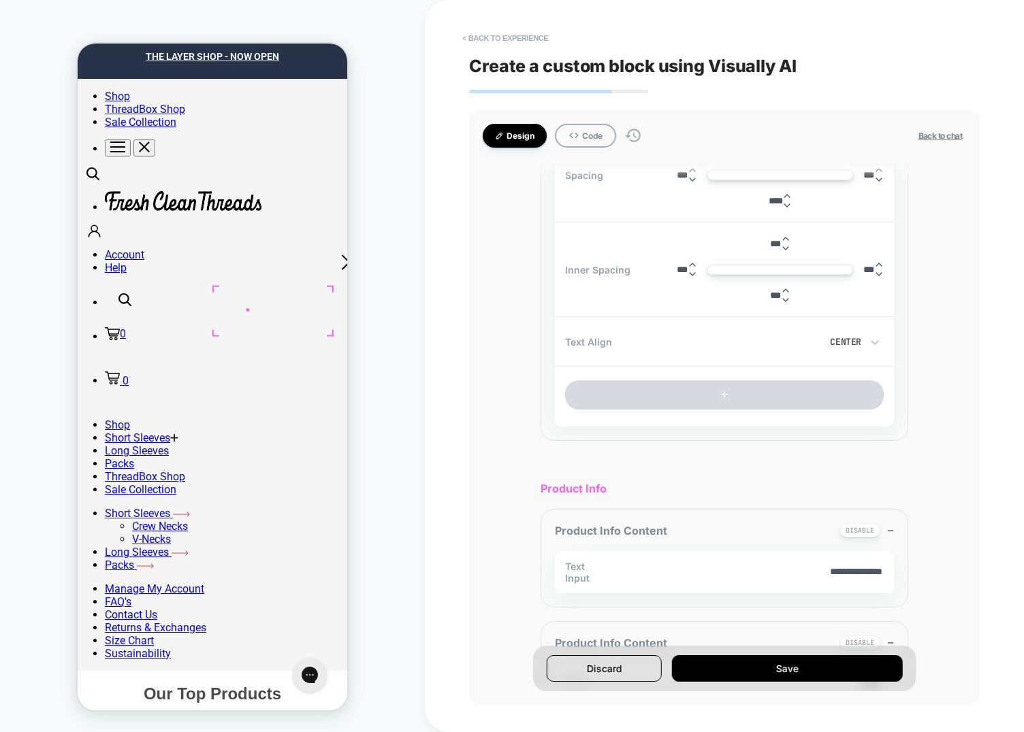
scroll to position [880, 0]
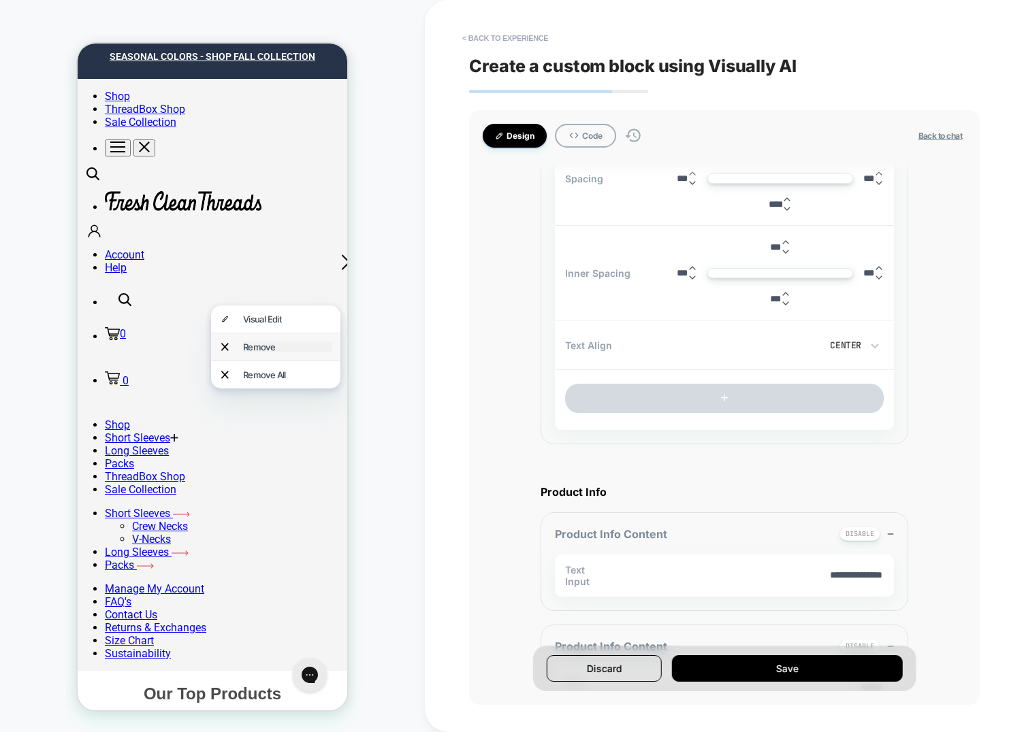
click at [262, 342] on div "Remove" at bounding box center [287, 347] width 89 height 11
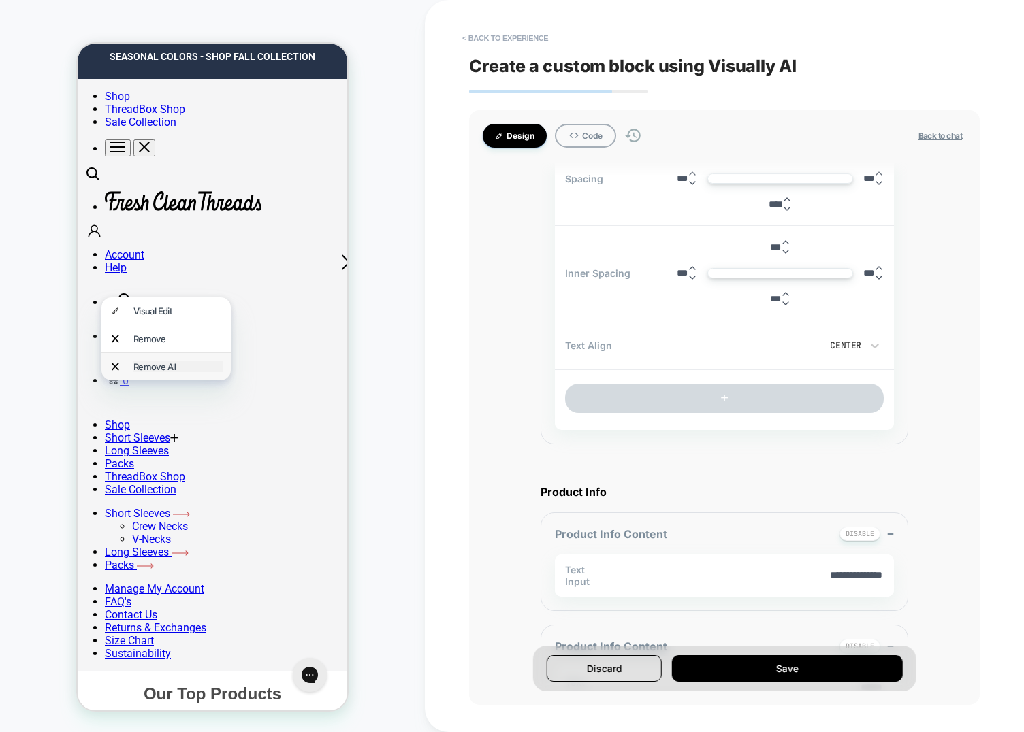
click at [135, 361] on div "Remove All" at bounding box center [177, 366] width 89 height 11
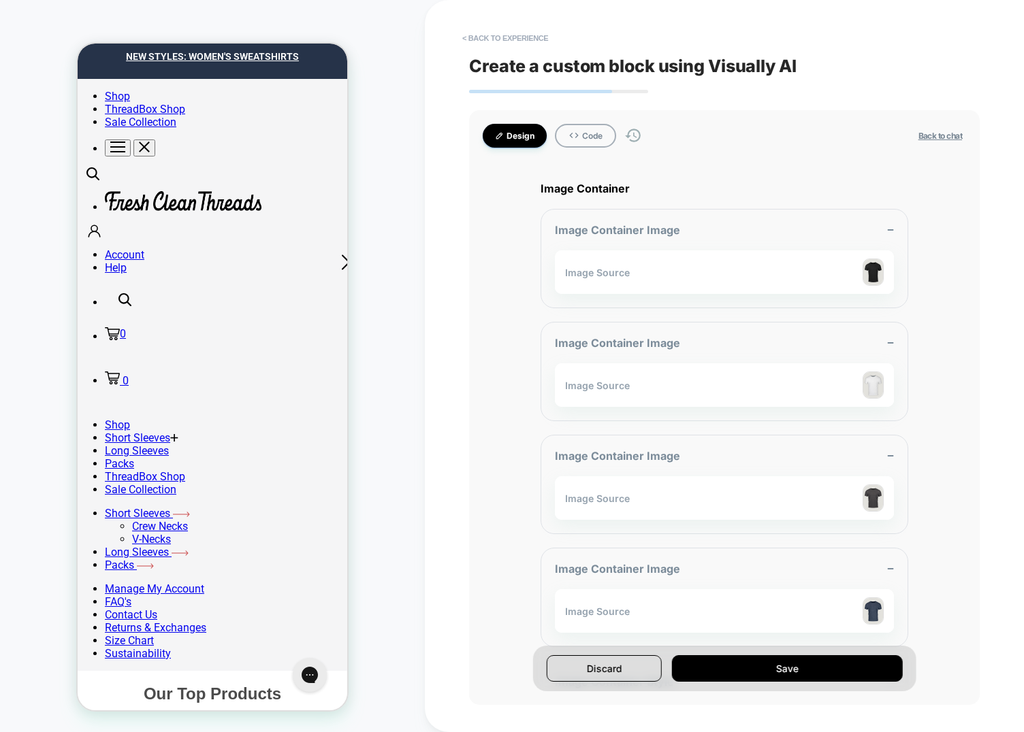
scroll to position [1210, 0]
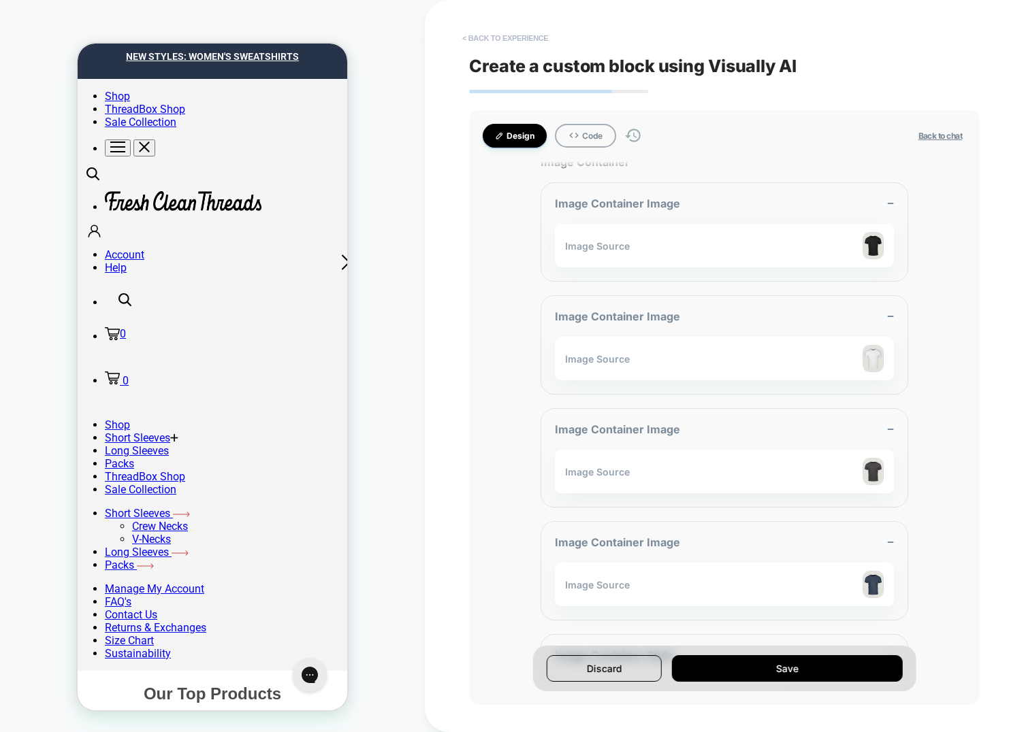
click at [484, 34] on button "< Back to experience" at bounding box center [504, 38] width 99 height 22
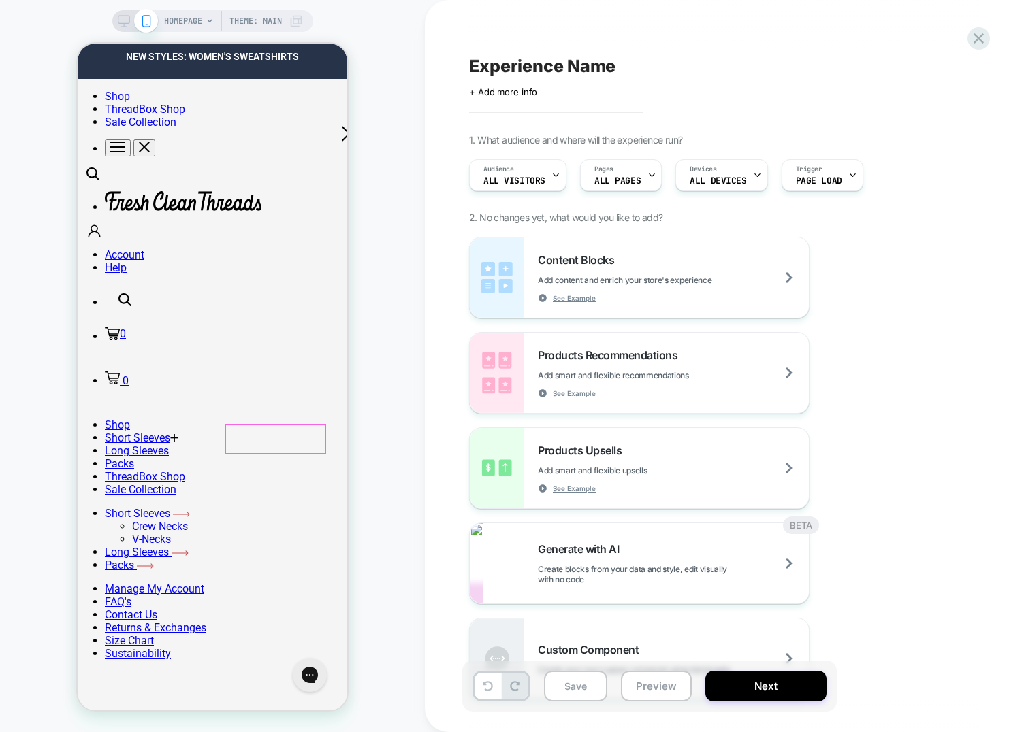
scroll to position [0, 0]
click at [378, 71] on div "HOMEPAGE Theme: MAIN" at bounding box center [212, 366] width 425 height 705
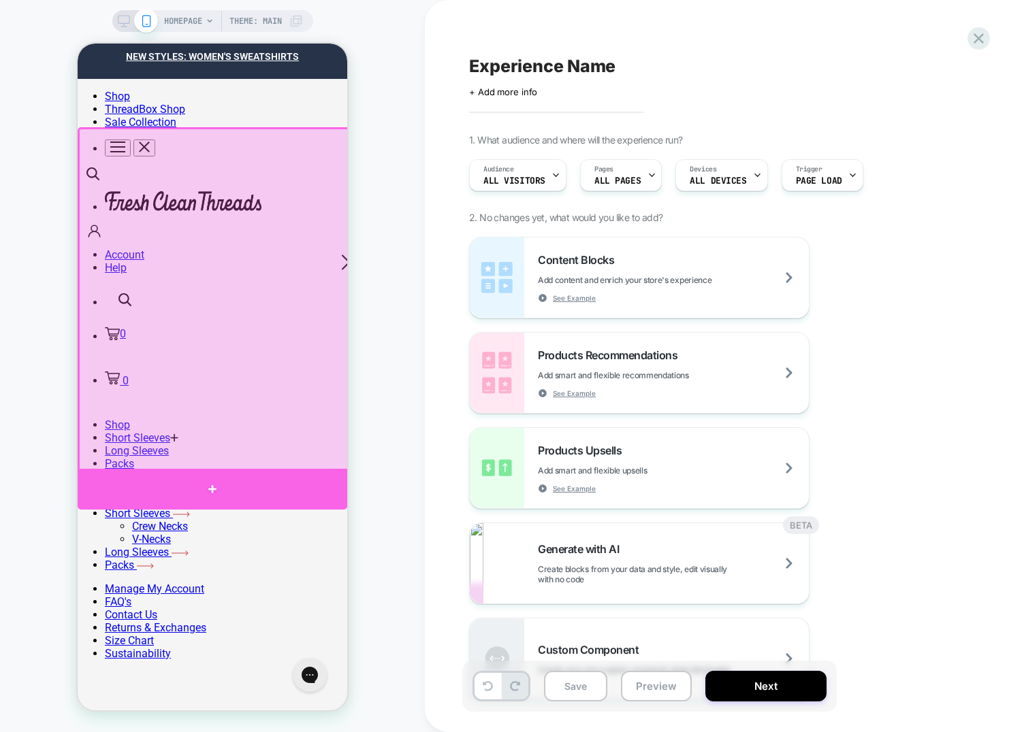
click at [254, 494] on div at bounding box center [213, 489] width 270 height 41
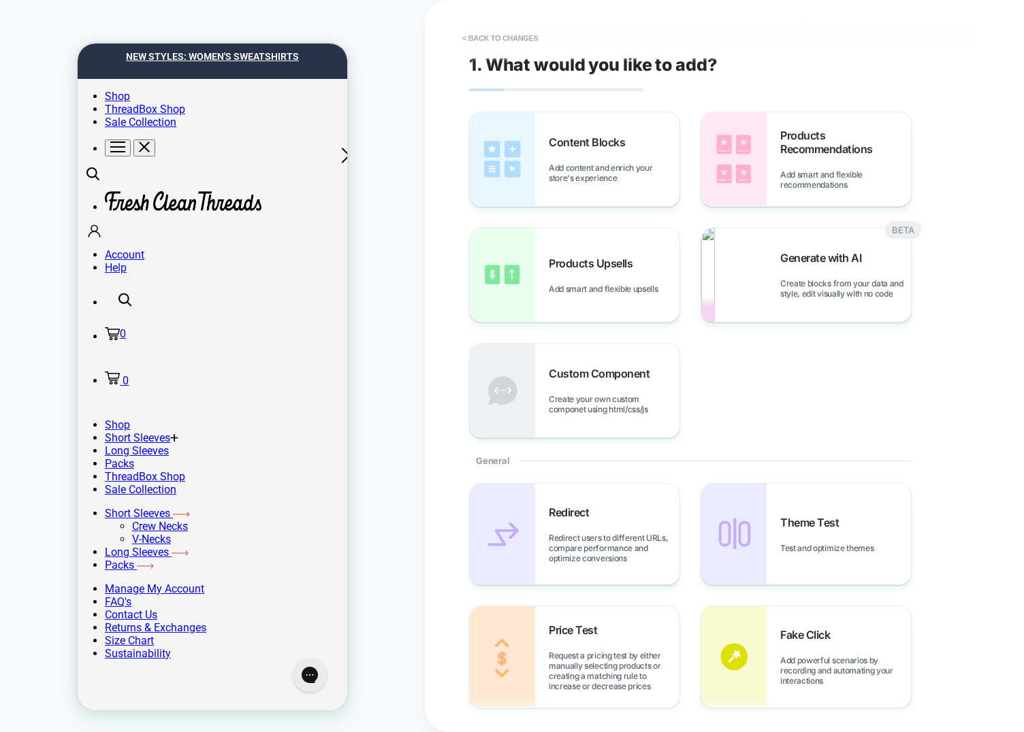
scroll to position [109, 0]
click at [803, 299] on div "Generate with AI Create blocks from your data and style, edit visually with no …" at bounding box center [806, 275] width 210 height 94
type textarea "*"
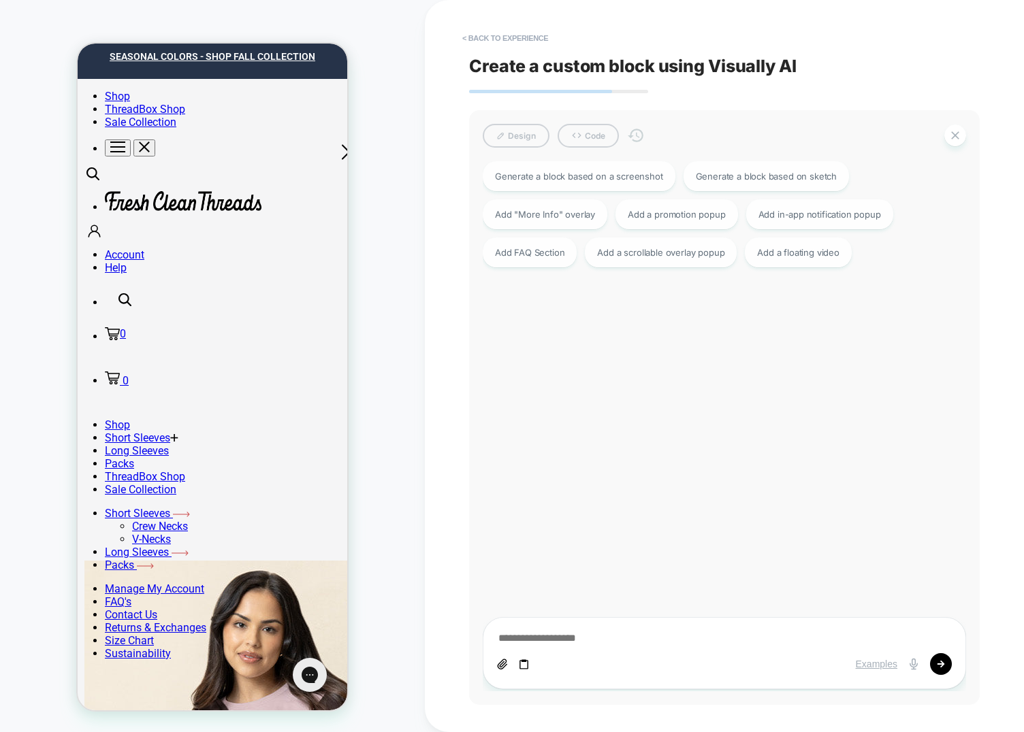
click at [682, 399] on div "Generate a block based on a screenshot Generate a block based on sketch Add "Mo…" at bounding box center [717, 420] width 483 height 530
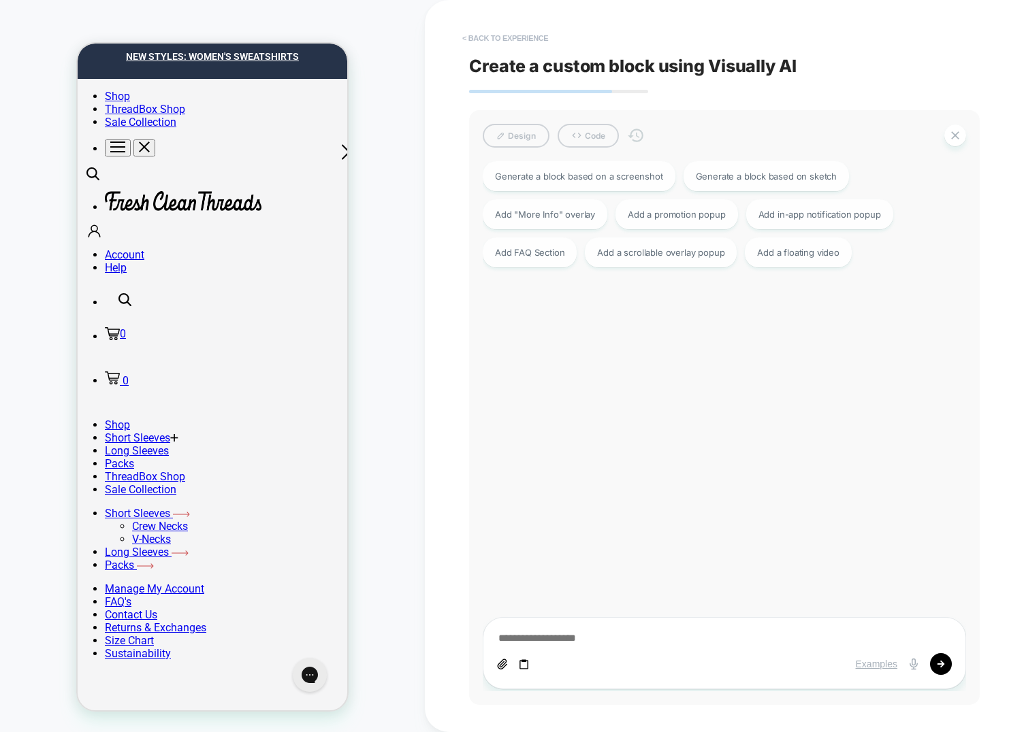
click at [485, 46] on button "< Back to experience" at bounding box center [504, 38] width 99 height 22
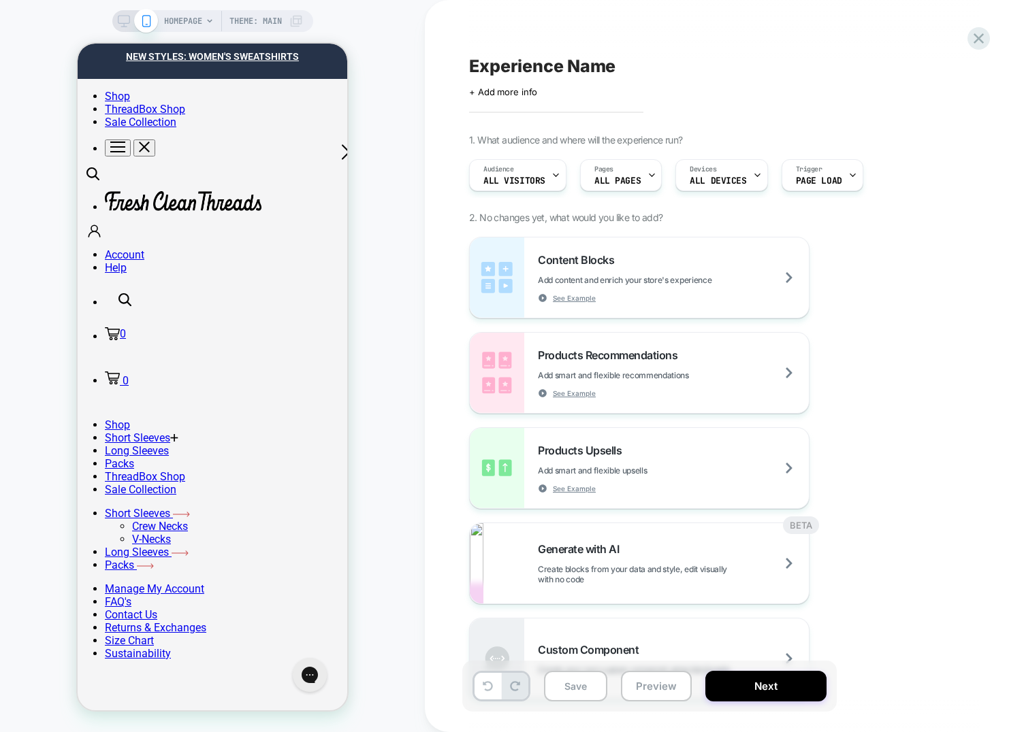
click at [487, 42] on div "Experience Name Click to edit experience details + Add more info 1. What audien…" at bounding box center [717, 366] width 511 height 705
click at [404, 436] on div "HOMEPAGE Theme: MAIN" at bounding box center [212, 366] width 425 height 705
